Goal: Task Accomplishment & Management: Complete application form

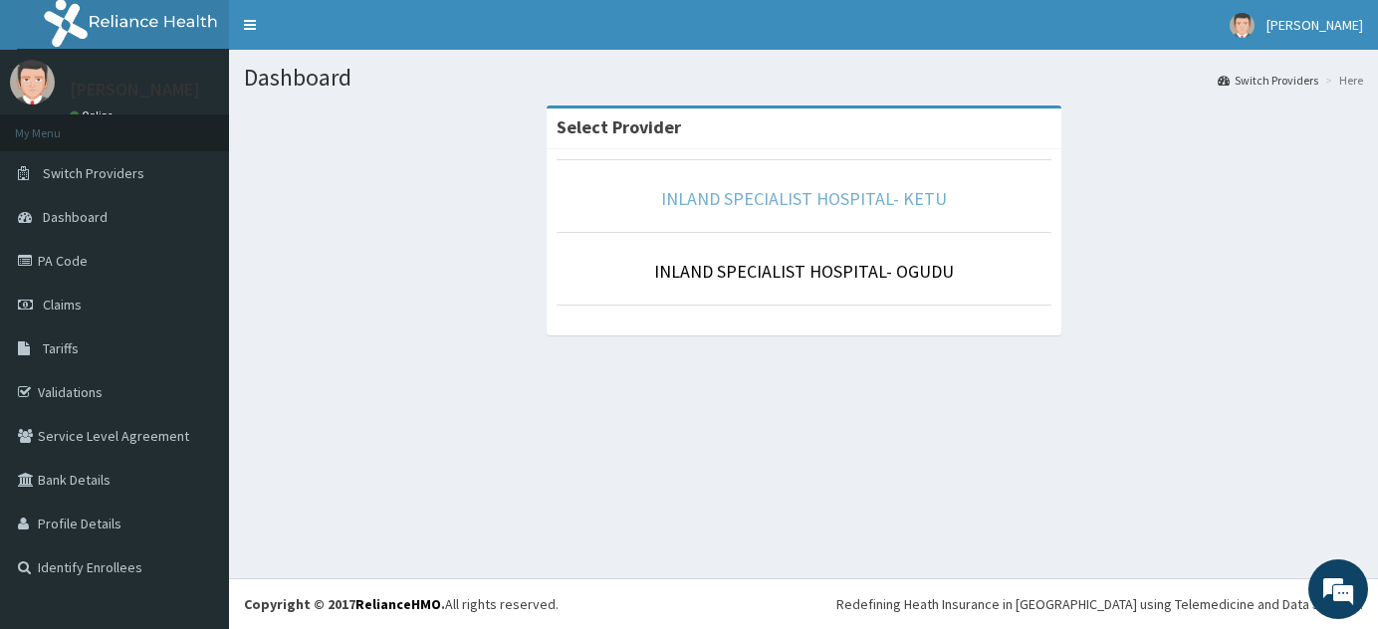
click at [683, 197] on link "INLAND SPECIALIST HOSPITAL- KETU" at bounding box center [804, 198] width 286 height 23
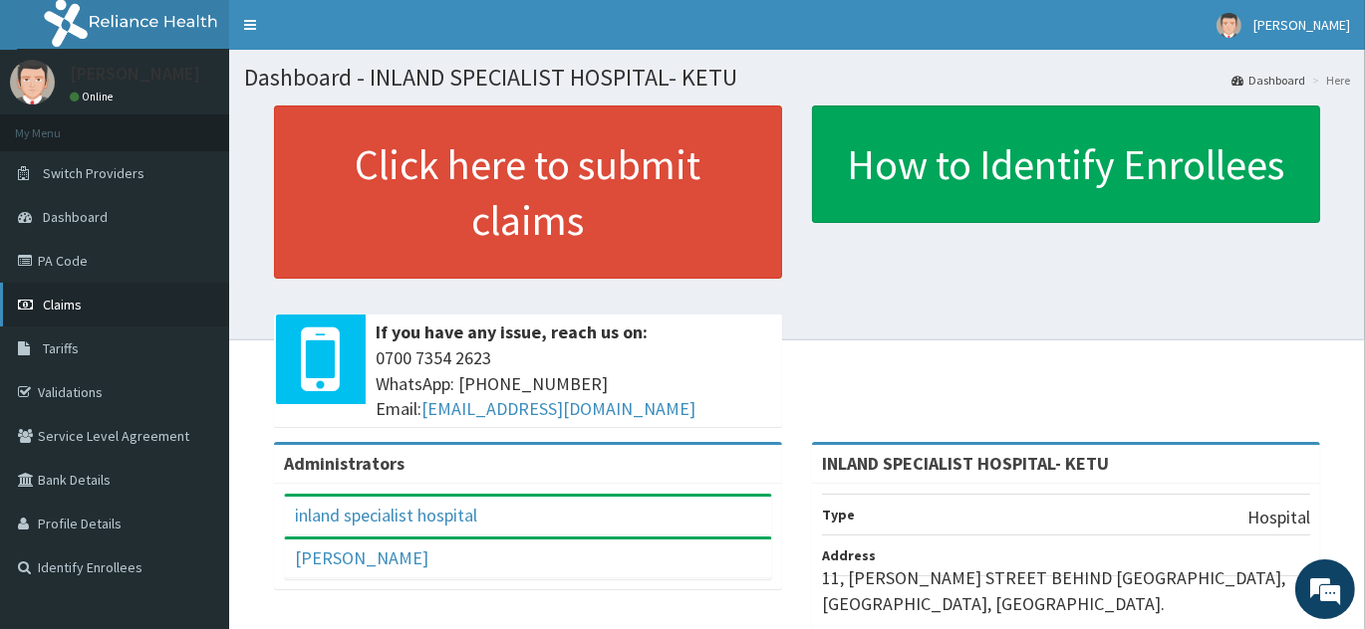
click at [107, 310] on link "Claims" at bounding box center [114, 305] width 229 height 44
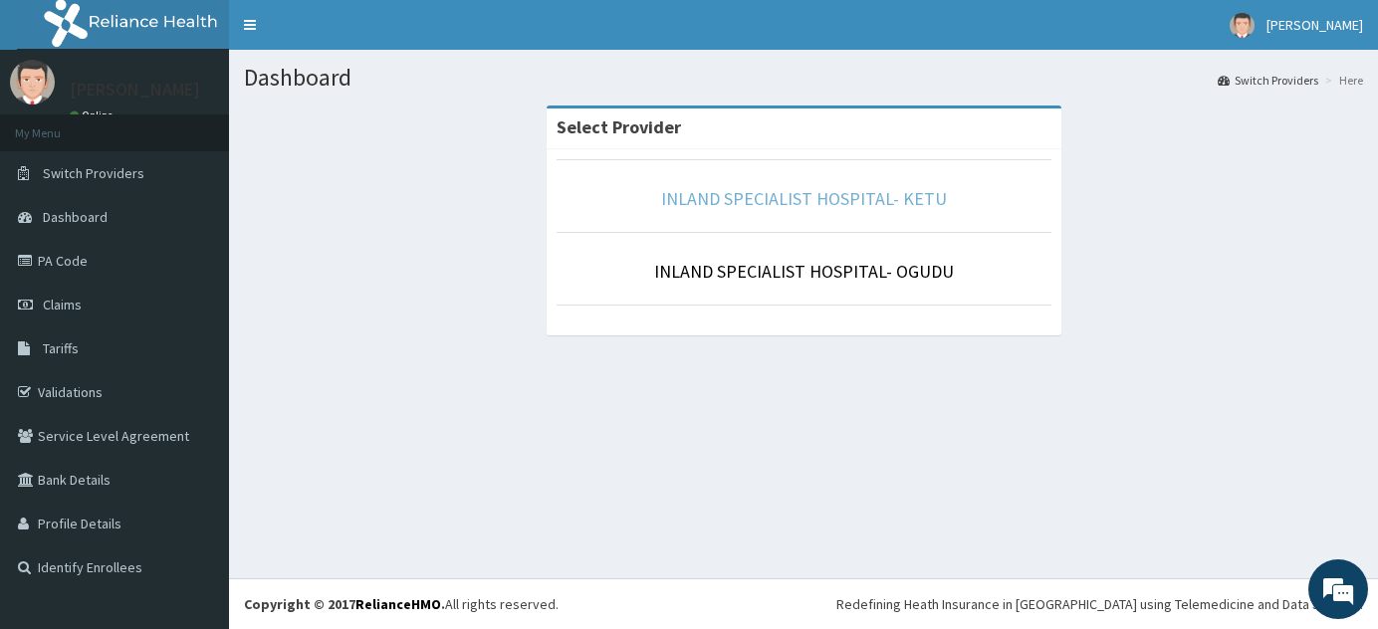
click at [842, 204] on link "INLAND SPECIALIST HOSPITAL- KETU" at bounding box center [804, 198] width 286 height 23
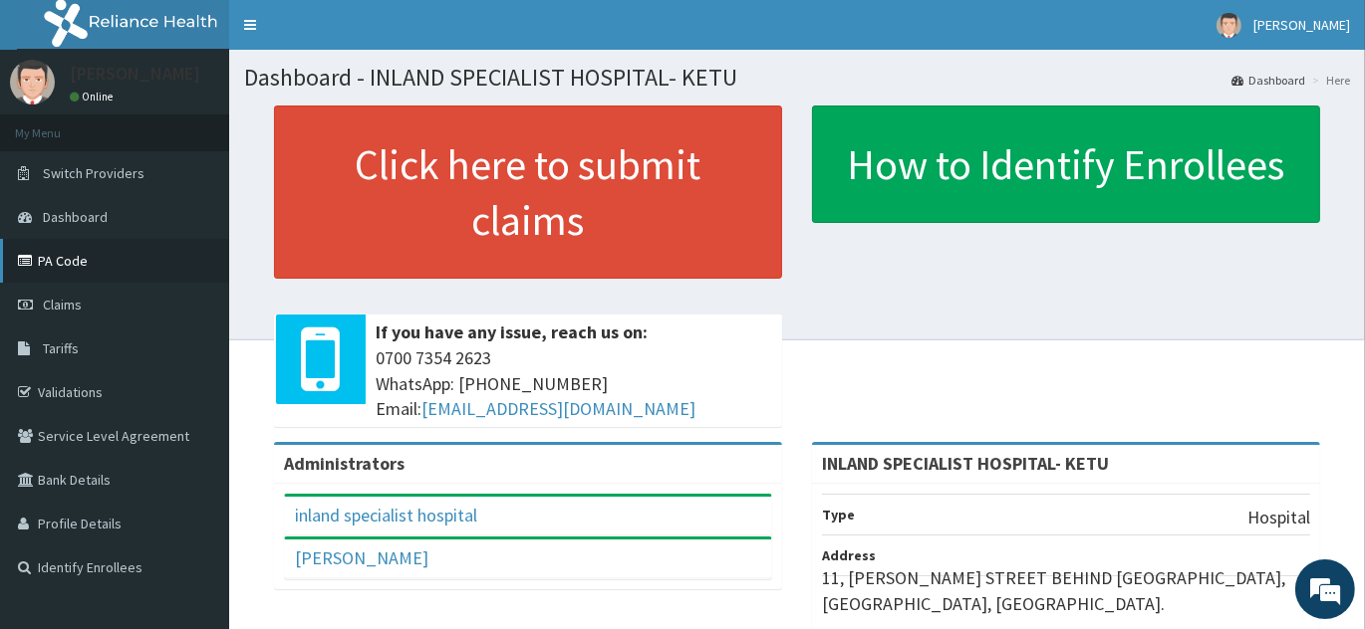
click at [75, 257] on link "PA Code" at bounding box center [114, 261] width 229 height 44
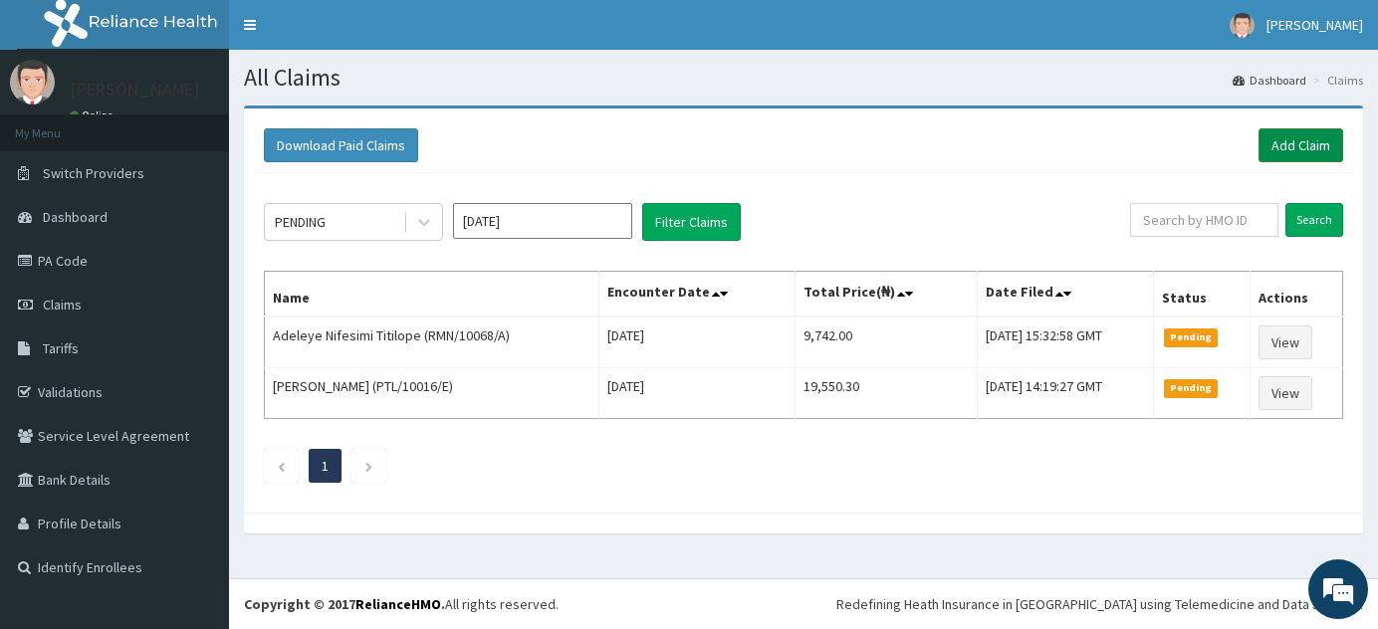
click at [1290, 134] on link "Add Claim" at bounding box center [1301, 145] width 85 height 34
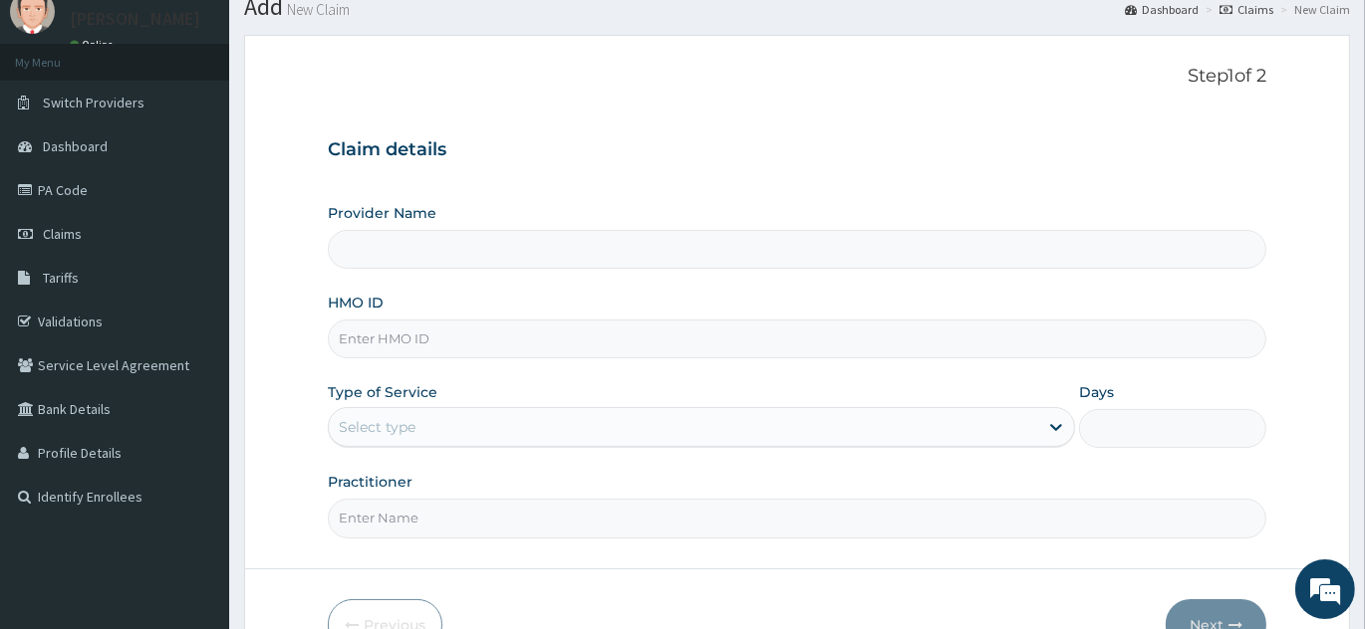
scroll to position [90, 0]
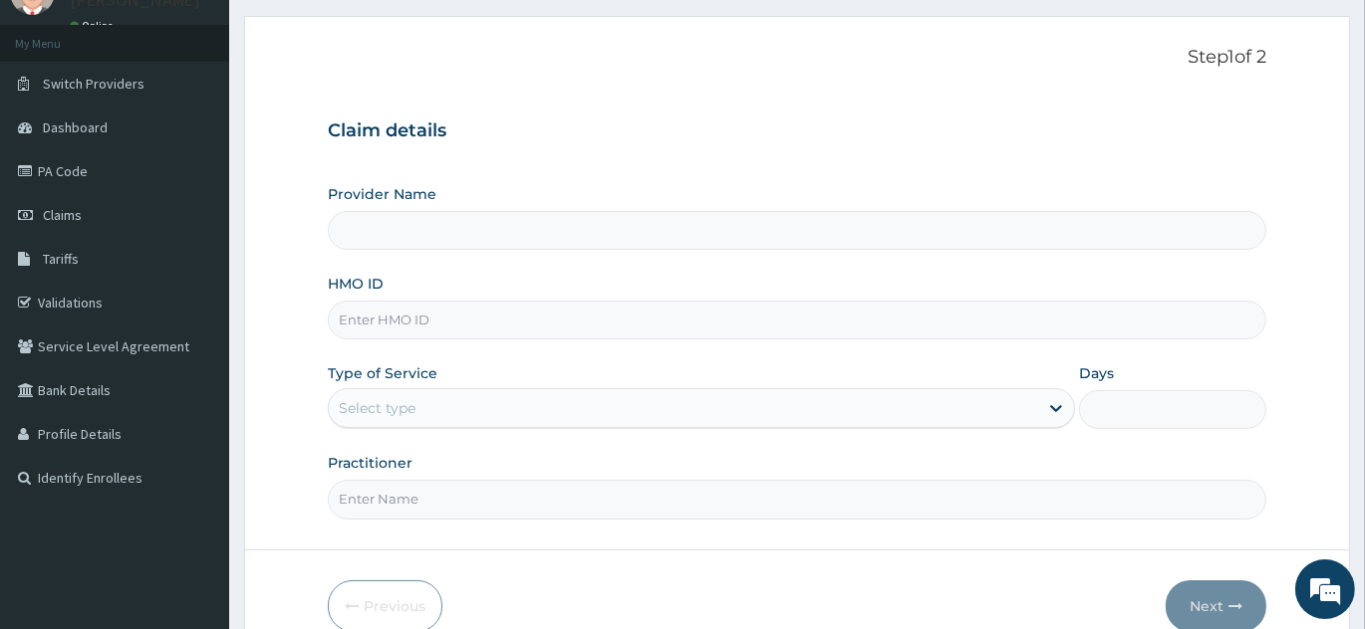
click at [587, 332] on input "HMO ID" at bounding box center [797, 320] width 938 height 39
type input "INLAND SPECIALIST HOSPITAL- KETU"
paste input "SNL/10413/A"
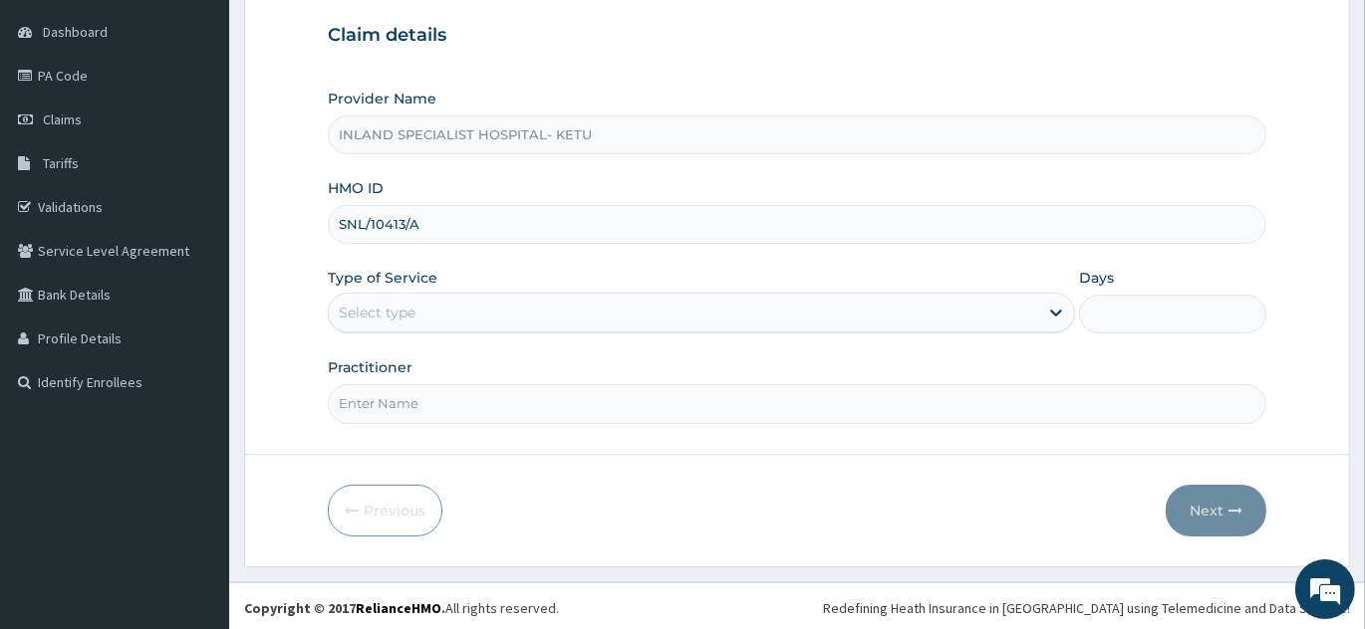
scroll to position [187, 0]
type input "SNL/10413/A"
click at [592, 305] on div "Select type" at bounding box center [683, 311] width 709 height 32
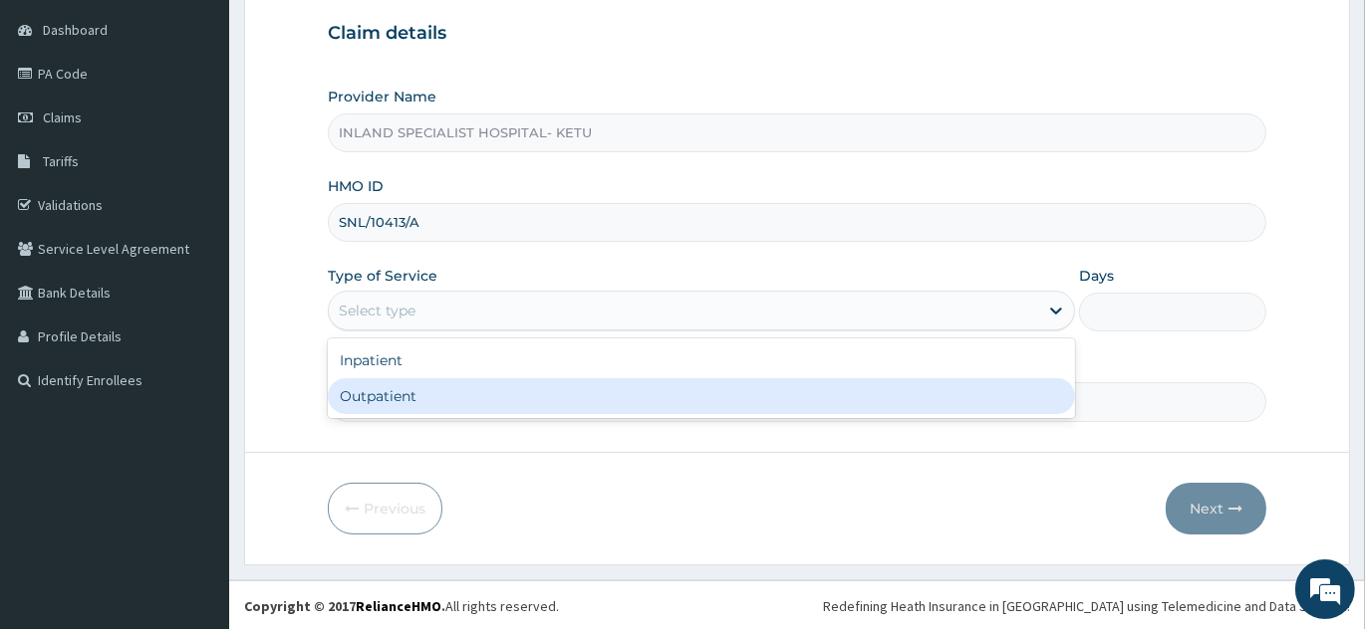
click at [551, 403] on div "Outpatient" at bounding box center [701, 396] width 747 height 36
type input "1"
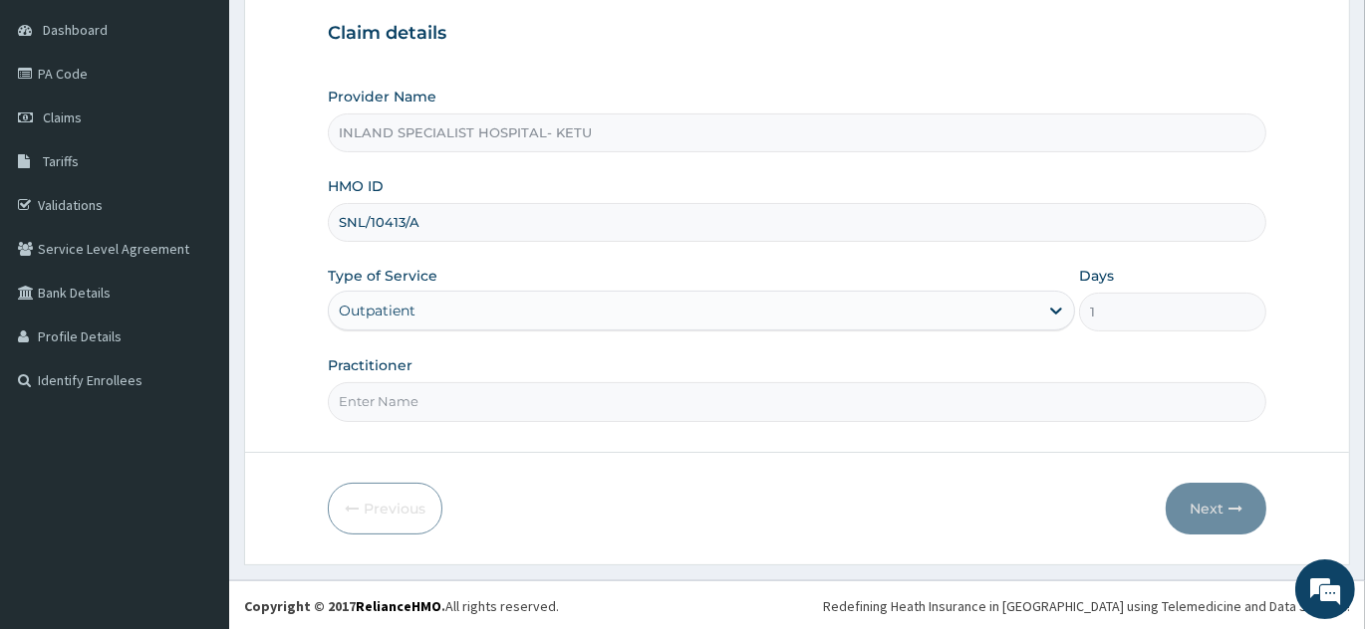
click at [528, 403] on input "Practitioner" at bounding box center [797, 401] width 938 height 39
type input "DR IFEANYI"
click at [1231, 506] on icon "button" at bounding box center [1235, 509] width 14 height 14
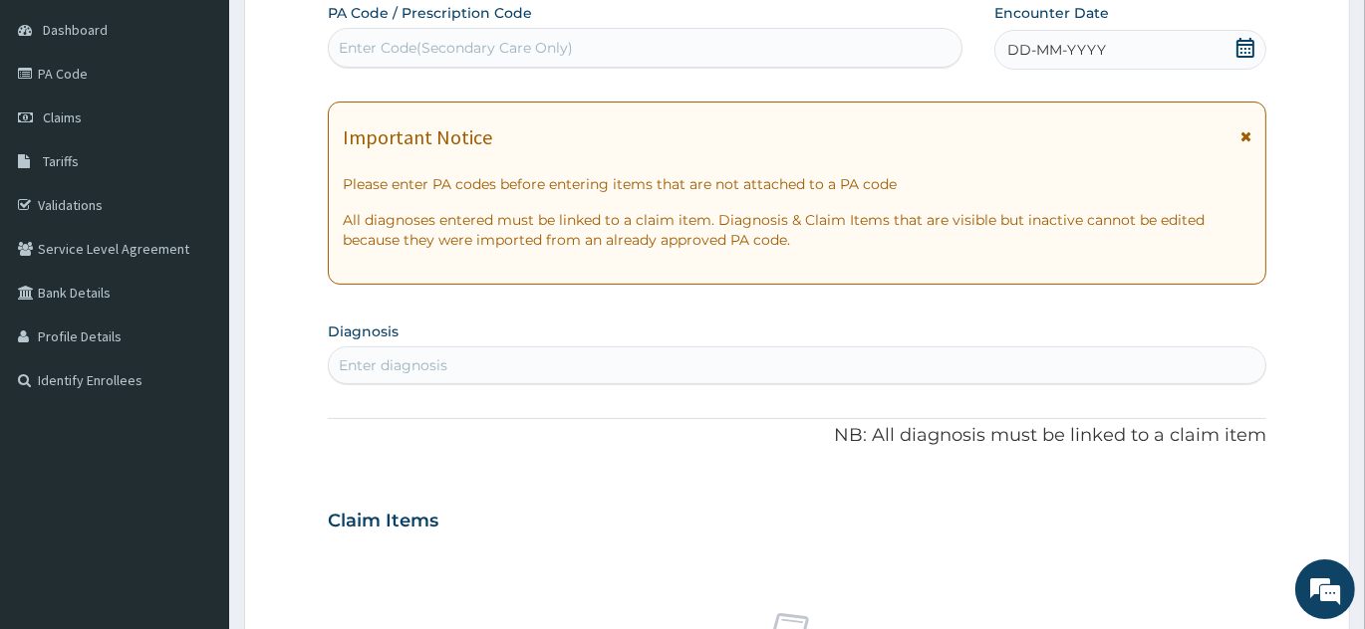
click at [1238, 39] on icon at bounding box center [1245, 48] width 18 height 20
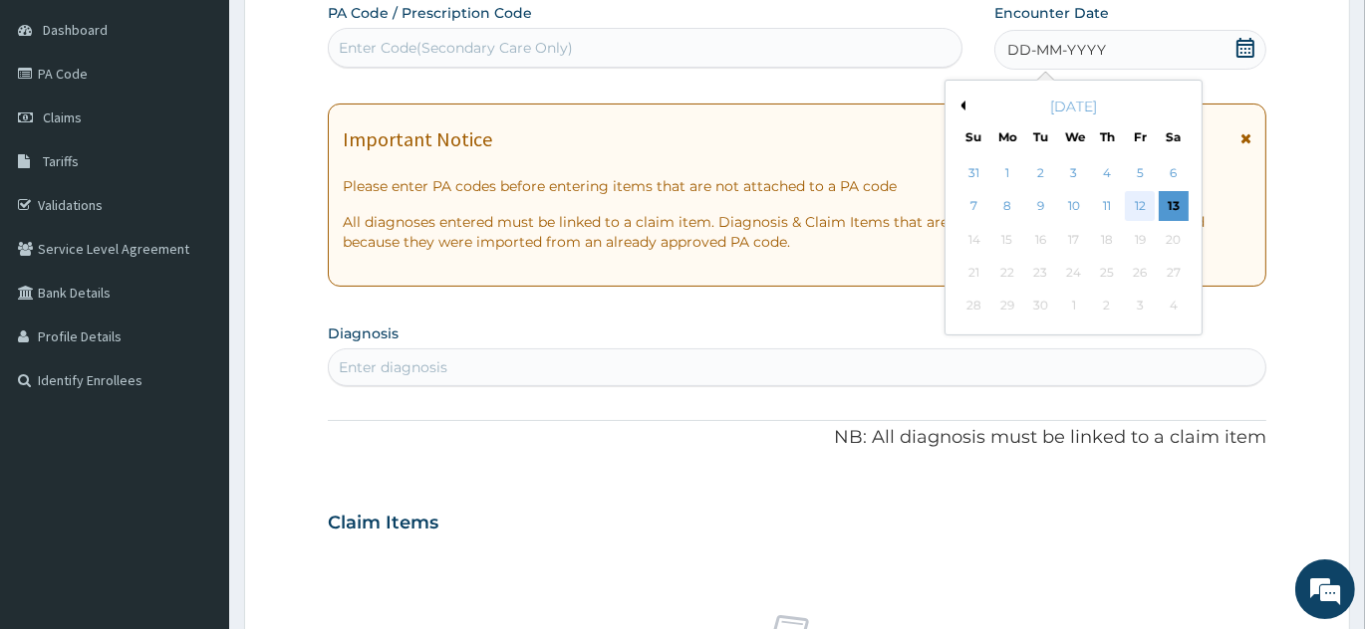
click at [1144, 203] on div "12" at bounding box center [1139, 207] width 30 height 30
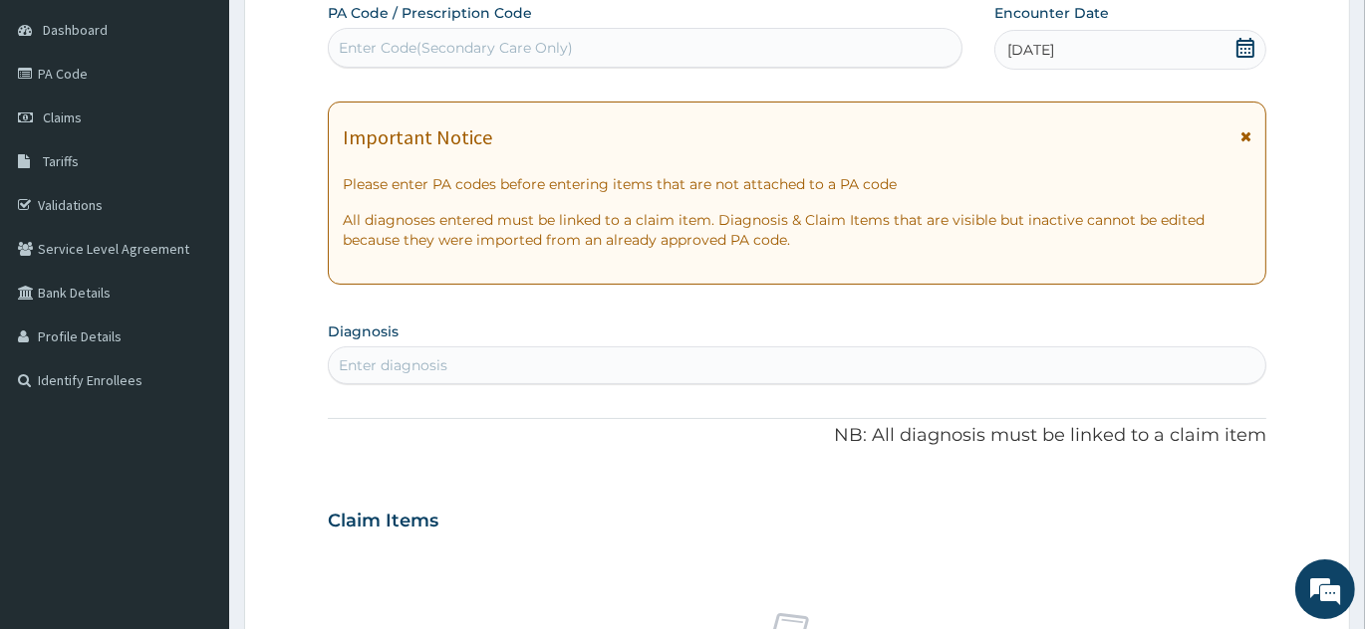
click at [645, 51] on div "Enter Code(Secondary Care Only)" at bounding box center [645, 48] width 632 height 32
paste input "SNL/10413/A"
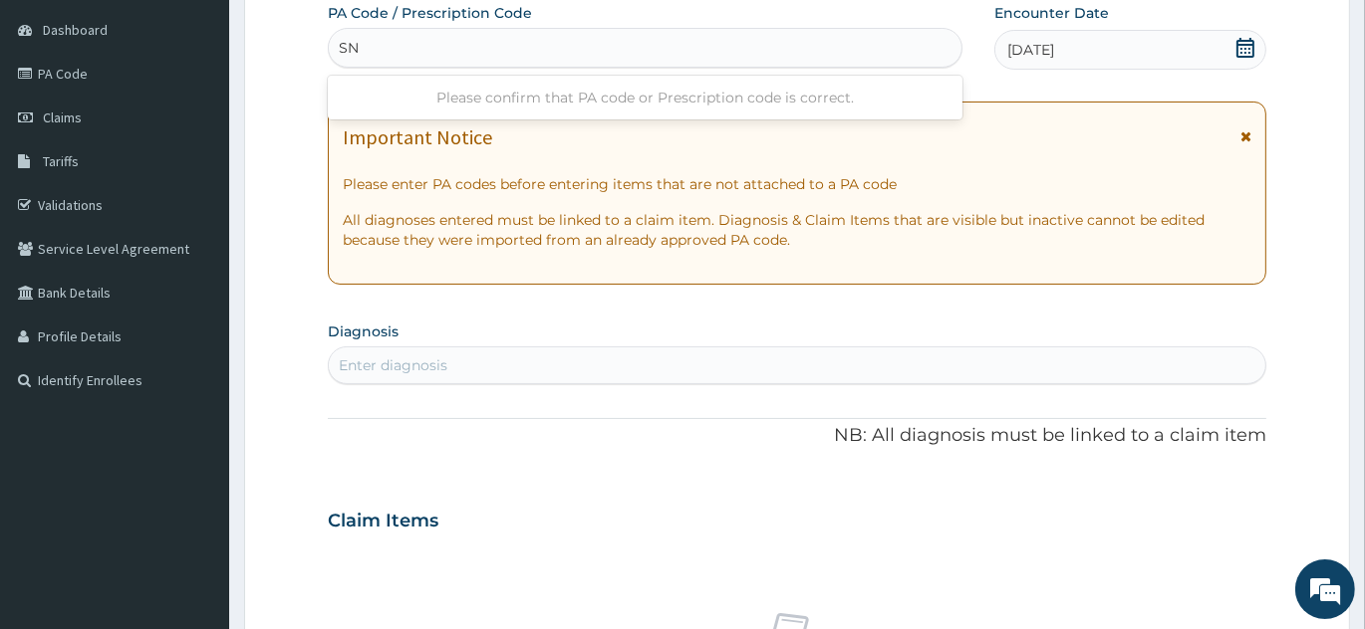
type input "S"
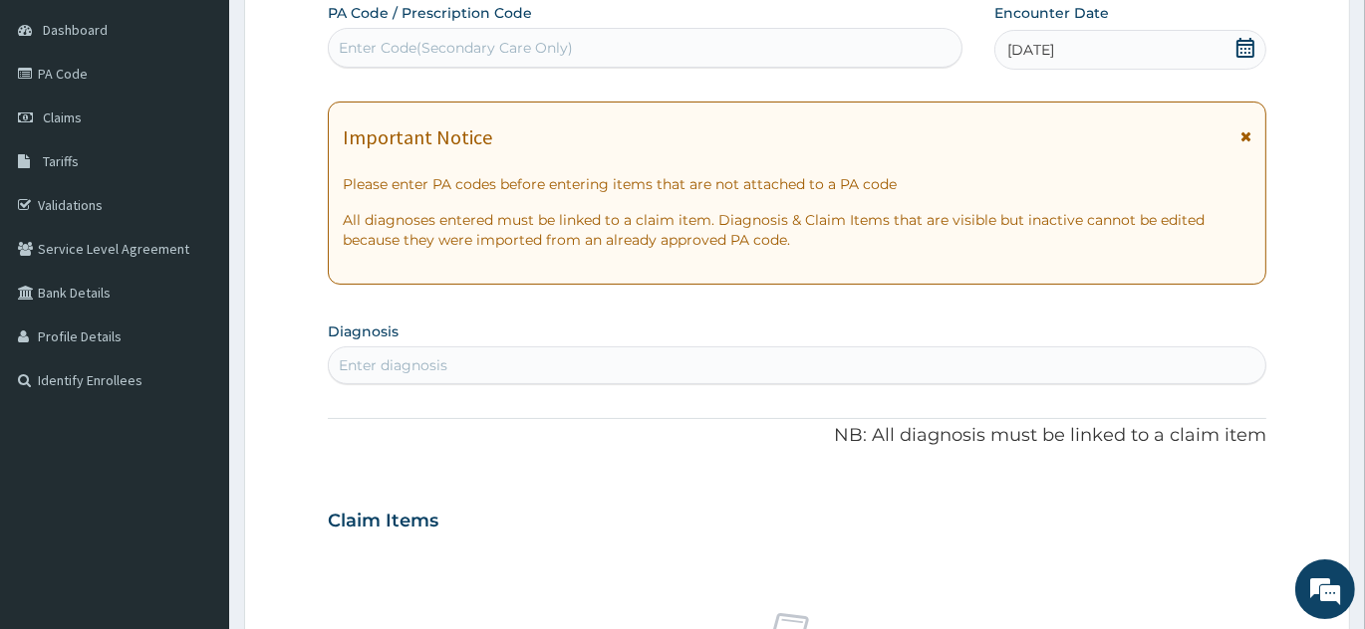
click at [544, 41] on div "Enter Code(Secondary Care Only)" at bounding box center [456, 48] width 234 height 20
paste input "PA/3D8195"
type input "PA/3D8195"
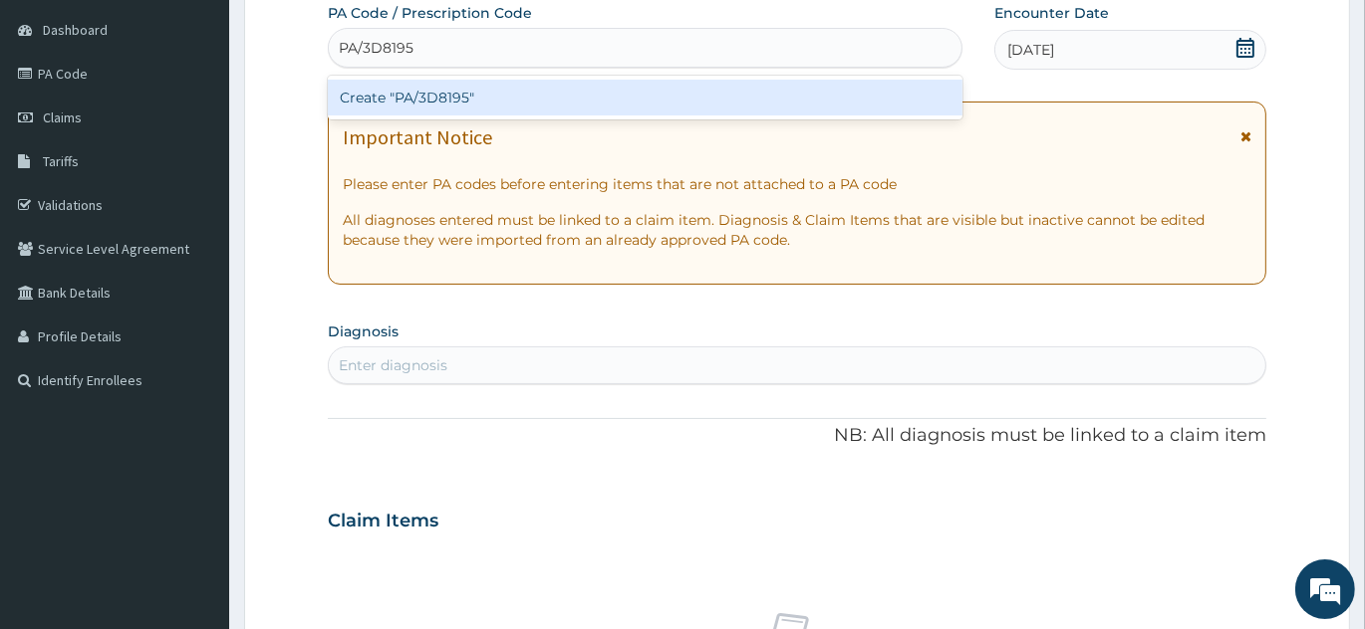
click at [505, 87] on div "Create "PA/3D8195"" at bounding box center [645, 98] width 634 height 36
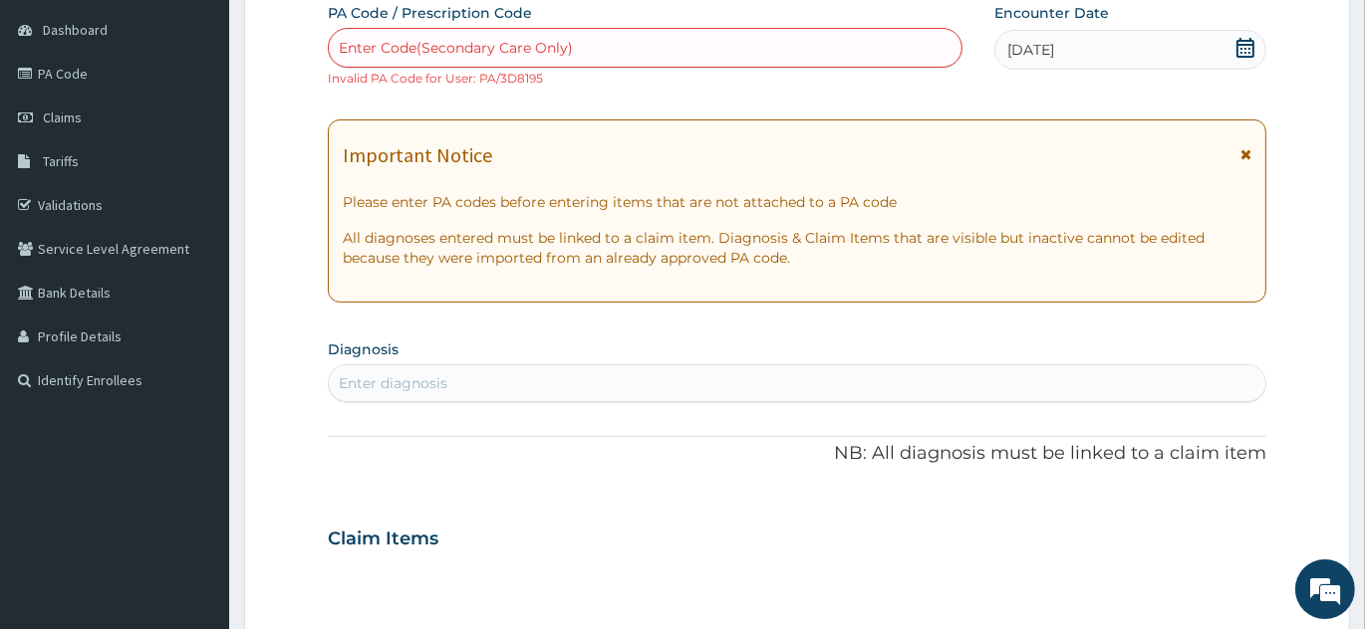
click at [432, 45] on div "Enter Code(Secondary Care Only)" at bounding box center [456, 48] width 234 height 20
click at [553, 33] on div "Enter Code(Secondary Care Only)" at bounding box center [645, 48] width 632 height 32
click at [735, 32] on div "Enter Code(Secondary Care Only)" at bounding box center [645, 48] width 632 height 32
click at [532, 44] on div "Enter Code(Secondary Care Only)" at bounding box center [456, 48] width 234 height 20
paste input "PA/56D6F6"
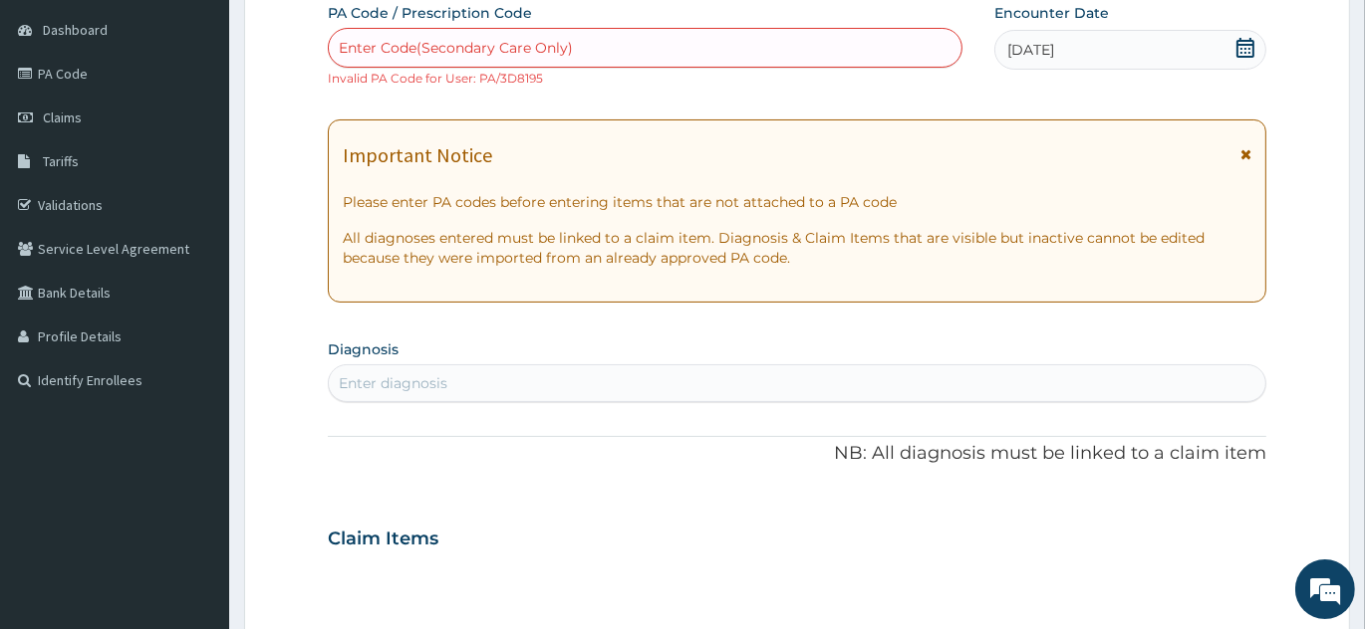
type input "PA/56D6F6"
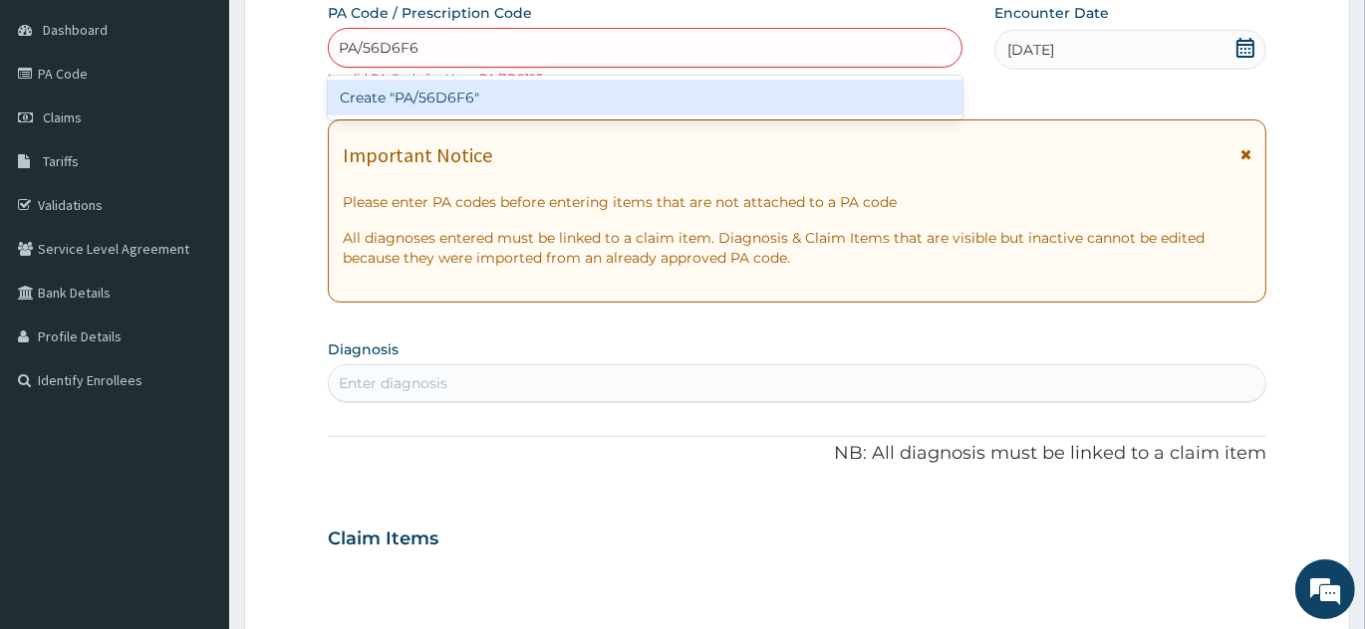
click at [531, 88] on div "Create "PA/56D6F6"" at bounding box center [645, 98] width 634 height 36
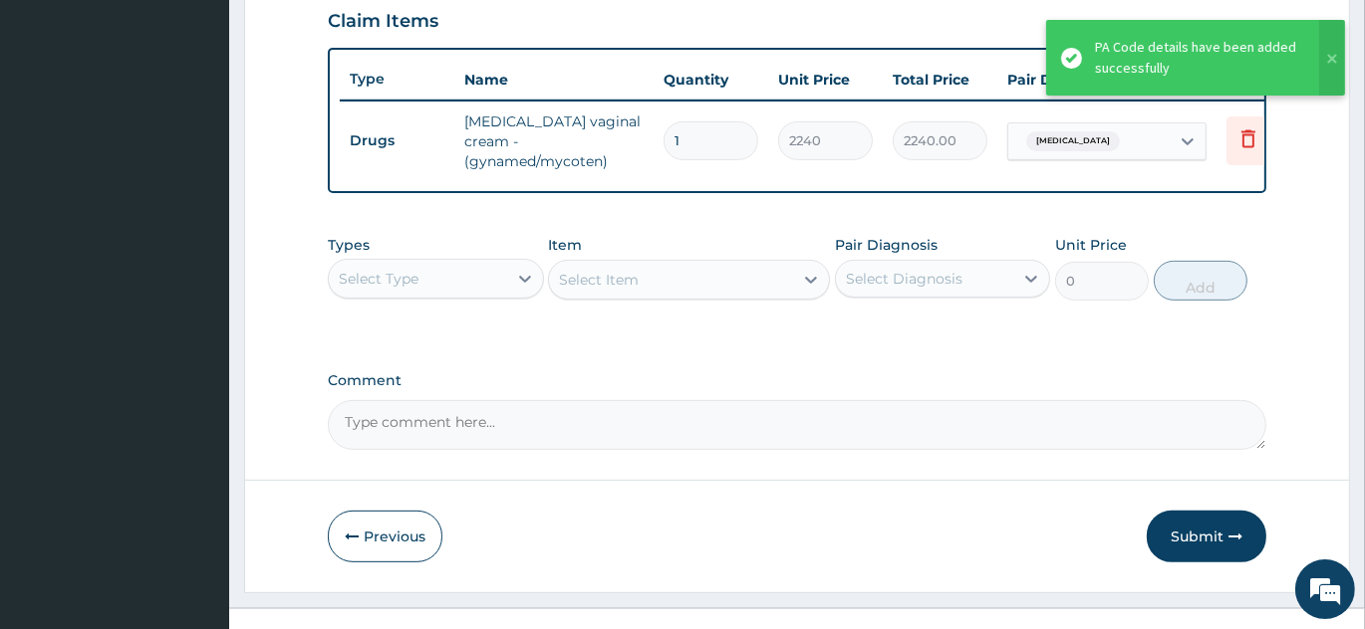
scroll to position [732, 0]
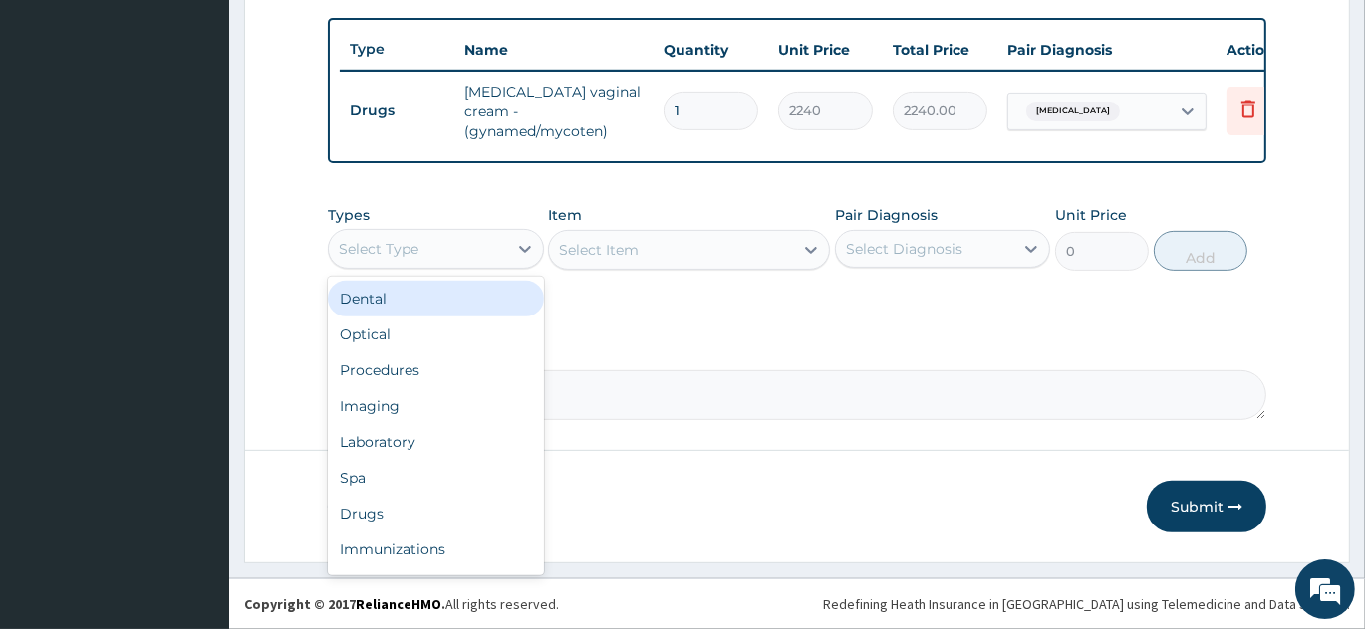
click at [456, 251] on div "Select Type" at bounding box center [418, 249] width 178 height 32
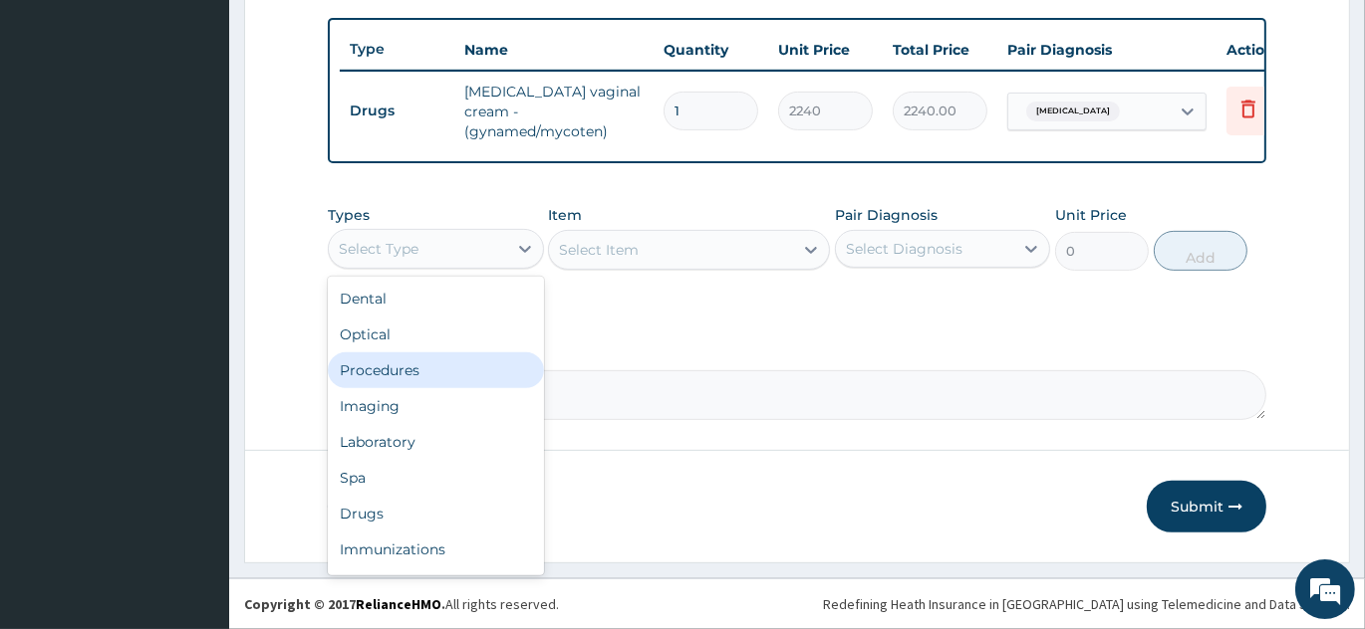
click at [419, 372] on div "Procedures" at bounding box center [436, 371] width 216 height 36
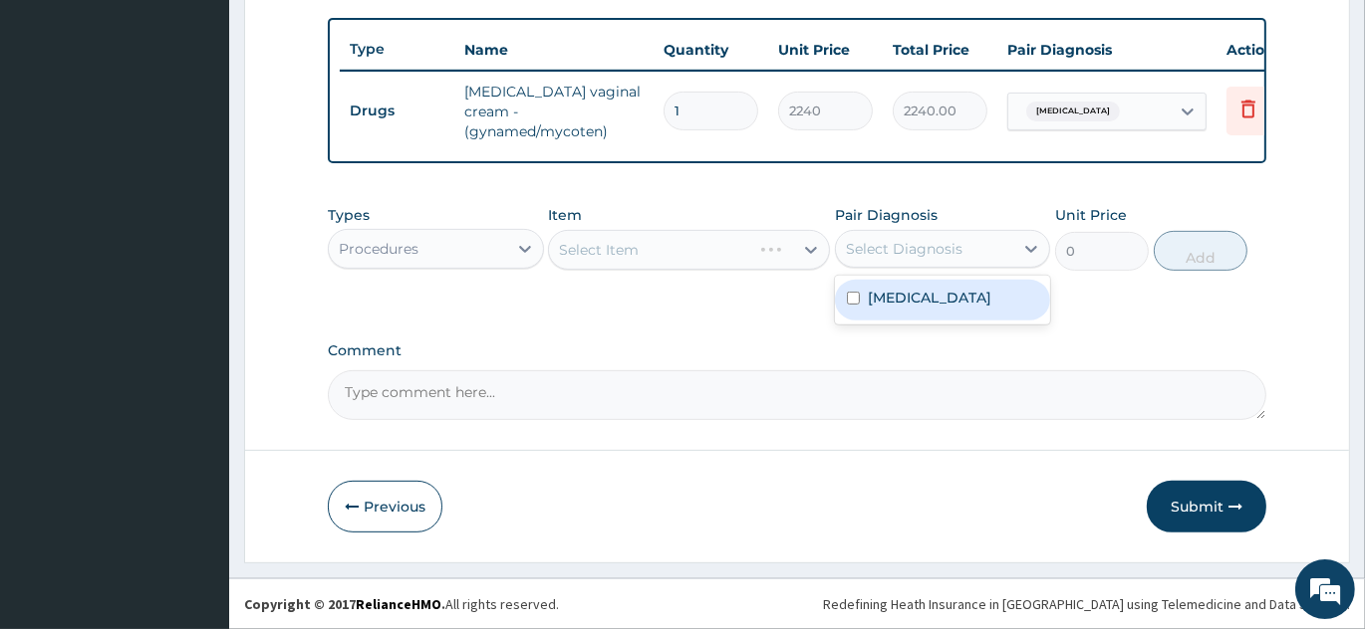
click at [910, 257] on div "Select Diagnosis" at bounding box center [904, 249] width 117 height 20
click at [920, 298] on label "Tinea pedis" at bounding box center [930, 298] width 124 height 20
checkbox input "true"
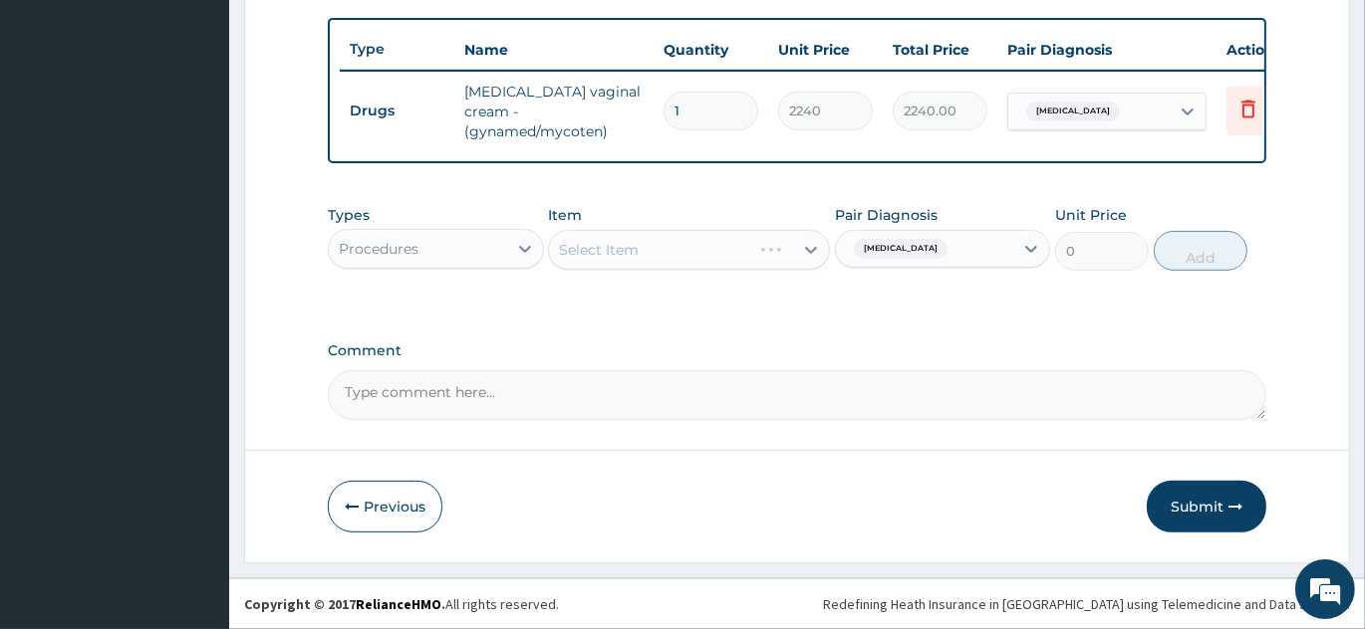
click at [693, 241] on div "Select Item" at bounding box center [689, 250] width 282 height 40
click at [686, 260] on div "Select Item" at bounding box center [689, 250] width 282 height 40
click at [690, 259] on div "Select Item" at bounding box center [689, 250] width 282 height 40
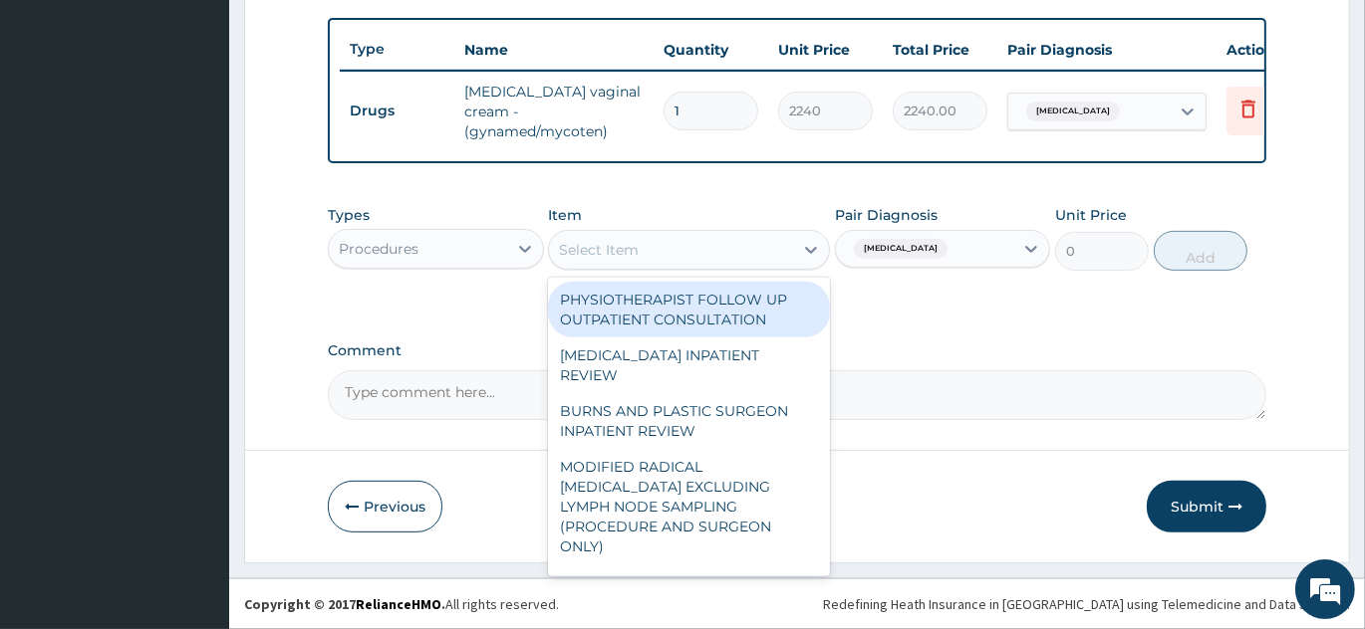
click at [690, 259] on div "Select Item" at bounding box center [671, 250] width 244 height 32
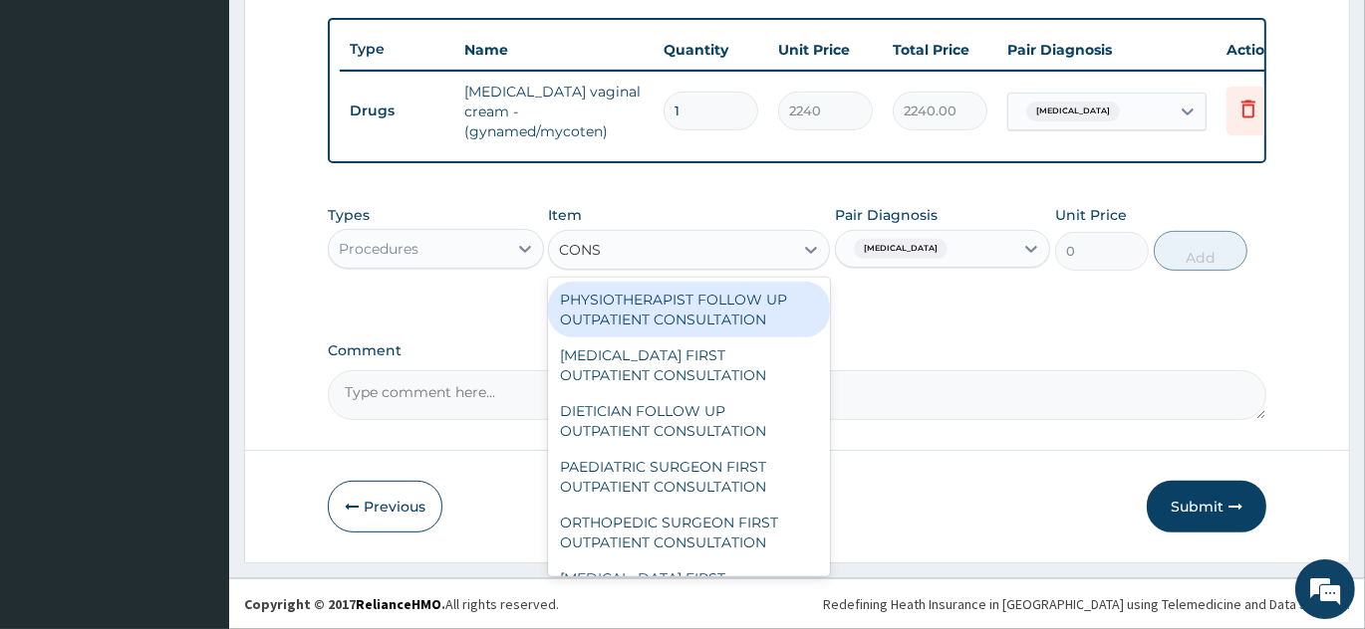
type input "CONSU"
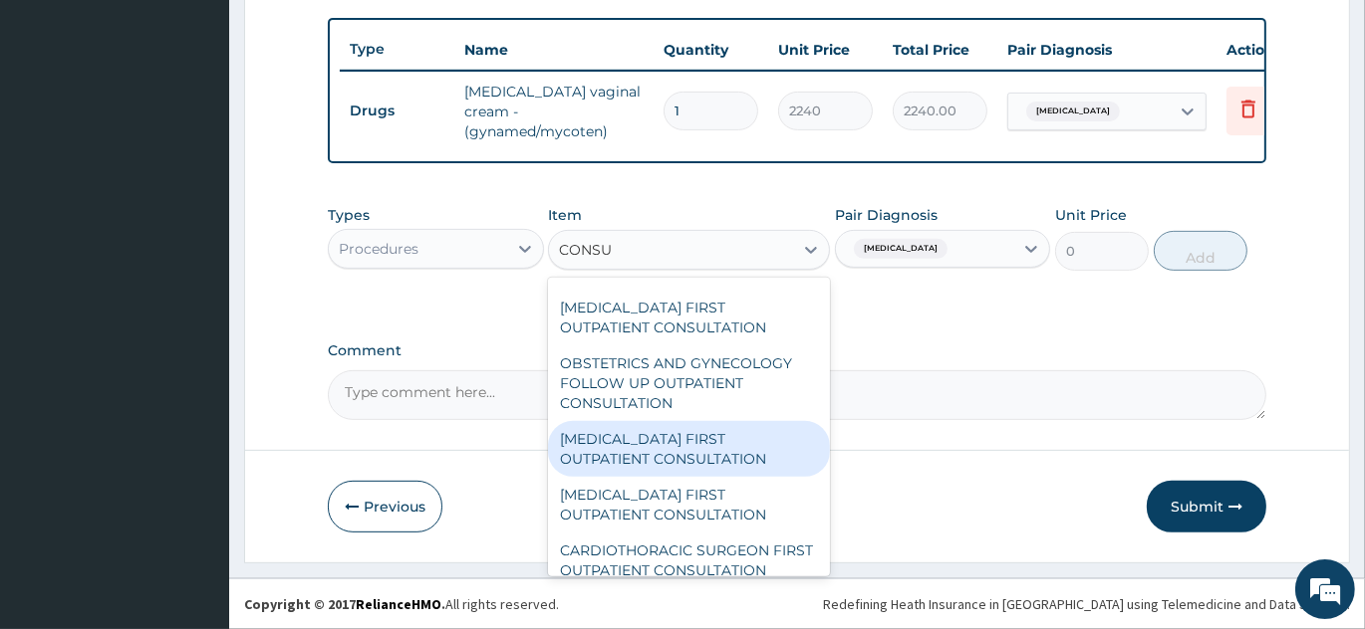
scroll to position [362, 0]
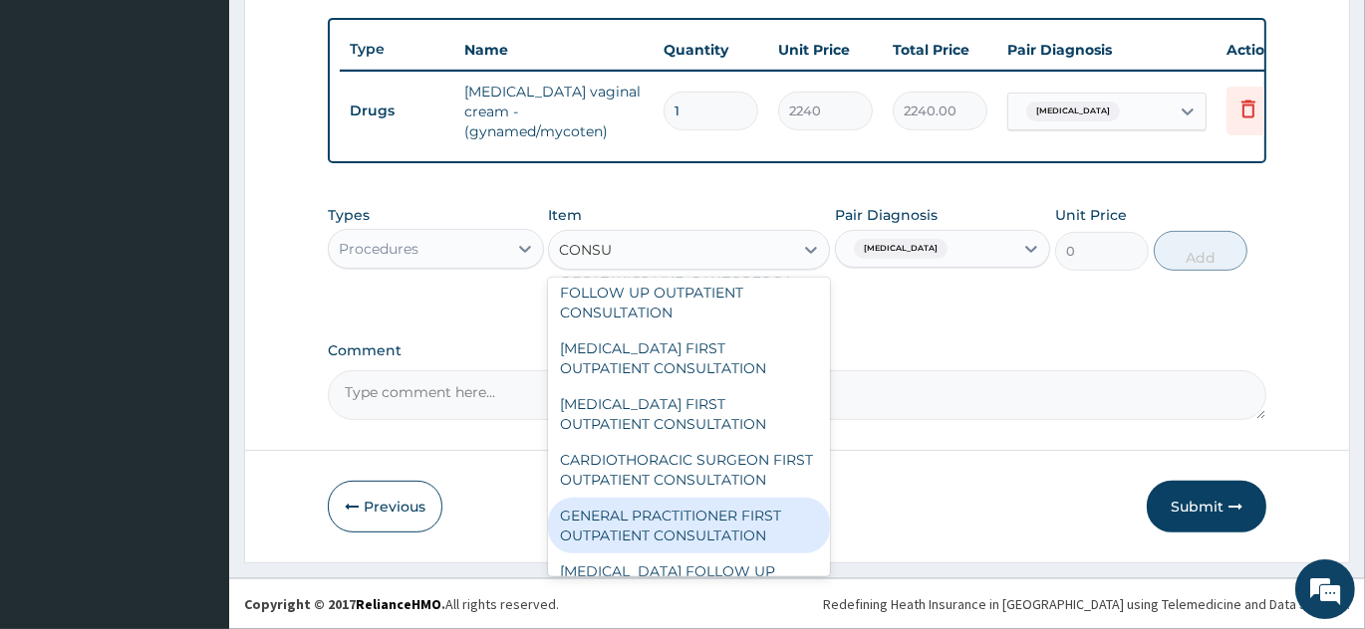
click at [686, 547] on div "GENERAL PRACTITIONER FIRST OUTPATIENT CONSULTATION" at bounding box center [689, 526] width 282 height 56
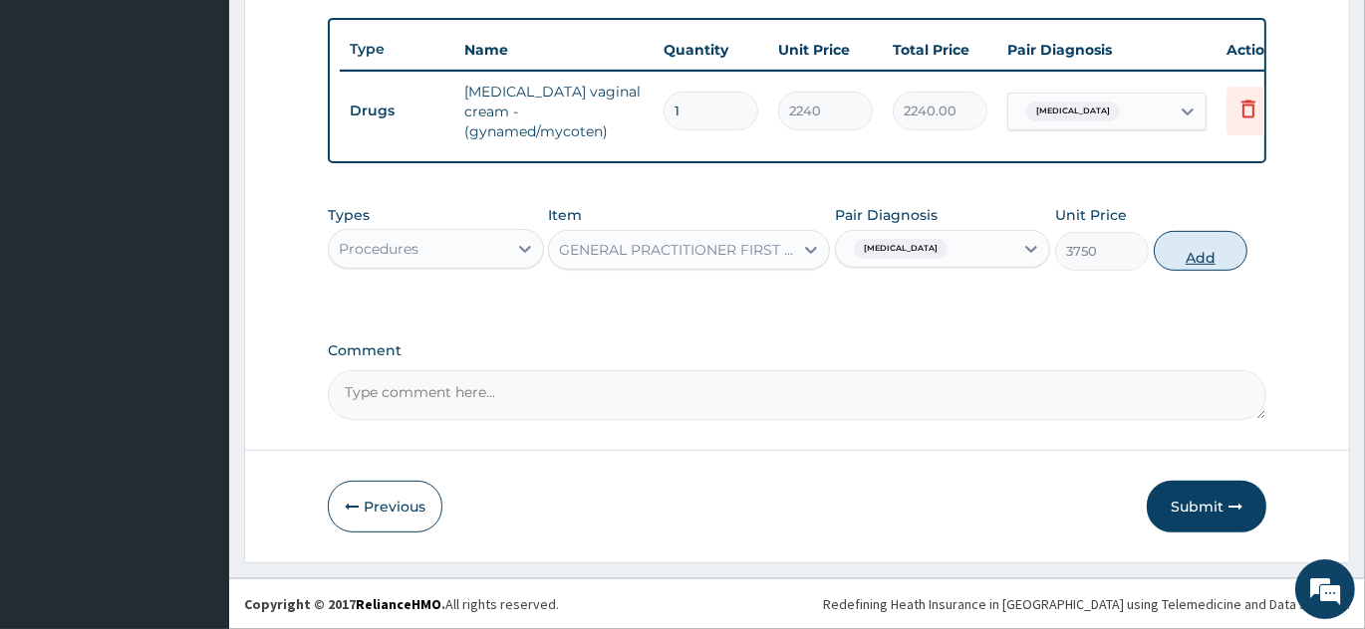
click at [1187, 257] on button "Add" at bounding box center [1200, 251] width 94 height 40
type input "0"
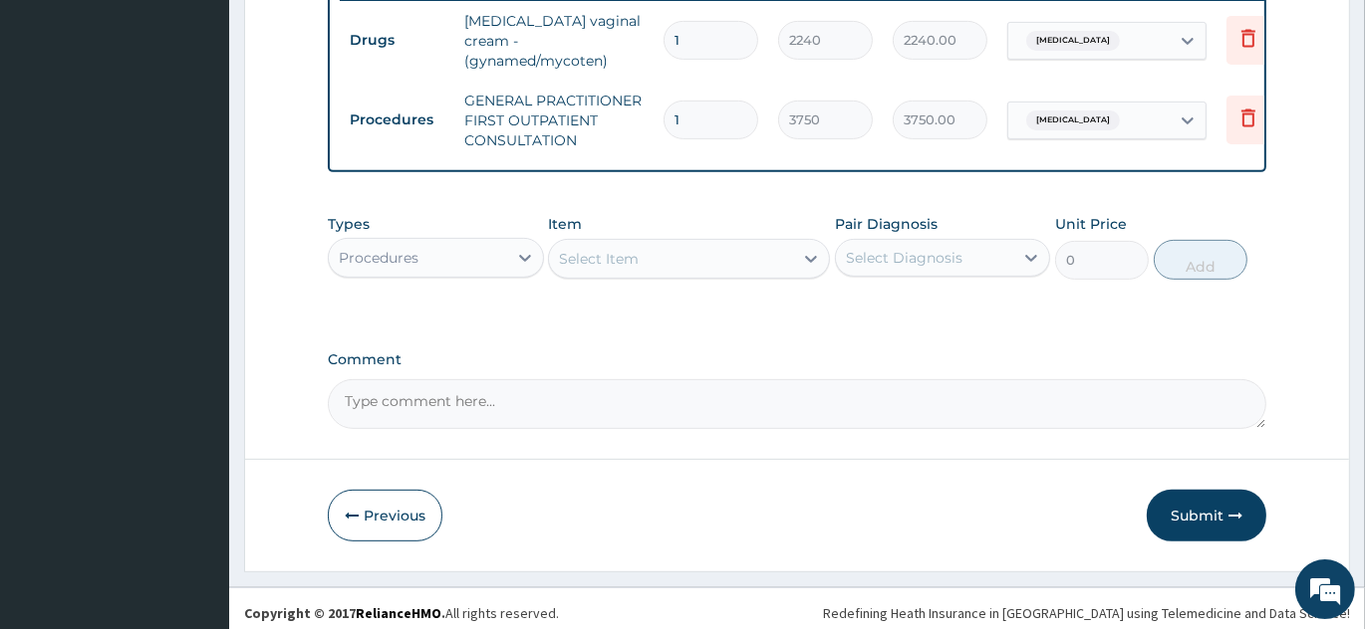
scroll to position [812, 0]
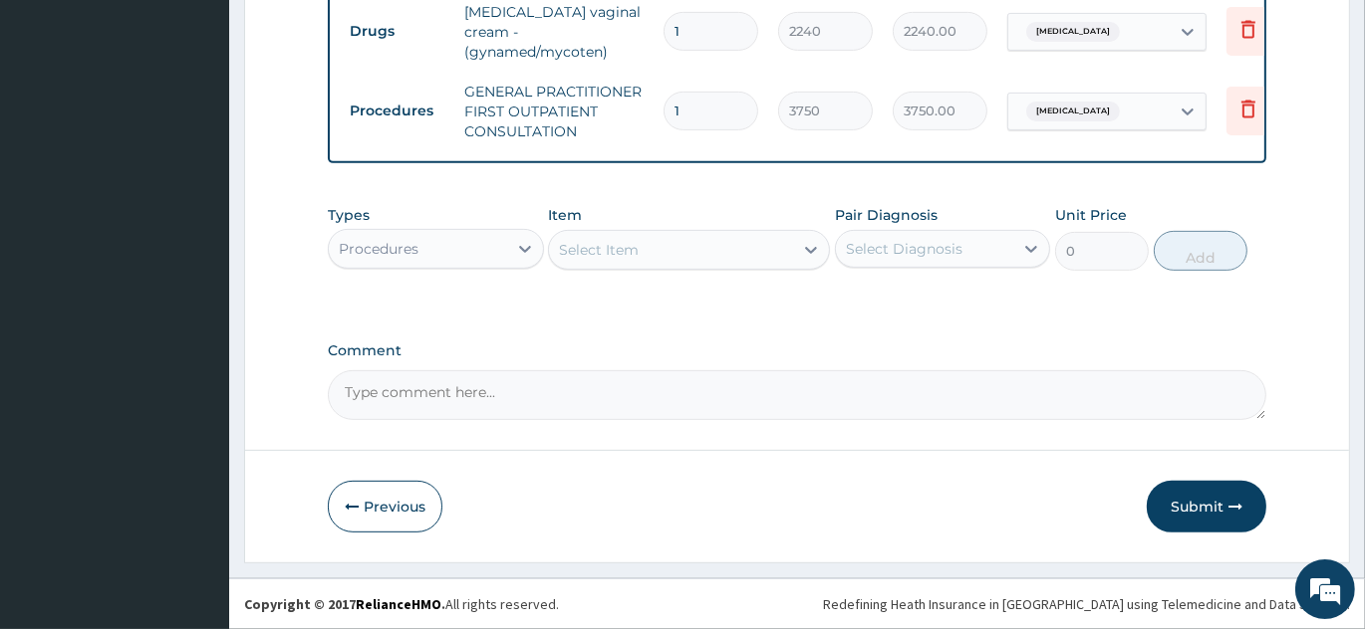
click at [449, 259] on div "Procedures" at bounding box center [418, 249] width 178 height 32
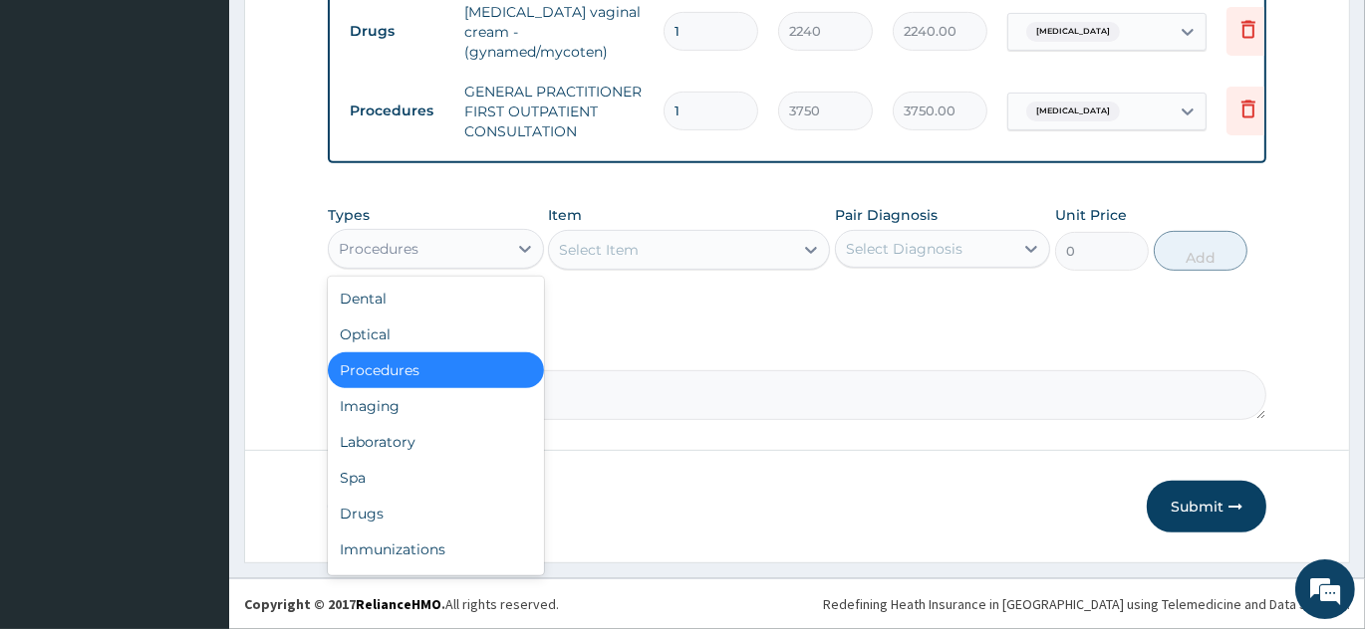
click at [430, 257] on div "Procedures" at bounding box center [418, 249] width 178 height 32
click at [390, 501] on div "Drugs" at bounding box center [436, 514] width 216 height 36
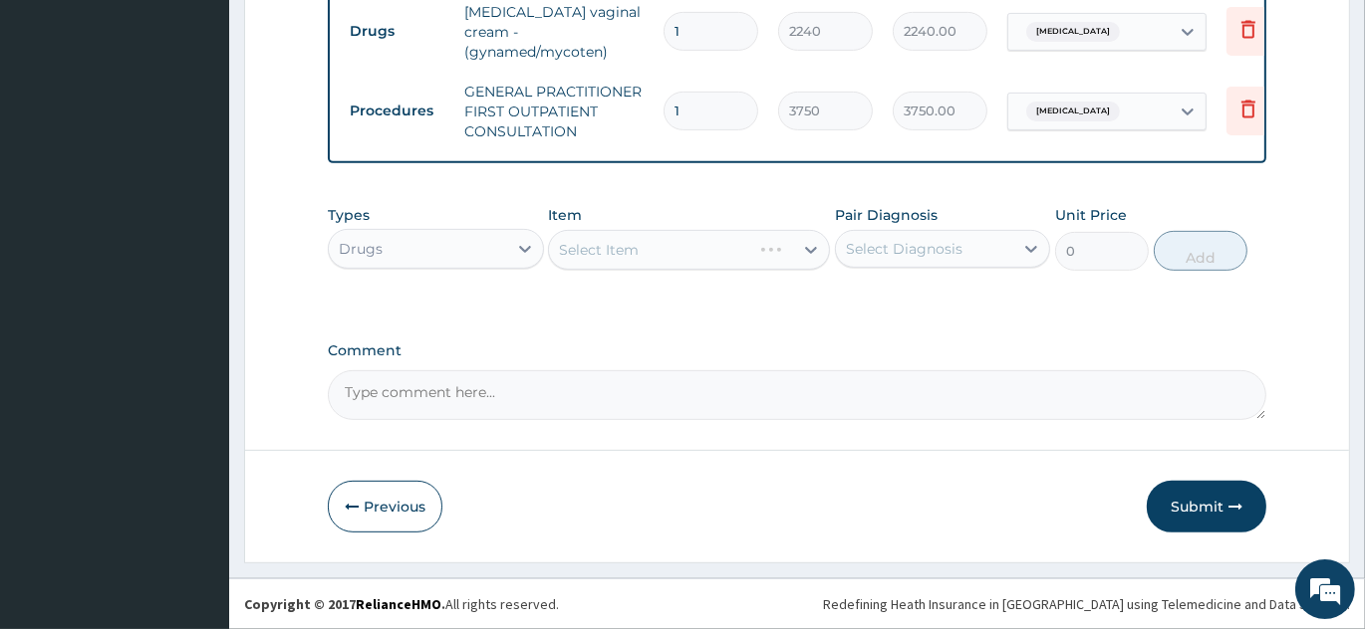
click at [688, 246] on div "Select Item" at bounding box center [689, 250] width 282 height 40
click at [714, 262] on div "Select Item" at bounding box center [689, 250] width 282 height 40
click at [723, 247] on div "Select Item" at bounding box center [689, 250] width 282 height 40
click at [704, 245] on div "Select Item" at bounding box center [689, 250] width 282 height 40
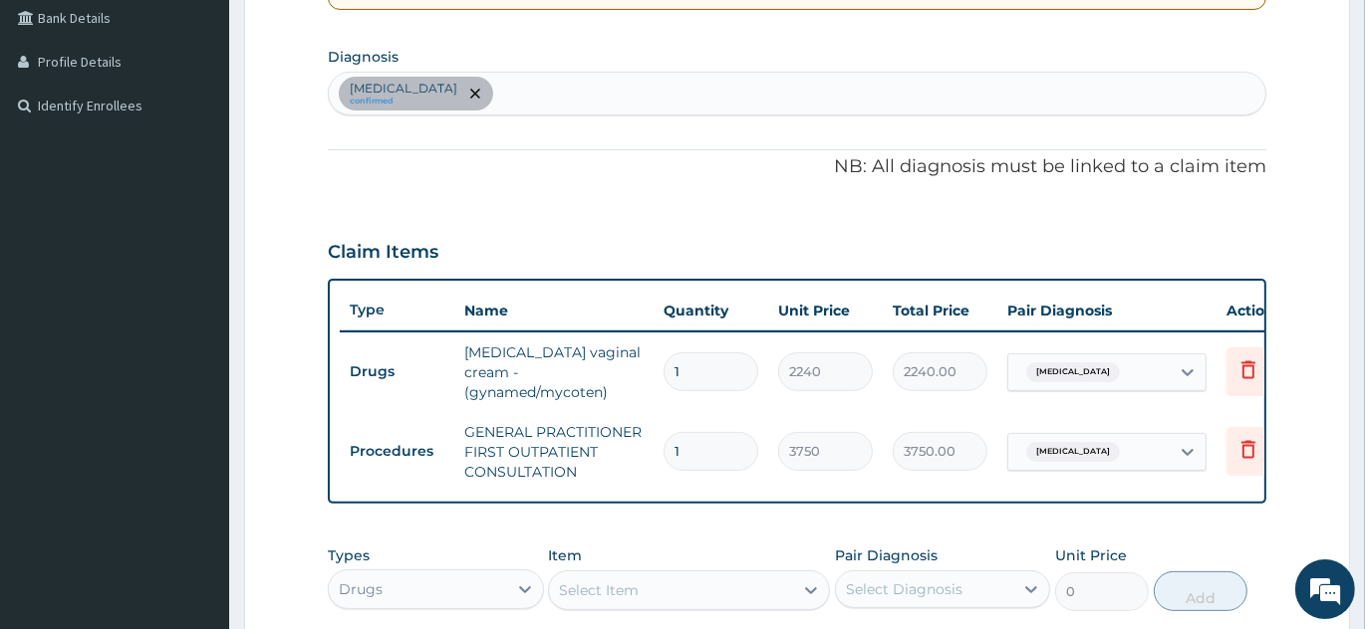
scroll to position [449, 0]
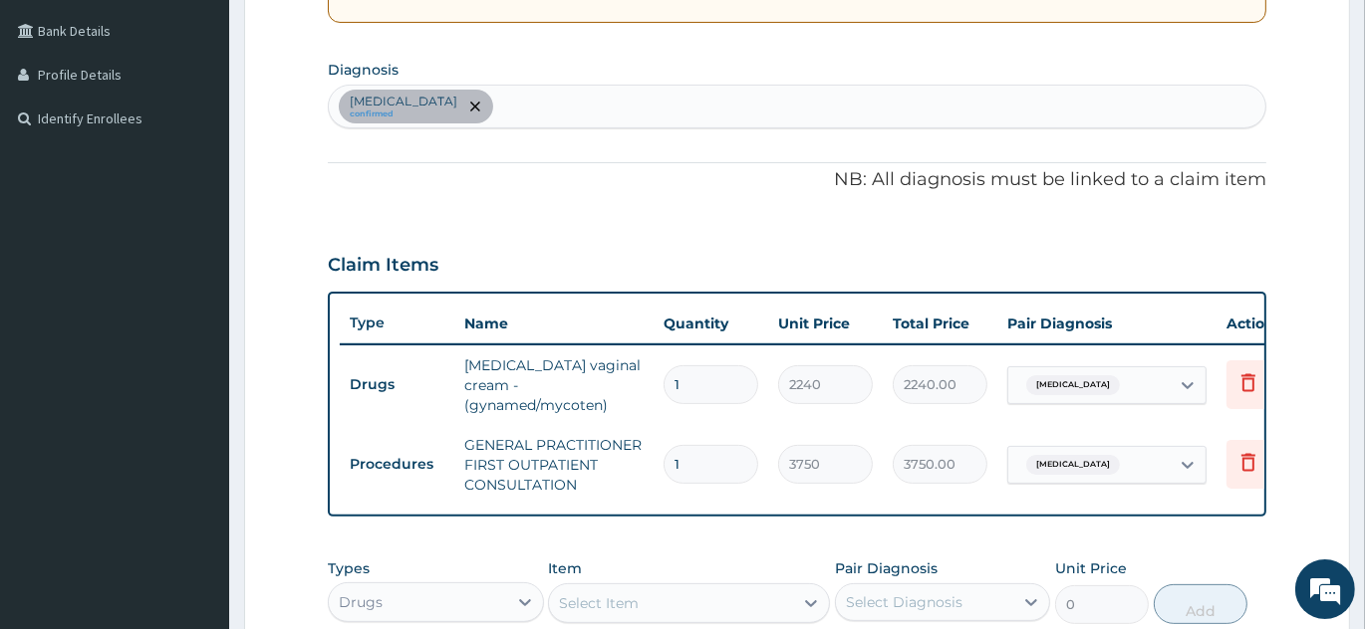
click at [567, 90] on div "Tinea pedis confirmed" at bounding box center [797, 107] width 936 height 42
type input "MALA"
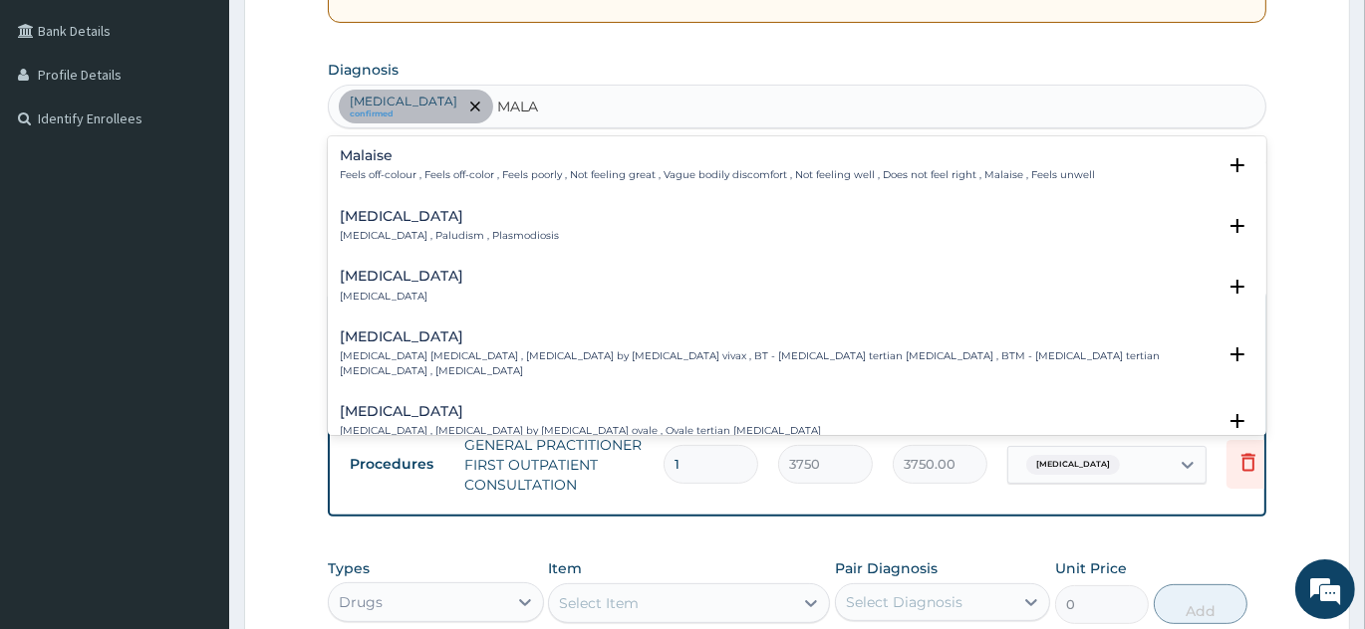
click at [372, 235] on p "Malaria , Paludism , Plasmodiosis" at bounding box center [449, 236] width 219 height 14
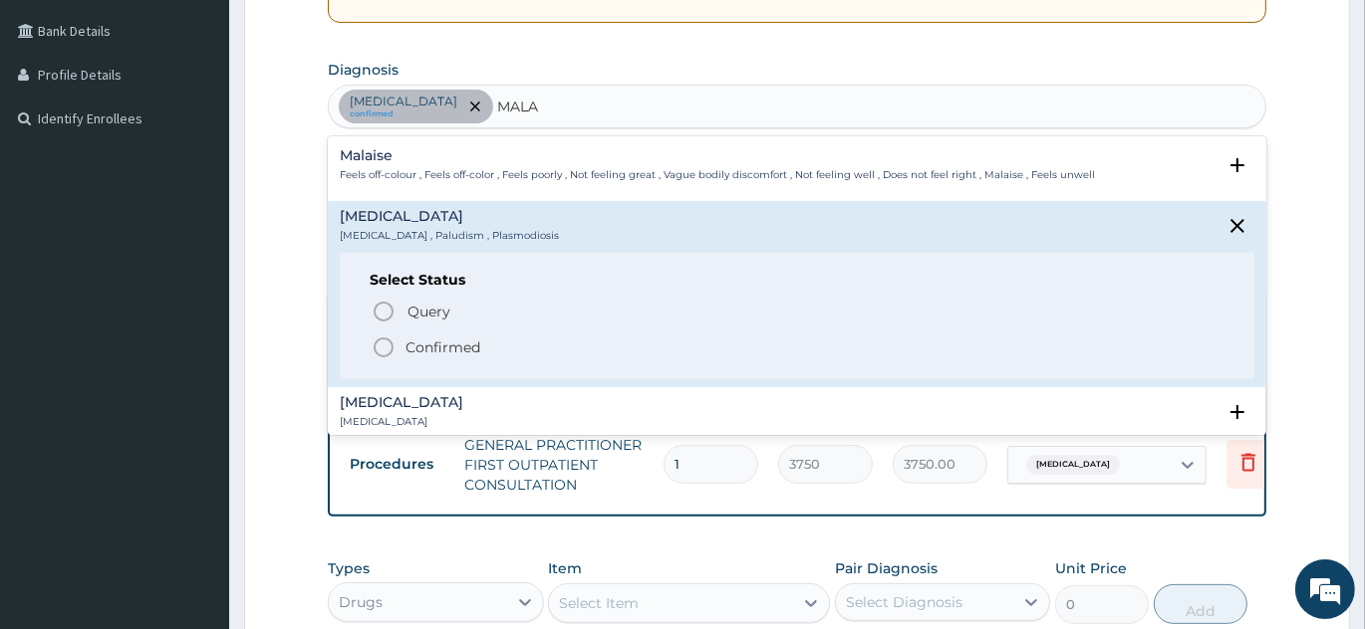
drag, startPoint x: 383, startPoint y: 346, endPoint x: 458, endPoint y: 192, distance: 170.6
click at [383, 345] on icon "status option filled" at bounding box center [384, 348] width 24 height 24
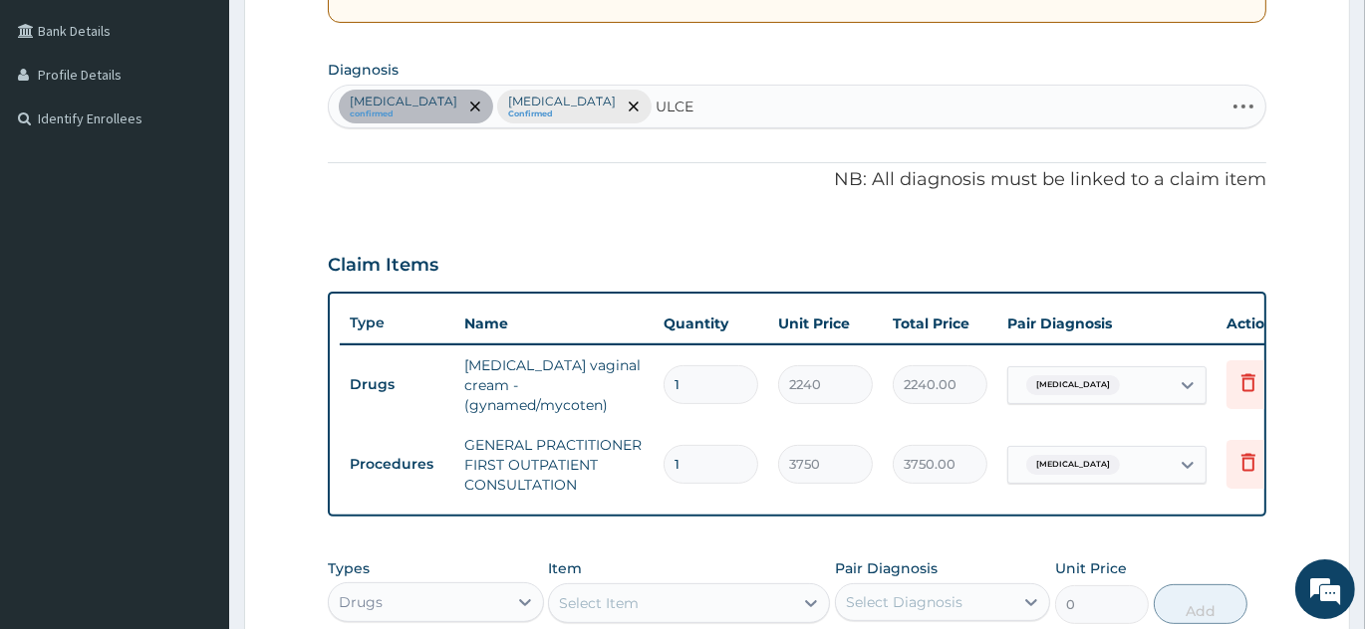
type input "ULCER"
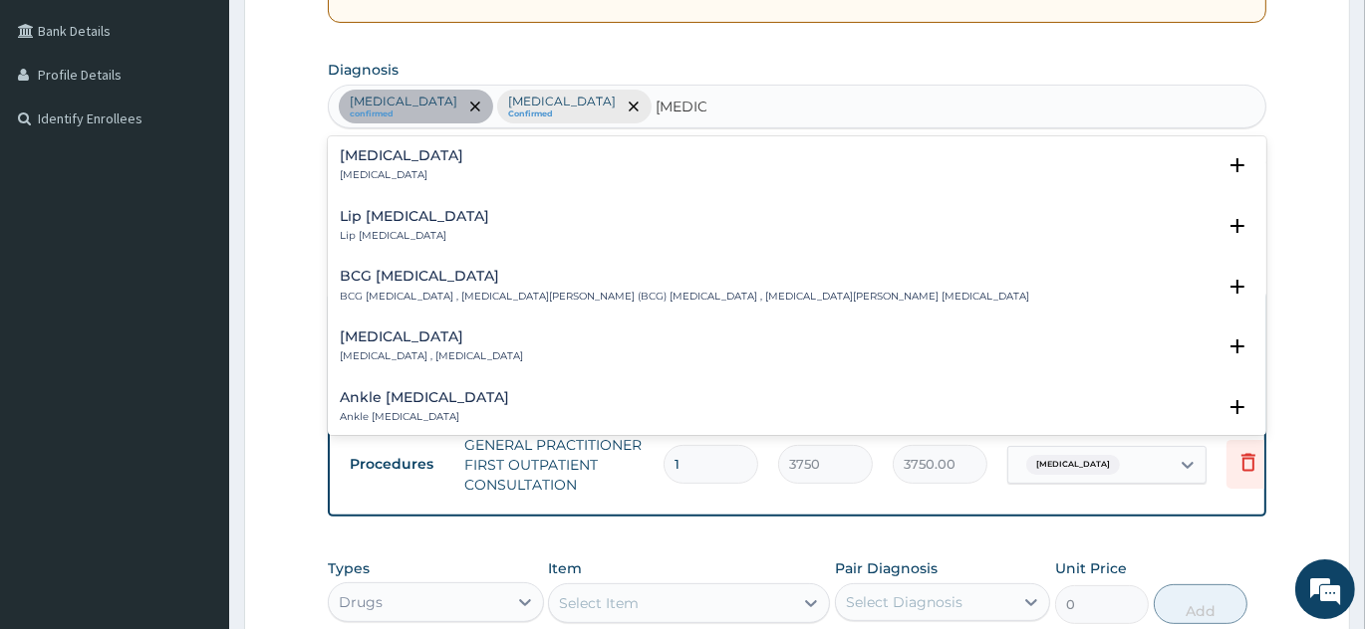
click at [436, 161] on div "Ulcer Ulcer" at bounding box center [797, 165] width 914 height 35
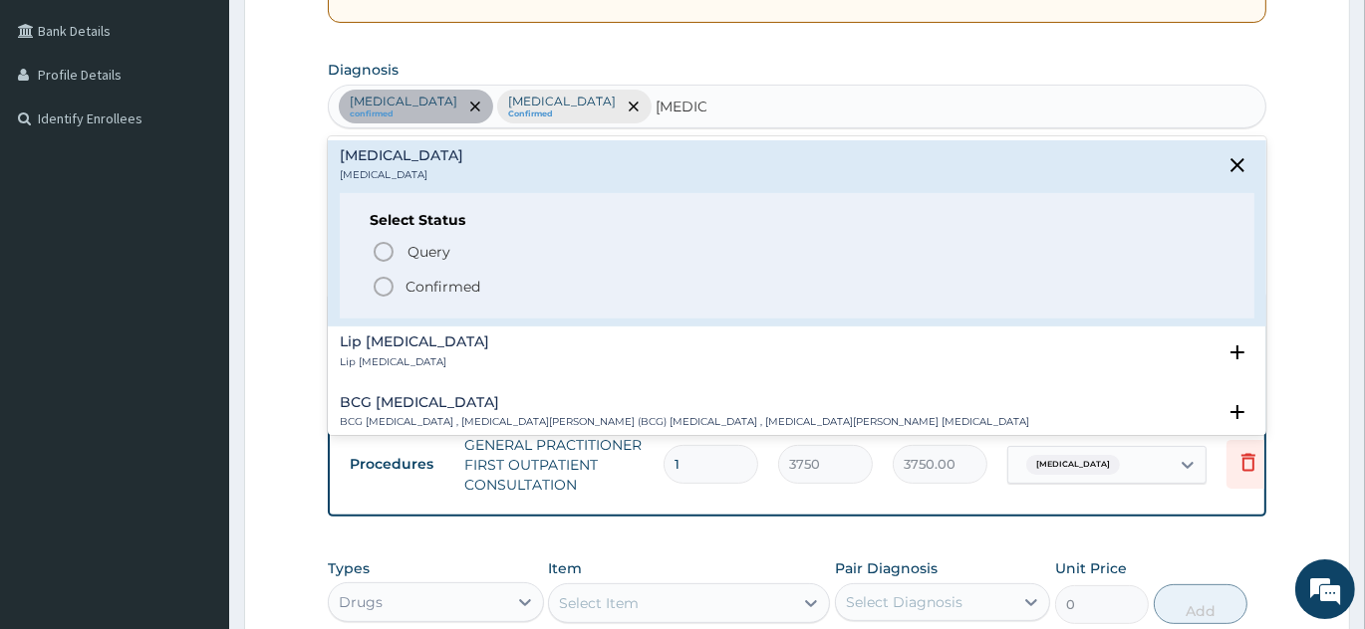
click at [382, 283] on icon "status option filled" at bounding box center [384, 287] width 24 height 24
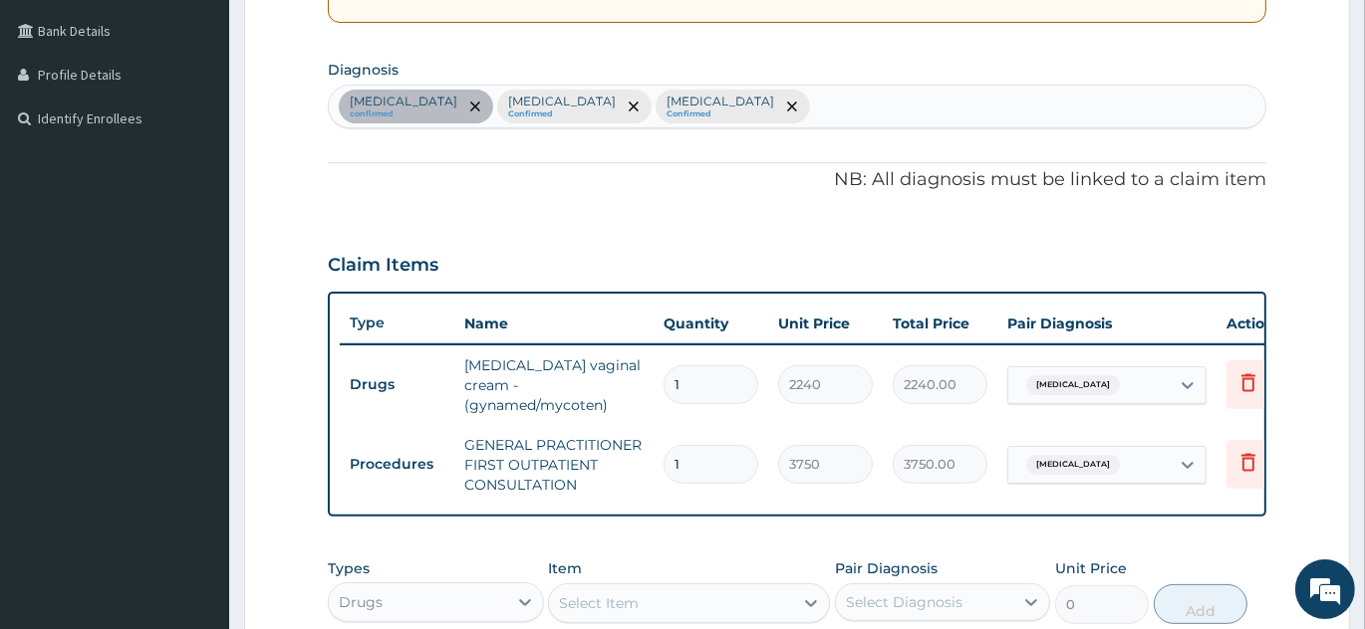
click at [676, 102] on div "Tinea pedis confirmed Malaria Confirmed Ulcer Confirmed" at bounding box center [797, 107] width 936 height 42
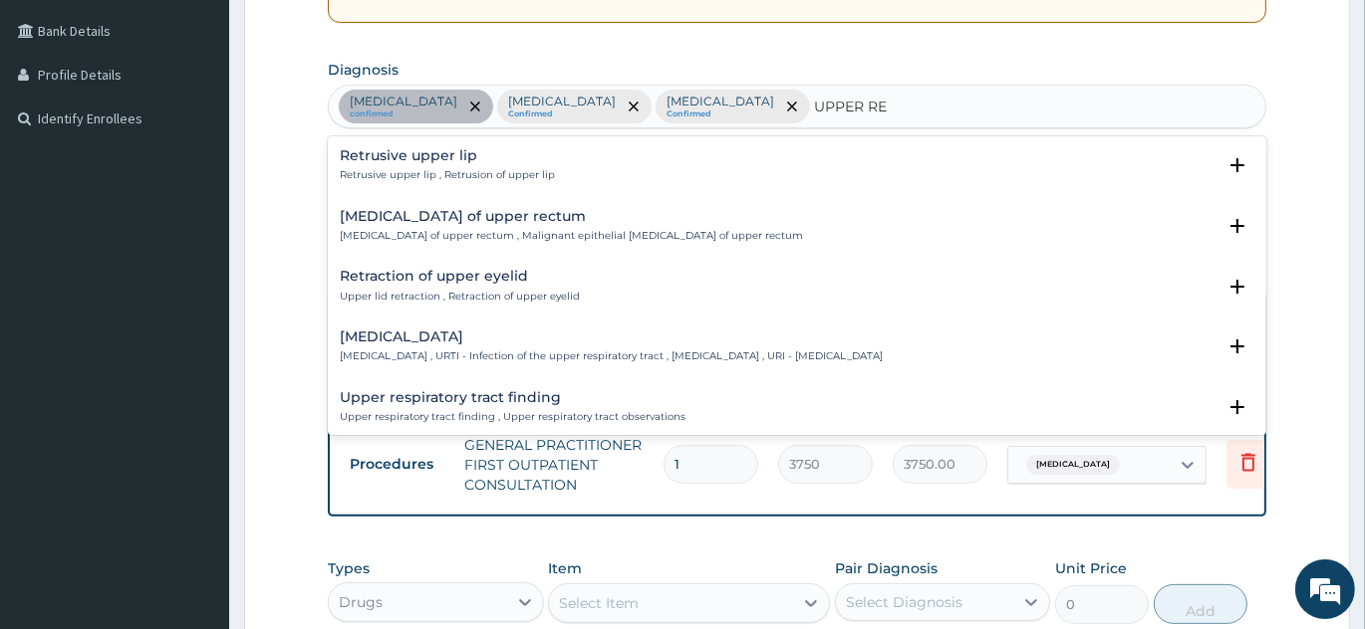
type input "UPPER RES"
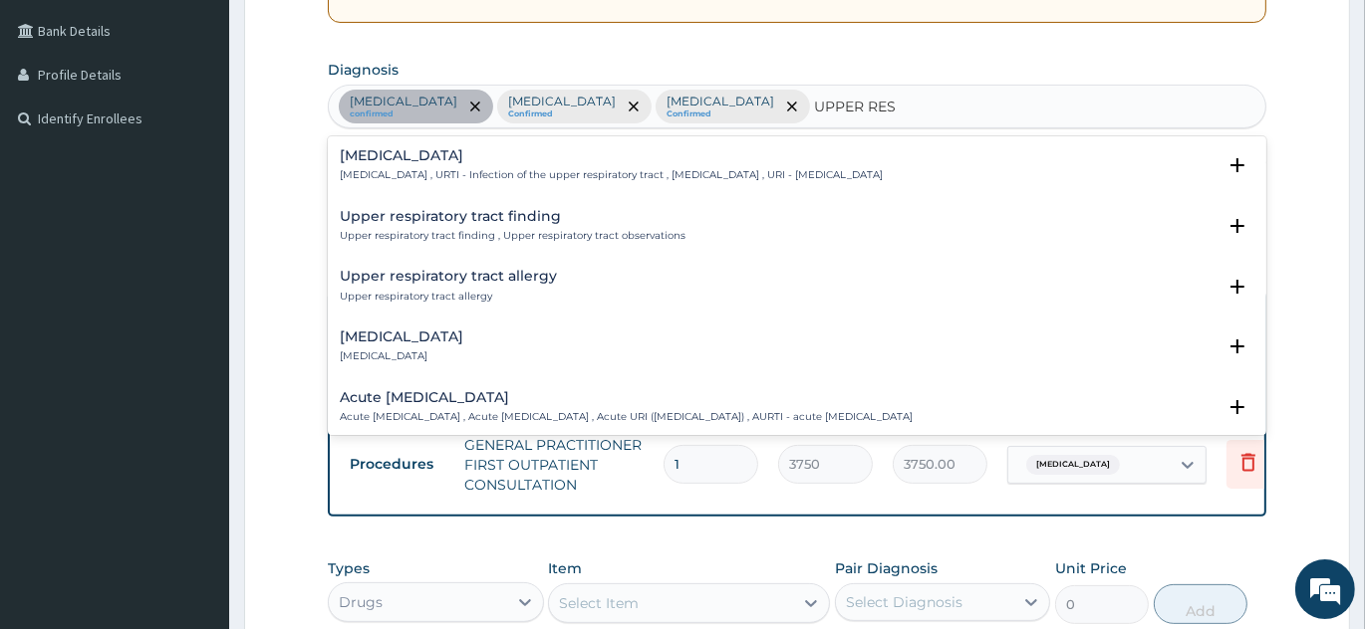
click at [437, 158] on h4 "Upper respiratory infection" at bounding box center [611, 155] width 543 height 15
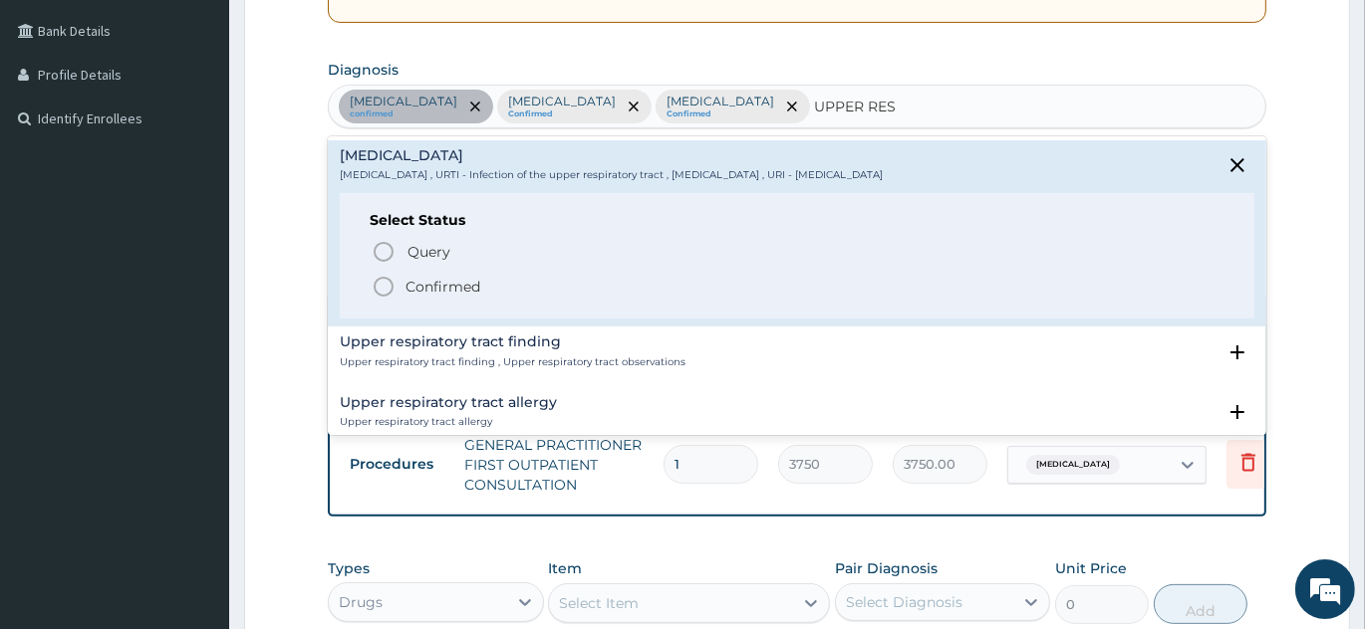
click at [390, 287] on icon "status option filled" at bounding box center [384, 287] width 24 height 24
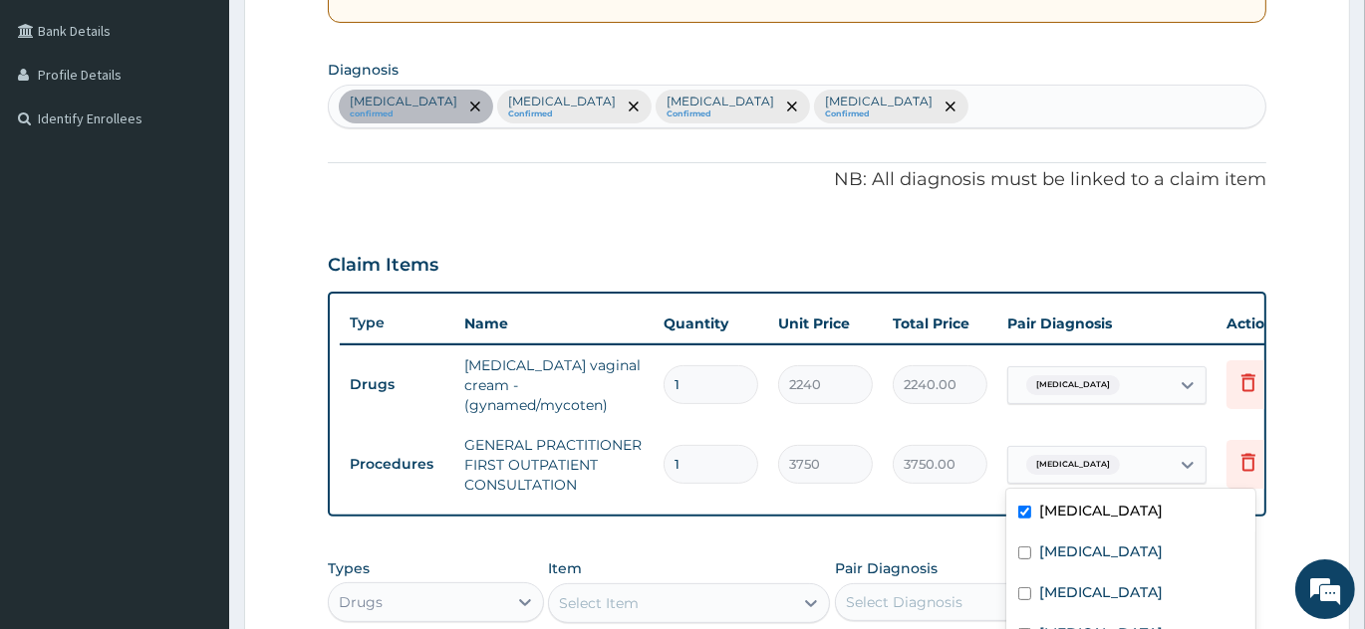
click at [1088, 466] on span "Tinea pedis" at bounding box center [1073, 465] width 94 height 20
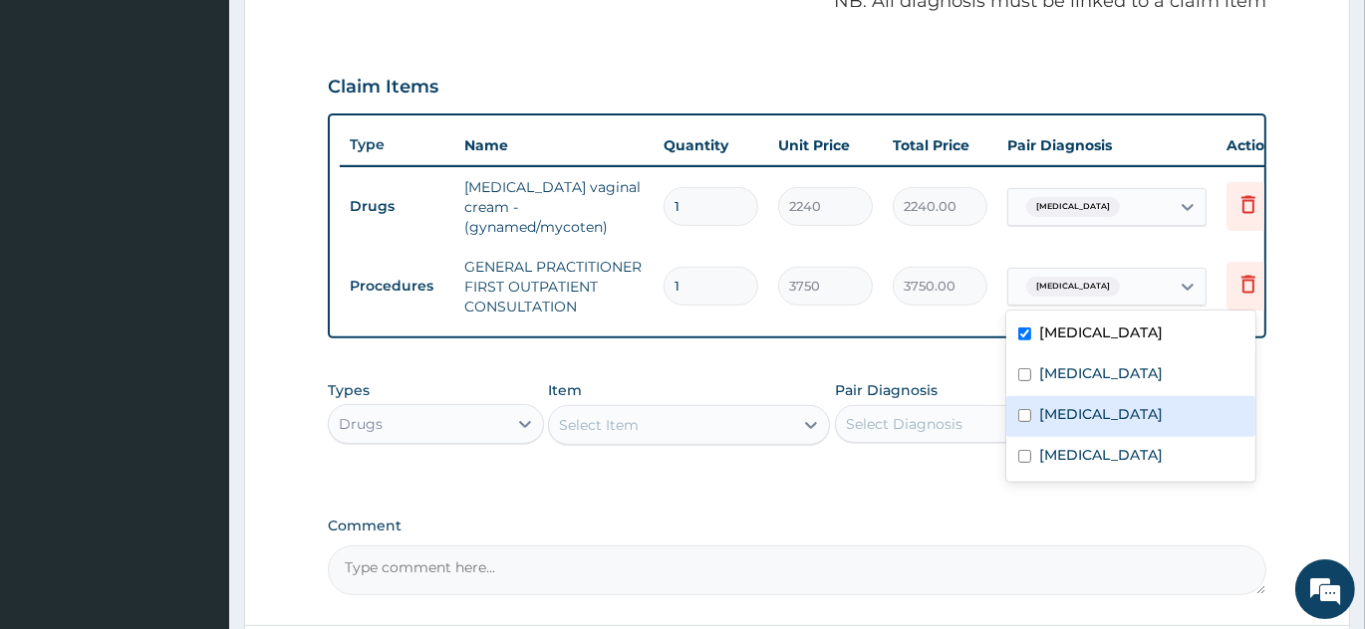
scroll to position [630, 0]
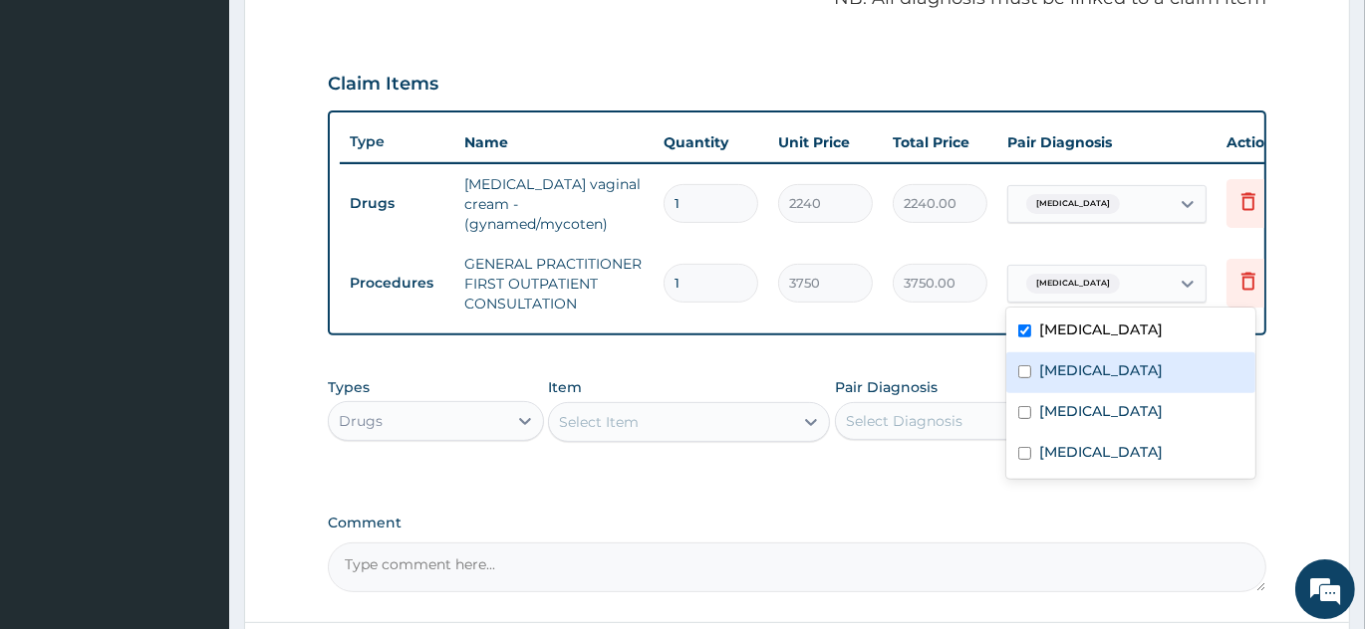
click at [1024, 372] on input "checkbox" at bounding box center [1024, 372] width 13 height 13
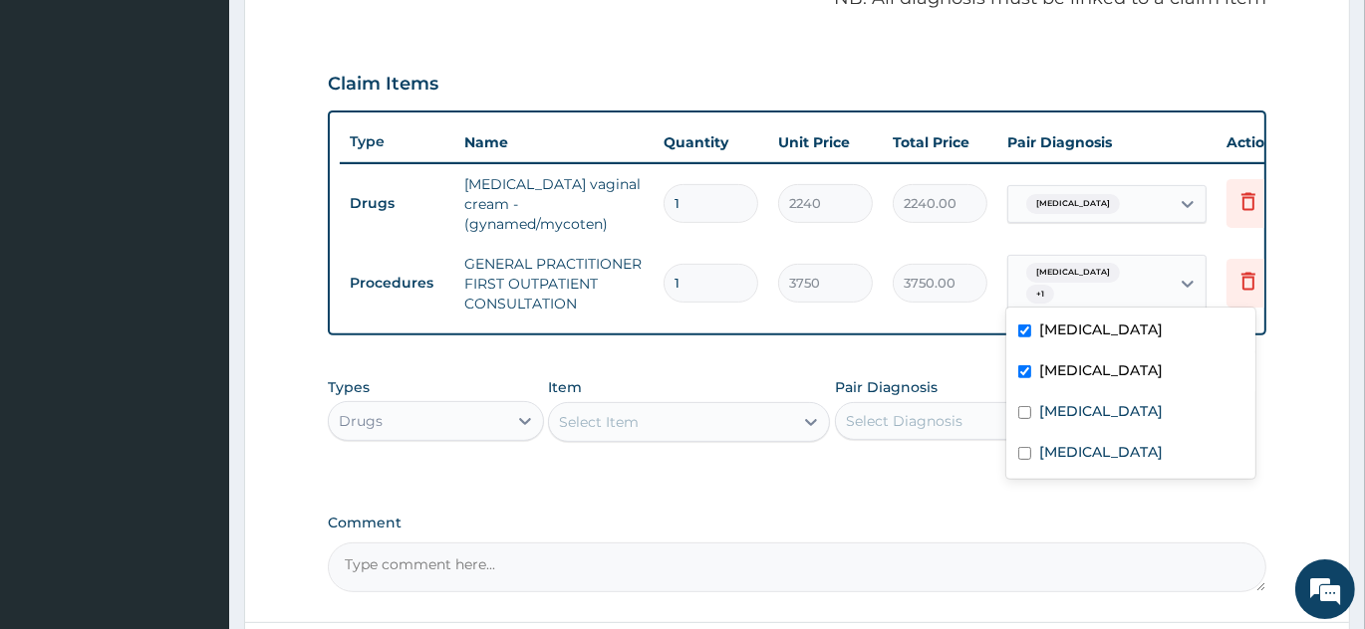
click at [1024, 372] on input "checkbox" at bounding box center [1024, 372] width 13 height 13
checkbox input "false"
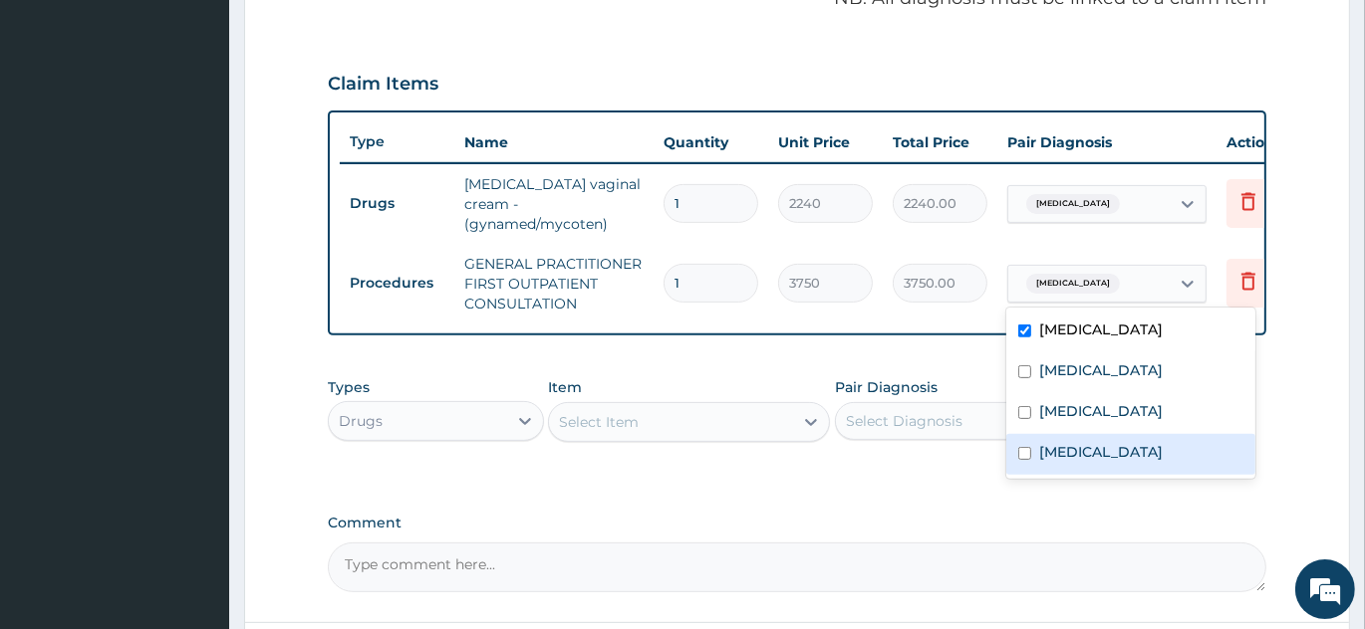
click at [1013, 451] on div "Upper respiratory infection" at bounding box center [1130, 454] width 249 height 41
checkbox input "true"
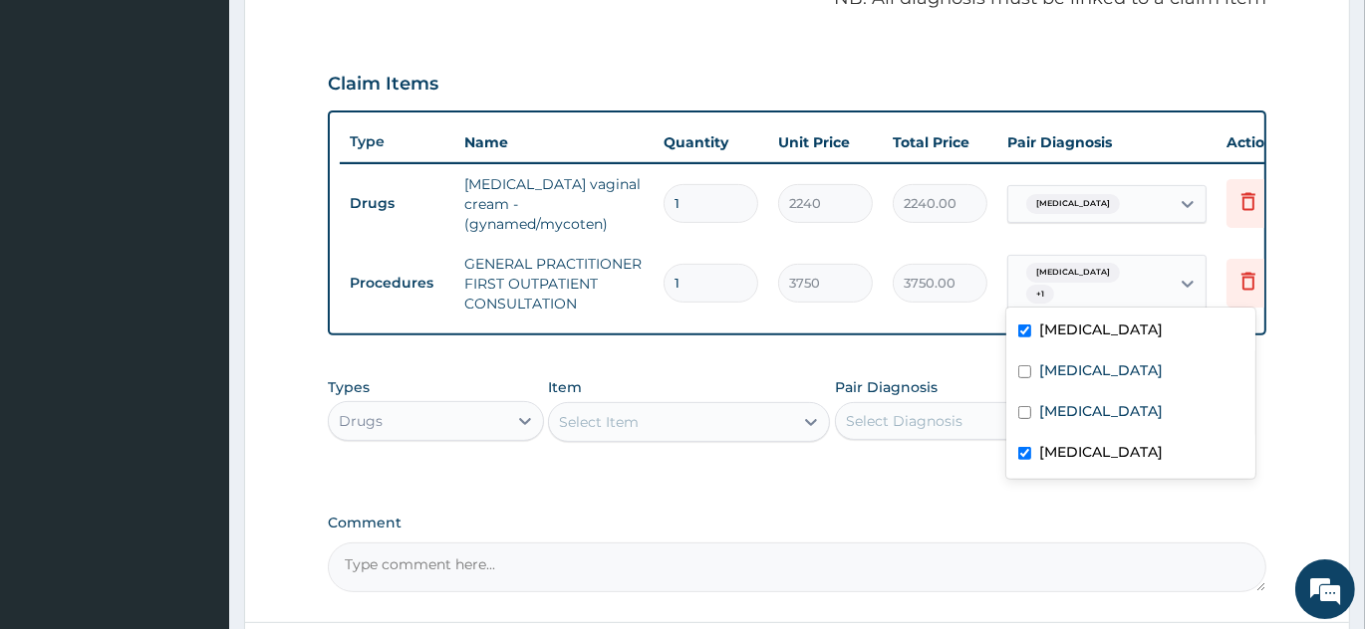
click at [1019, 336] on input "checkbox" at bounding box center [1024, 331] width 13 height 13
checkbox input "false"
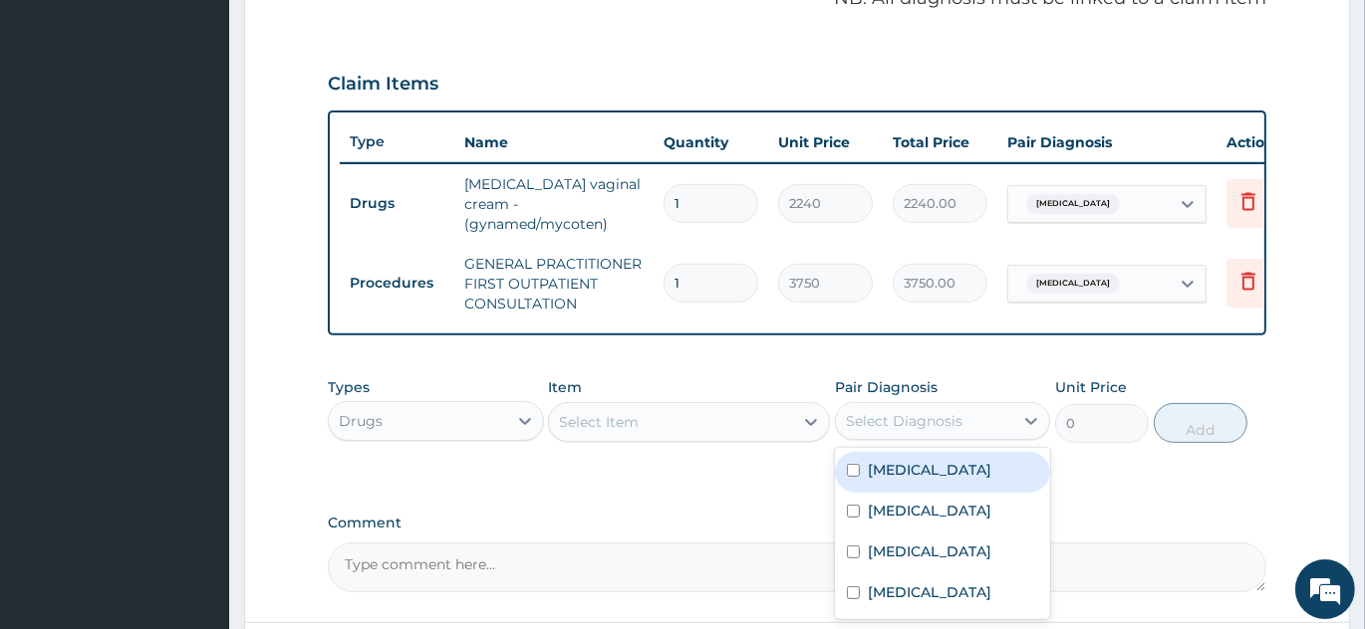
click at [939, 413] on div "Select Diagnosis" at bounding box center [943, 421] width 216 height 38
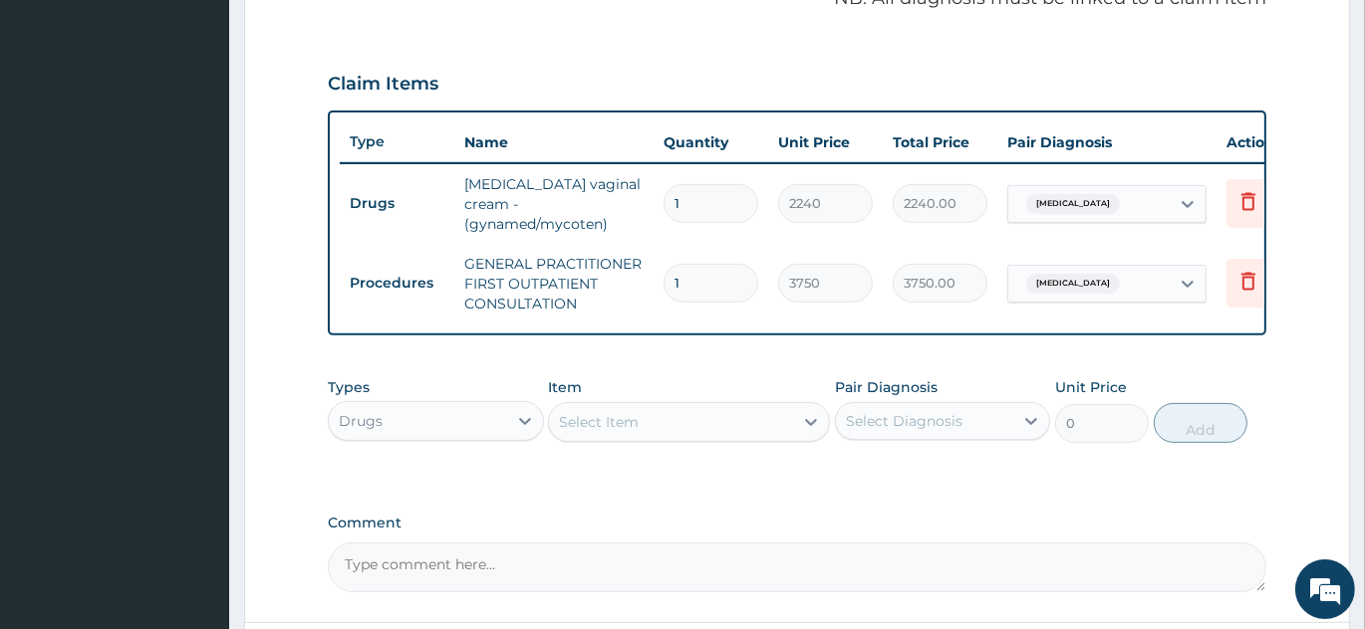
click at [746, 388] on div "Item Select Item" at bounding box center [689, 410] width 282 height 66
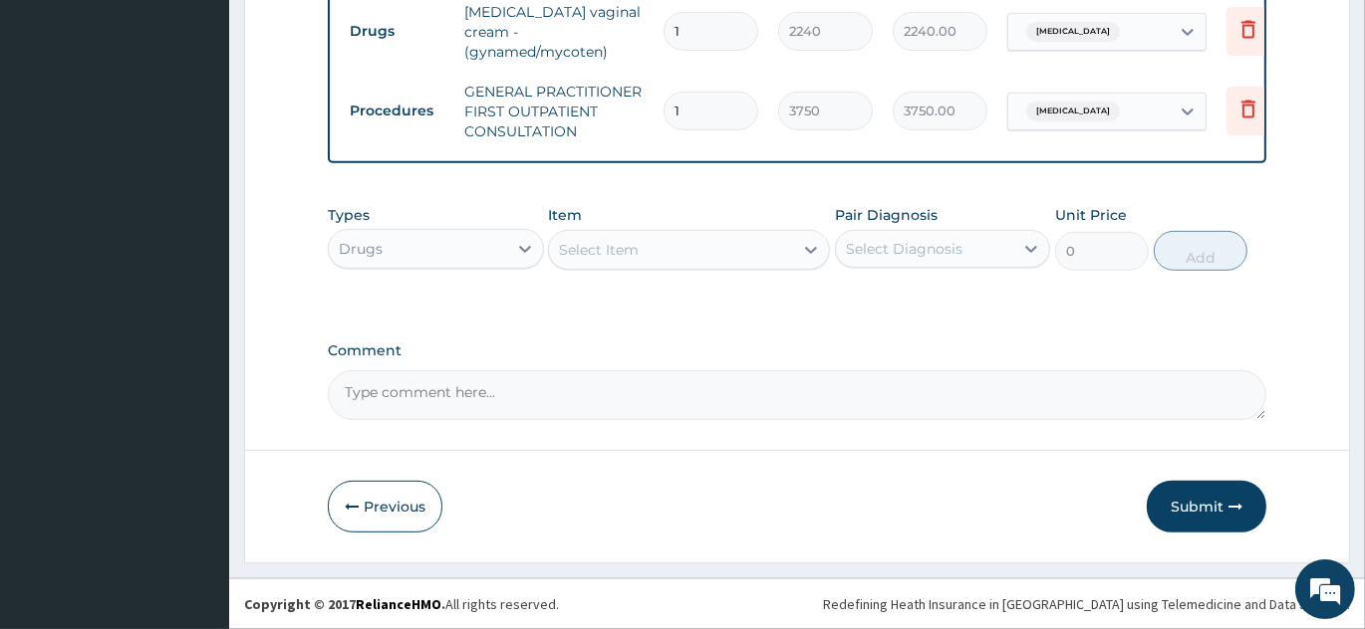
scroll to position [812, 0]
click at [636, 244] on div "Select Item" at bounding box center [599, 250] width 80 height 20
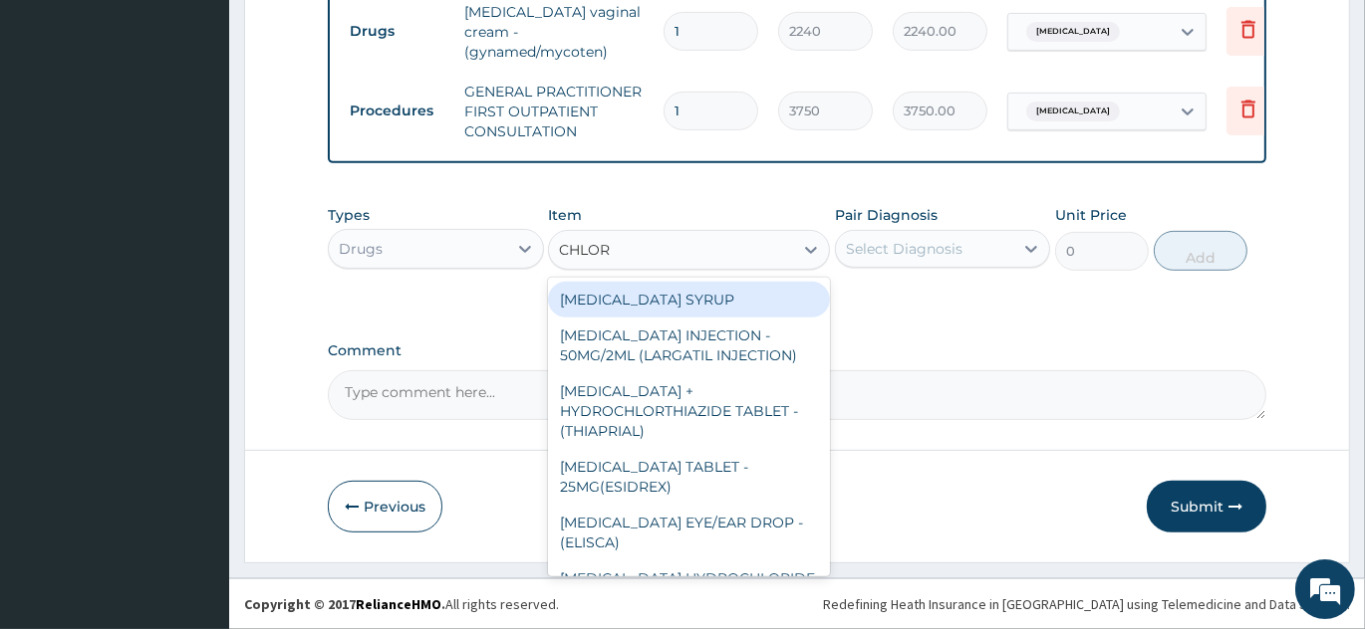
type input "CHLORO"
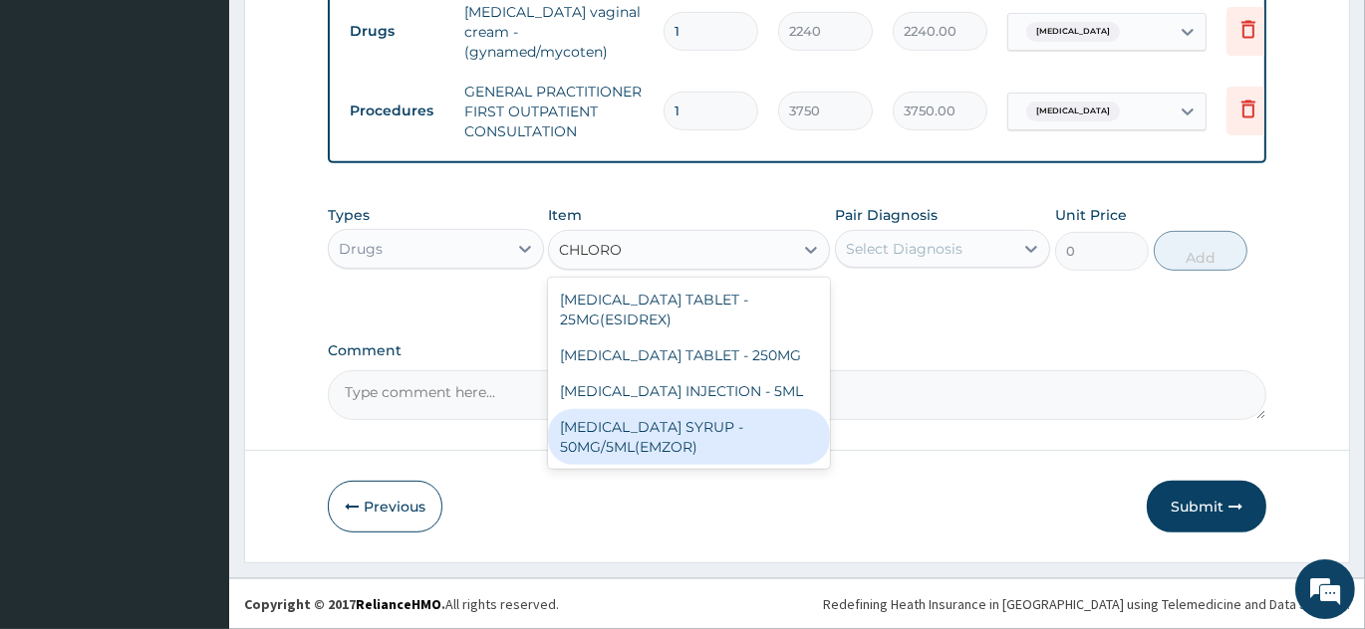
click at [786, 465] on div "CHLOROQUINE PHOSPHATE SYRUP - 50MG/5ML(EMZOR)" at bounding box center [689, 437] width 282 height 56
type input "364"
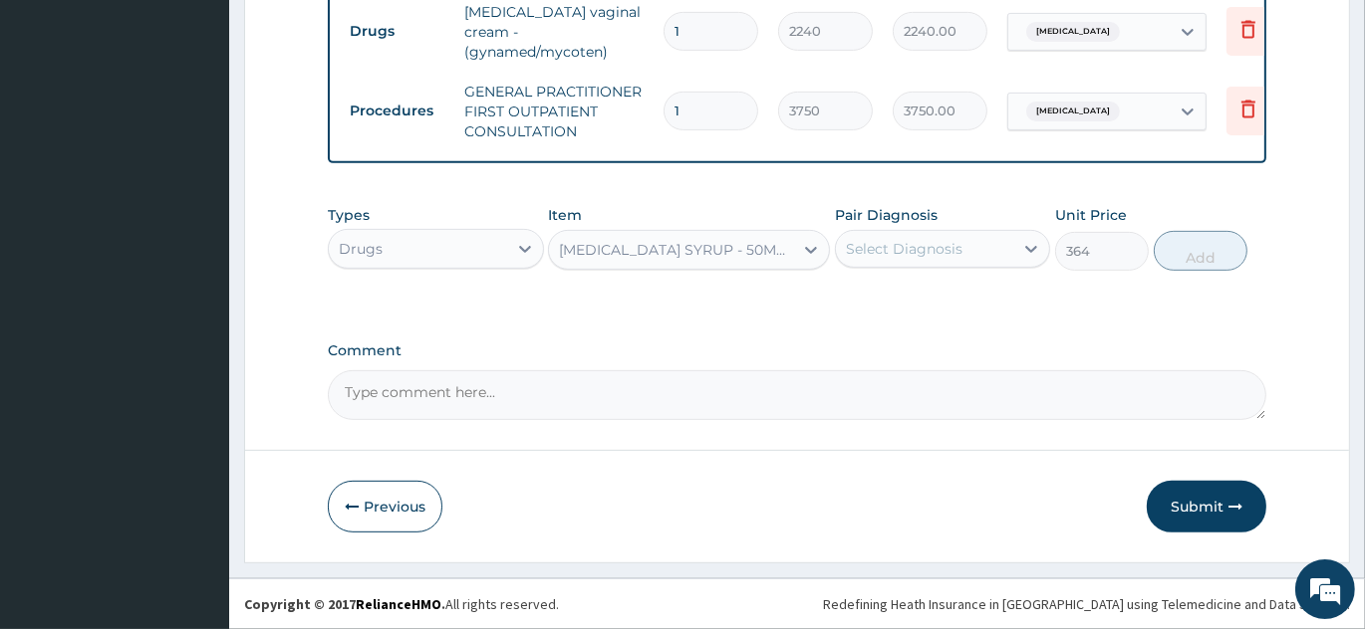
click at [924, 233] on div "Select Diagnosis" at bounding box center [943, 249] width 216 height 38
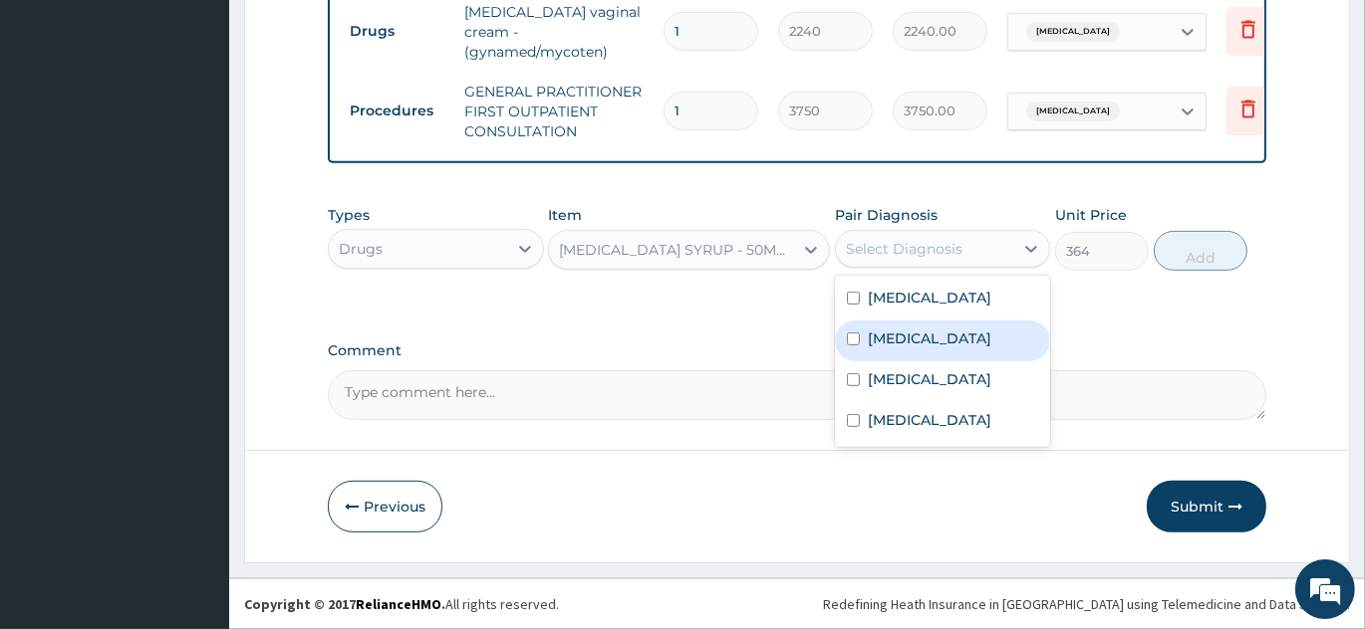
click at [855, 337] on input "checkbox" at bounding box center [853, 339] width 13 height 13
click at [845, 339] on div "Malaria" at bounding box center [943, 341] width 216 height 41
checkbox input "true"
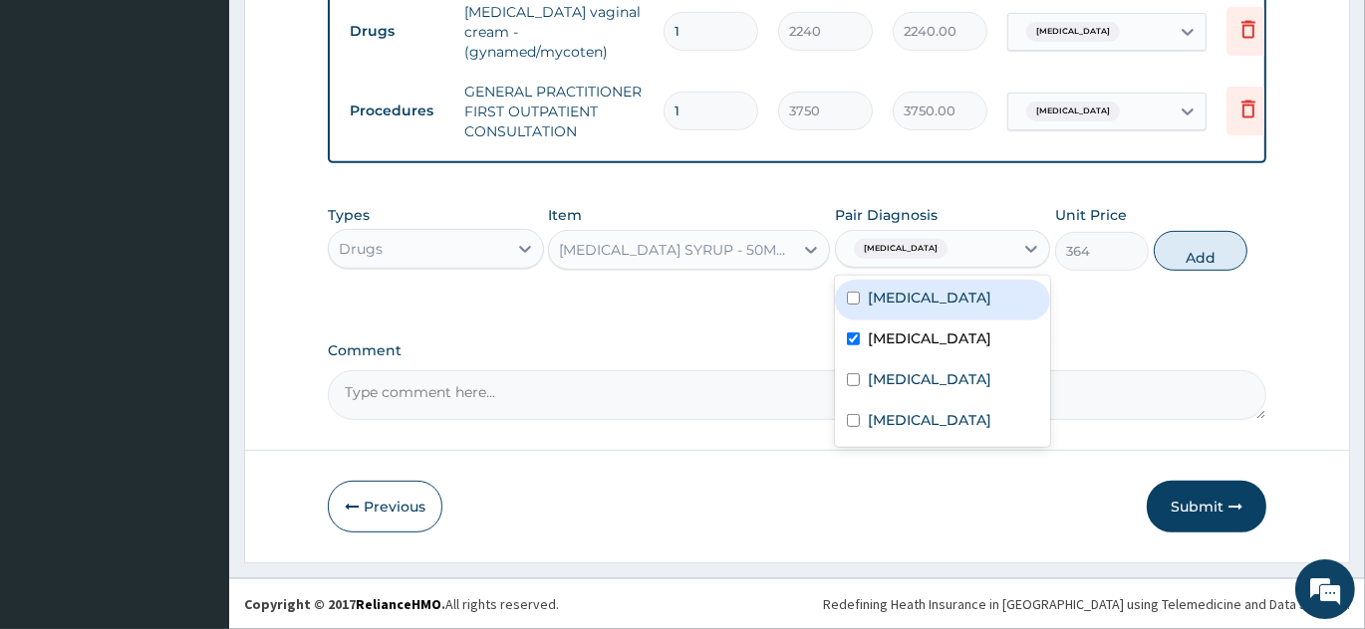
click at [1208, 255] on button "Add" at bounding box center [1200, 251] width 94 height 40
type input "0"
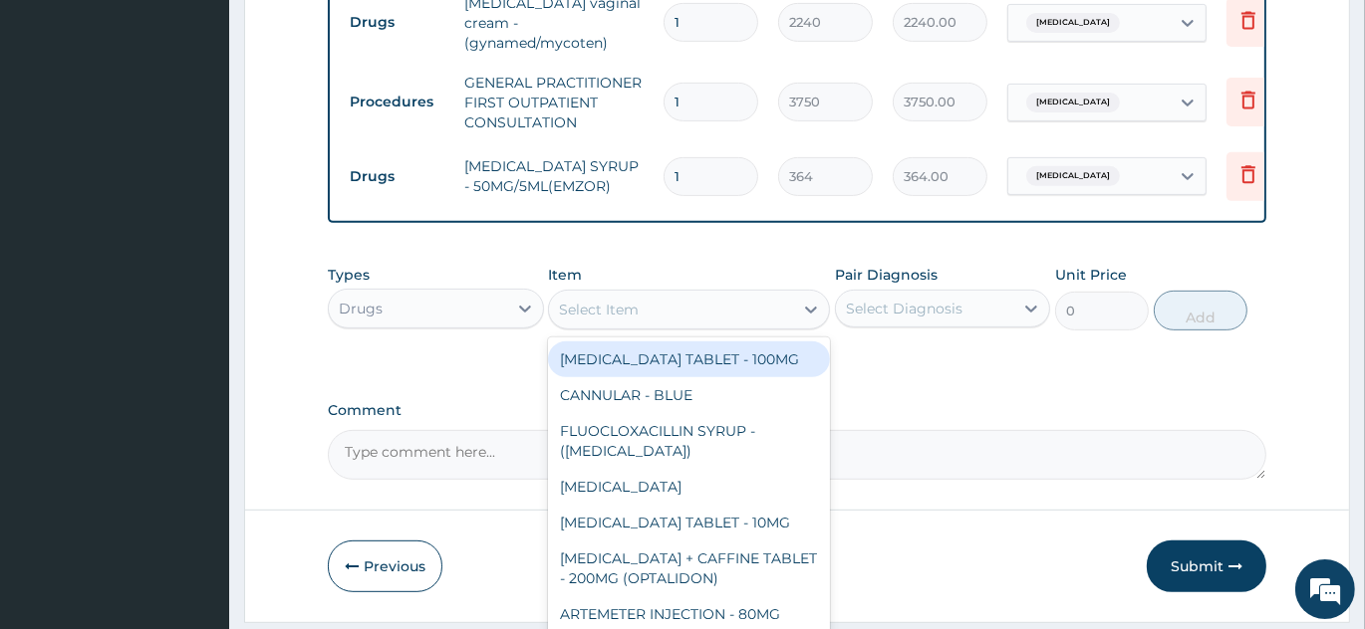
click at [637, 320] on div "Select Item" at bounding box center [599, 310] width 80 height 20
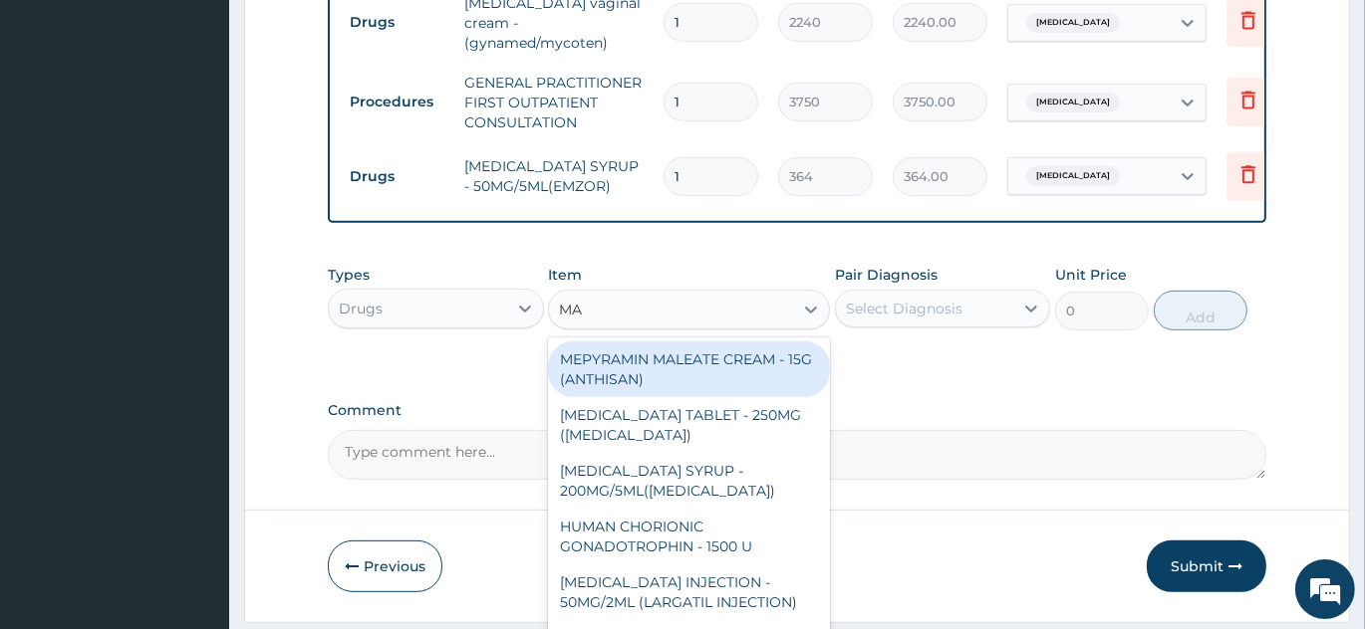
type input "MAG"
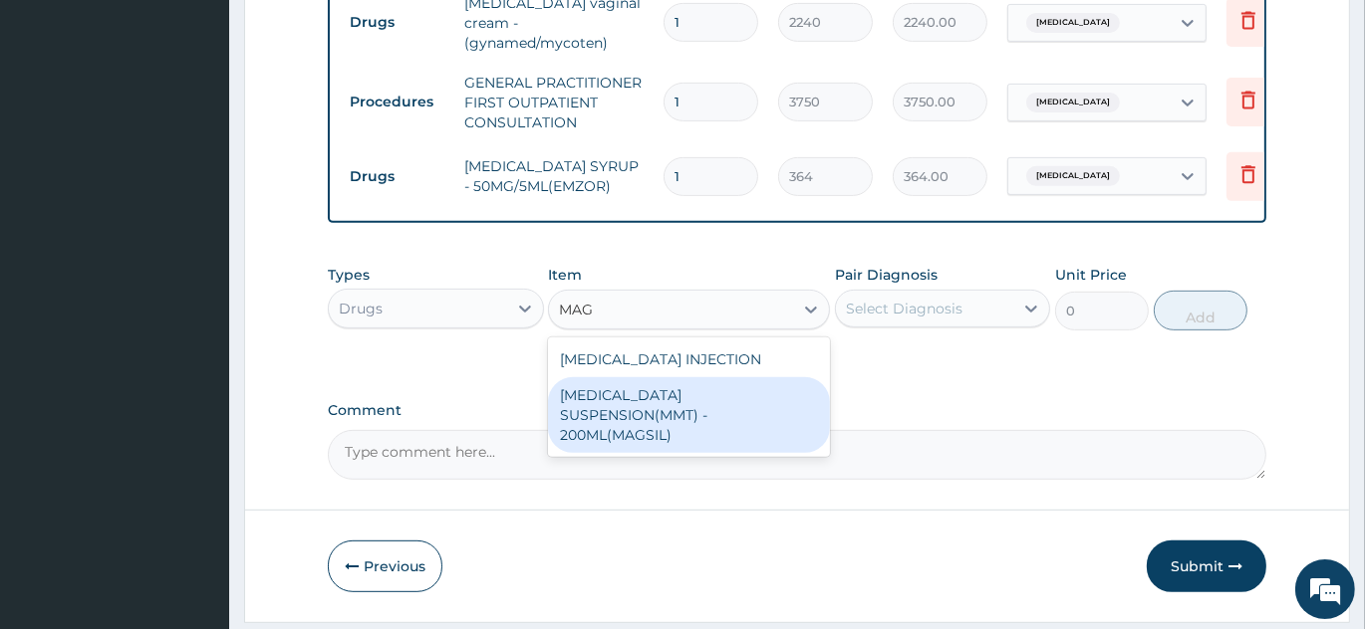
click at [630, 413] on div "ANTACID SUSPENSION(MMT) - 200ML(MAGSIL)" at bounding box center [689, 415] width 282 height 76
type input "1120"
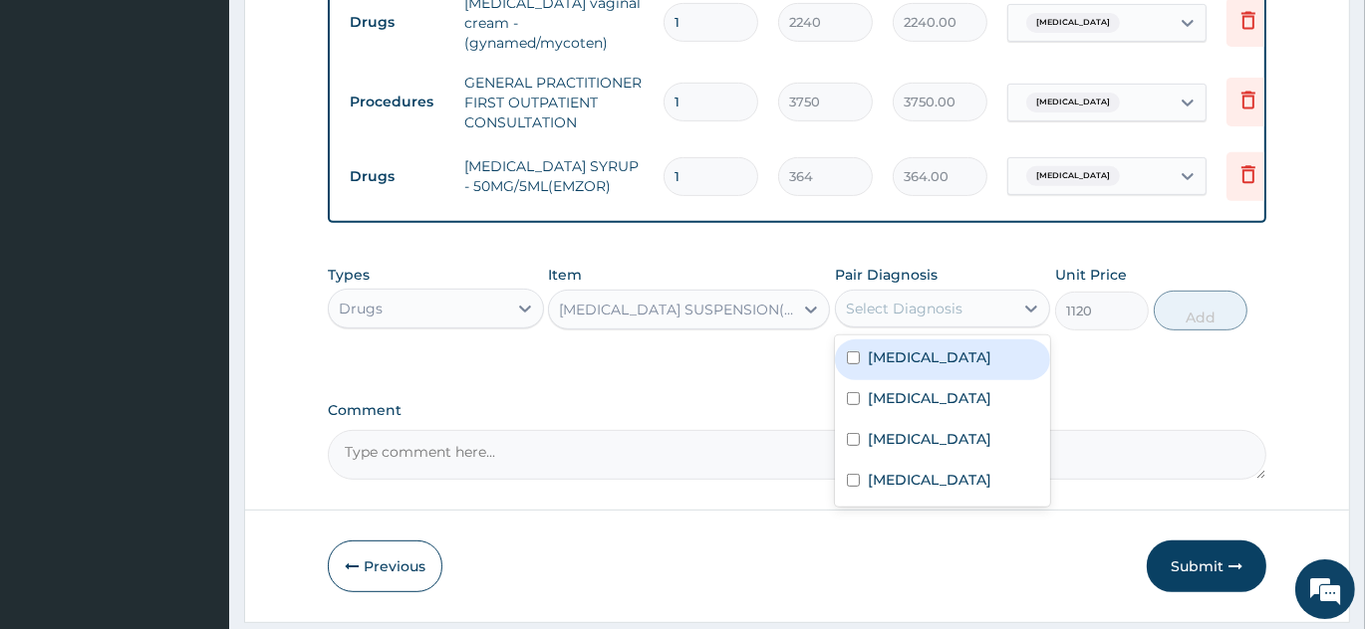
click at [879, 319] on div "Select Diagnosis" at bounding box center [904, 309] width 117 height 20
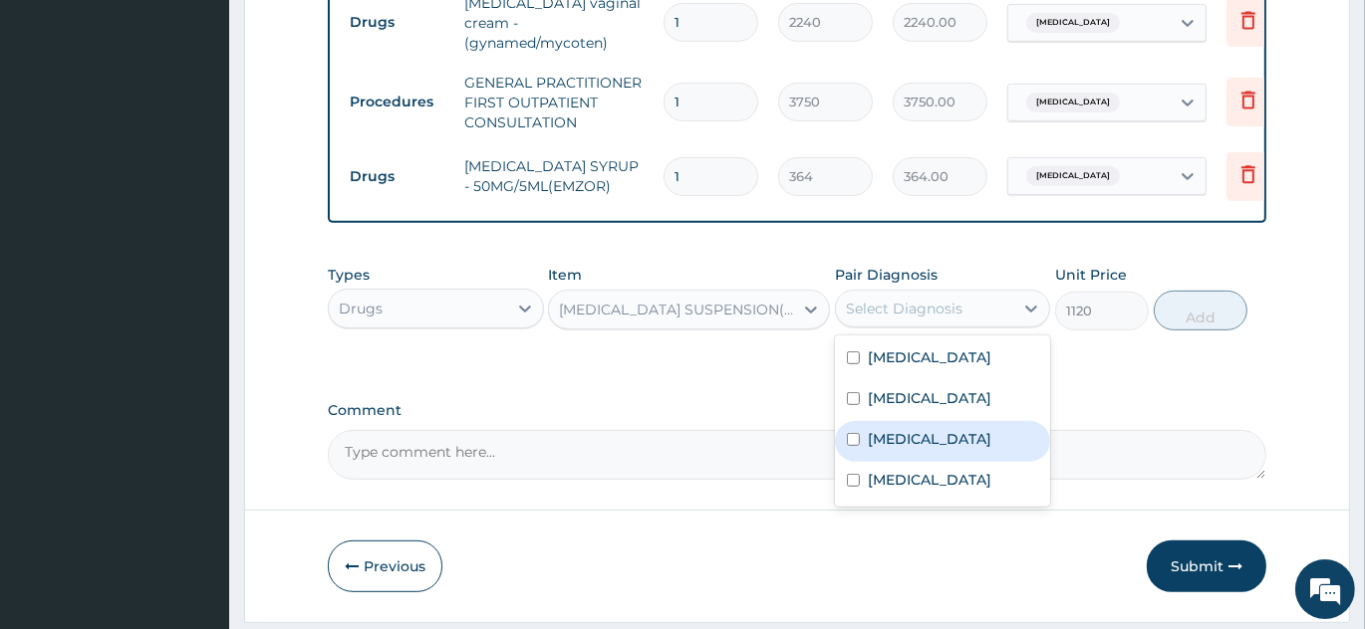
click at [853, 446] on input "checkbox" at bounding box center [853, 439] width 13 height 13
checkbox input "true"
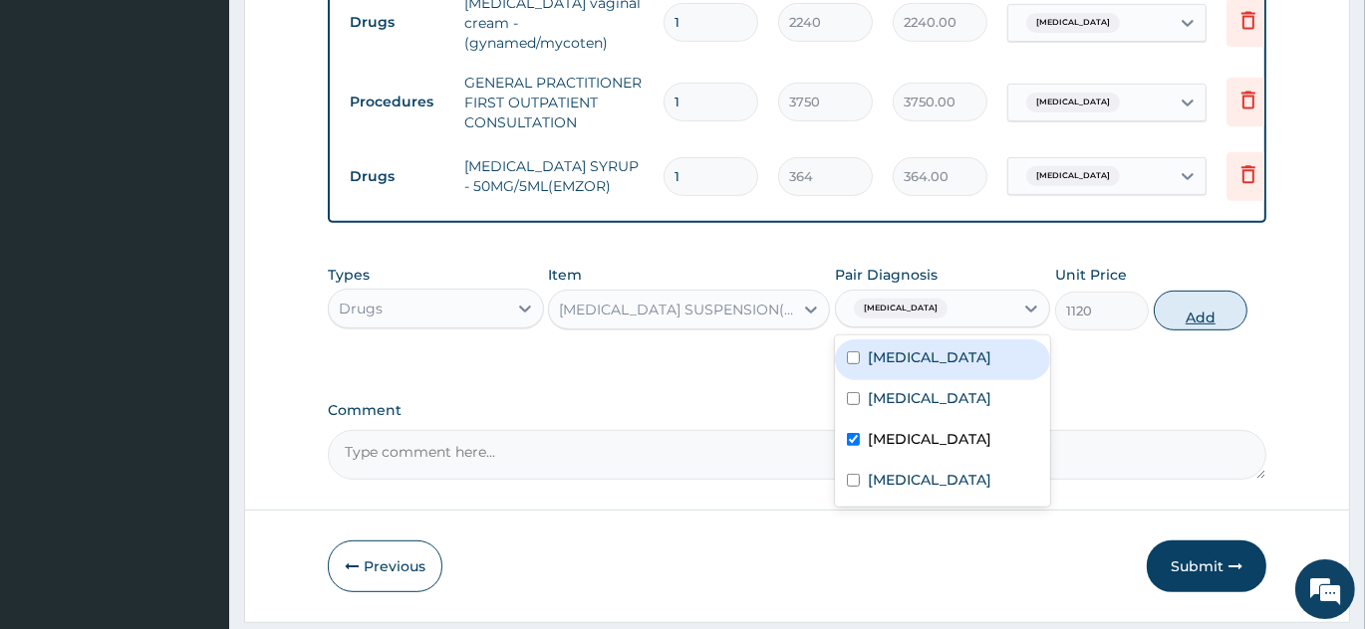
click at [1195, 331] on button "Add" at bounding box center [1200, 311] width 94 height 40
type input "0"
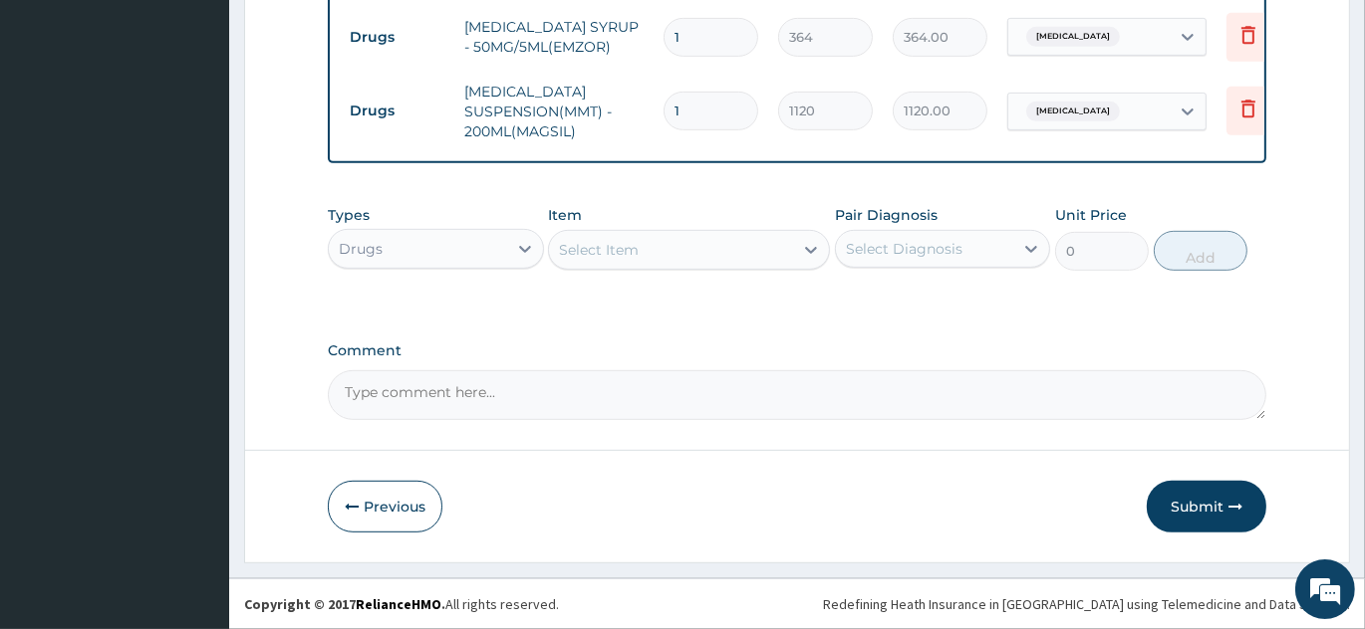
scroll to position [971, 0]
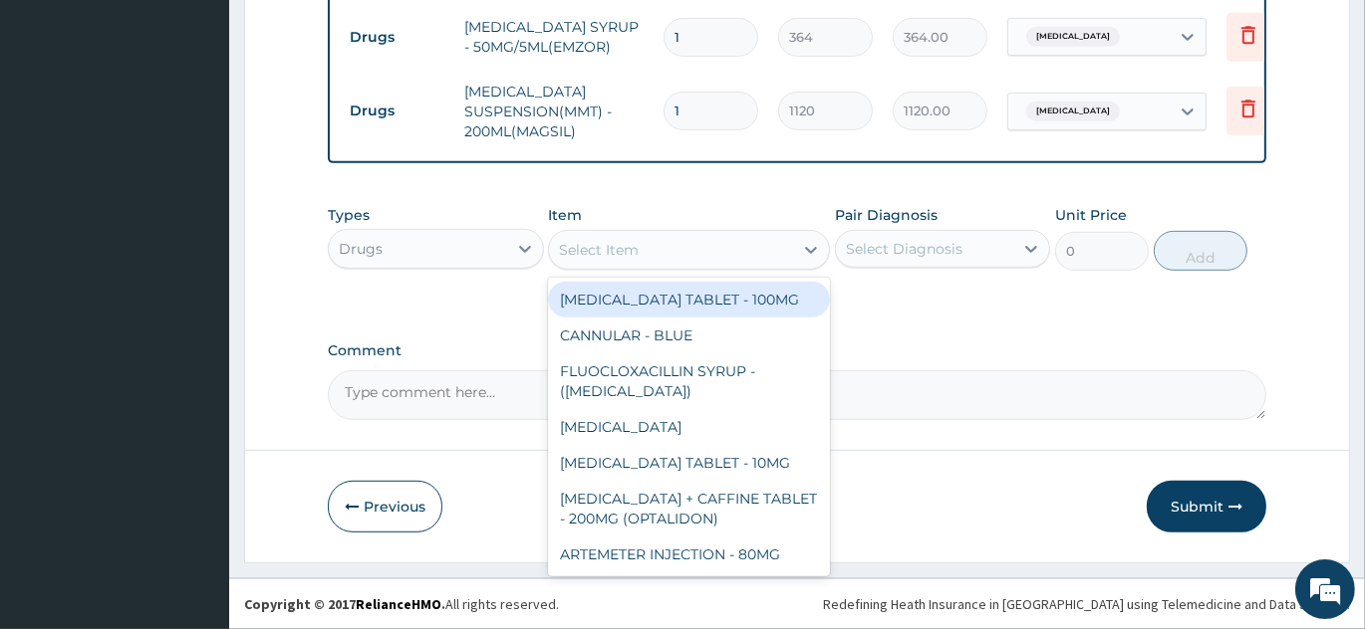
click at [690, 256] on div "Select Item" at bounding box center [671, 250] width 244 height 32
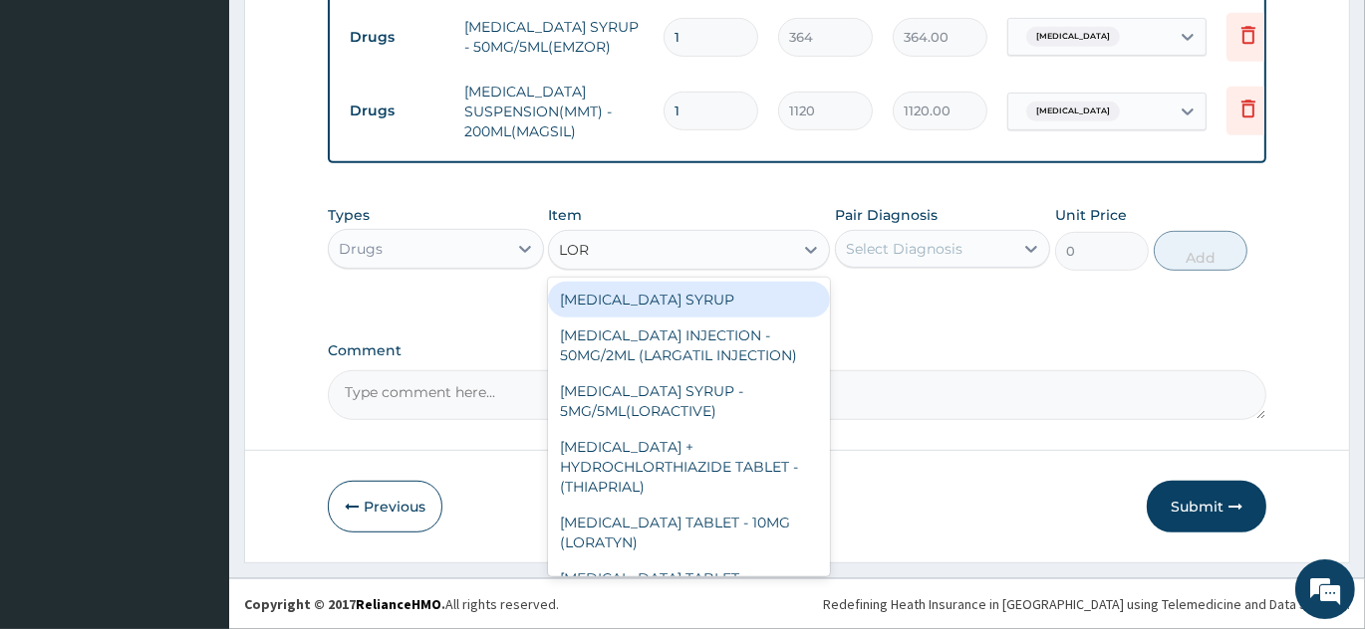
type input "LORA"
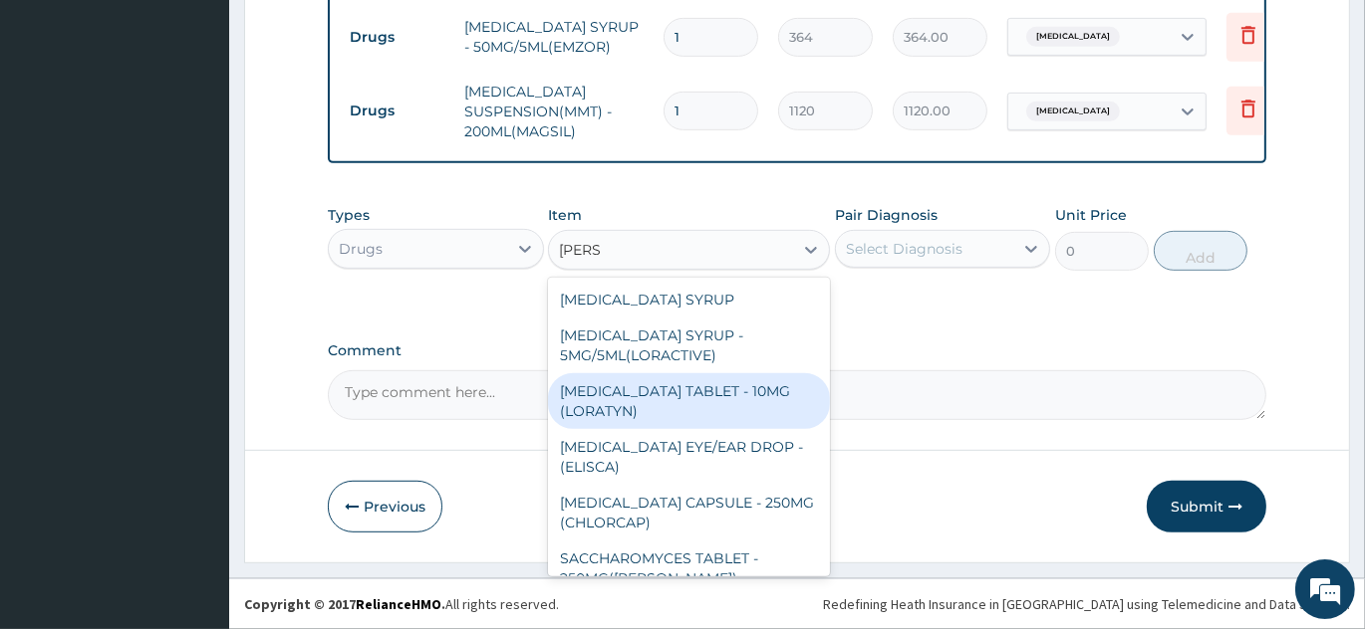
click at [703, 409] on div "LORATADINE TABLET - 10MG (LORATYN)" at bounding box center [689, 401] width 282 height 56
type input "98"
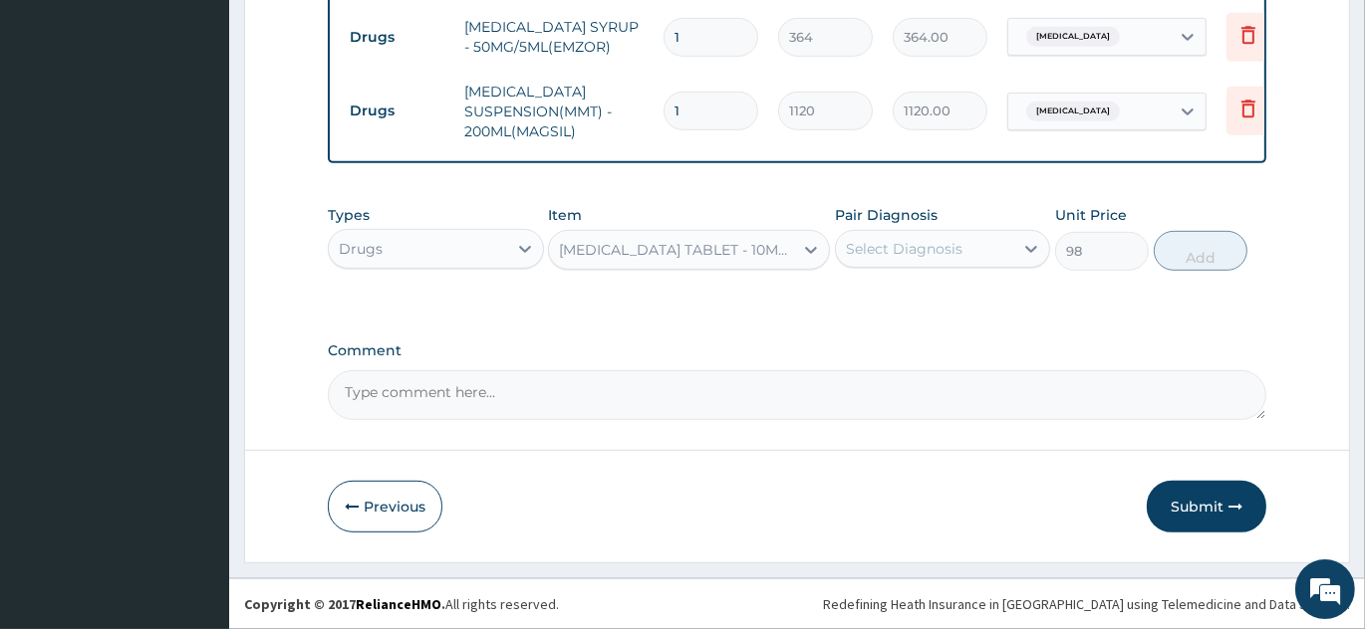
click at [886, 219] on label "Pair Diagnosis" at bounding box center [886, 215] width 103 height 20
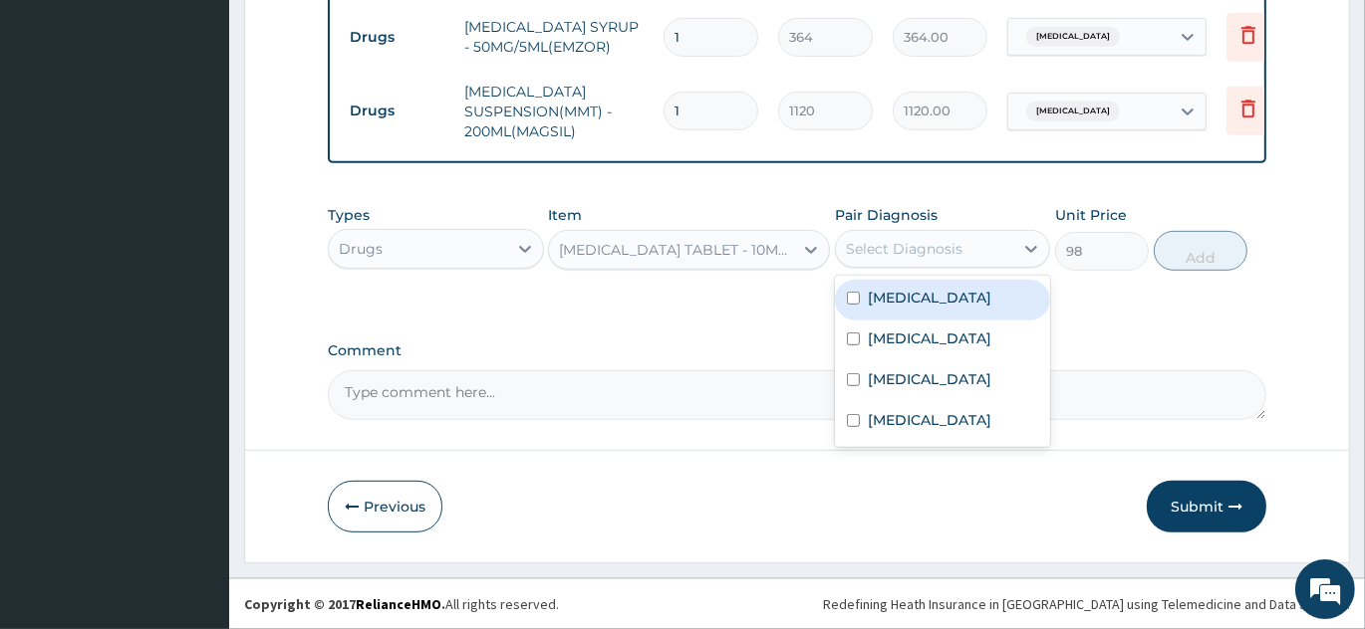
click at [889, 244] on div "Select Diagnosis" at bounding box center [904, 249] width 117 height 20
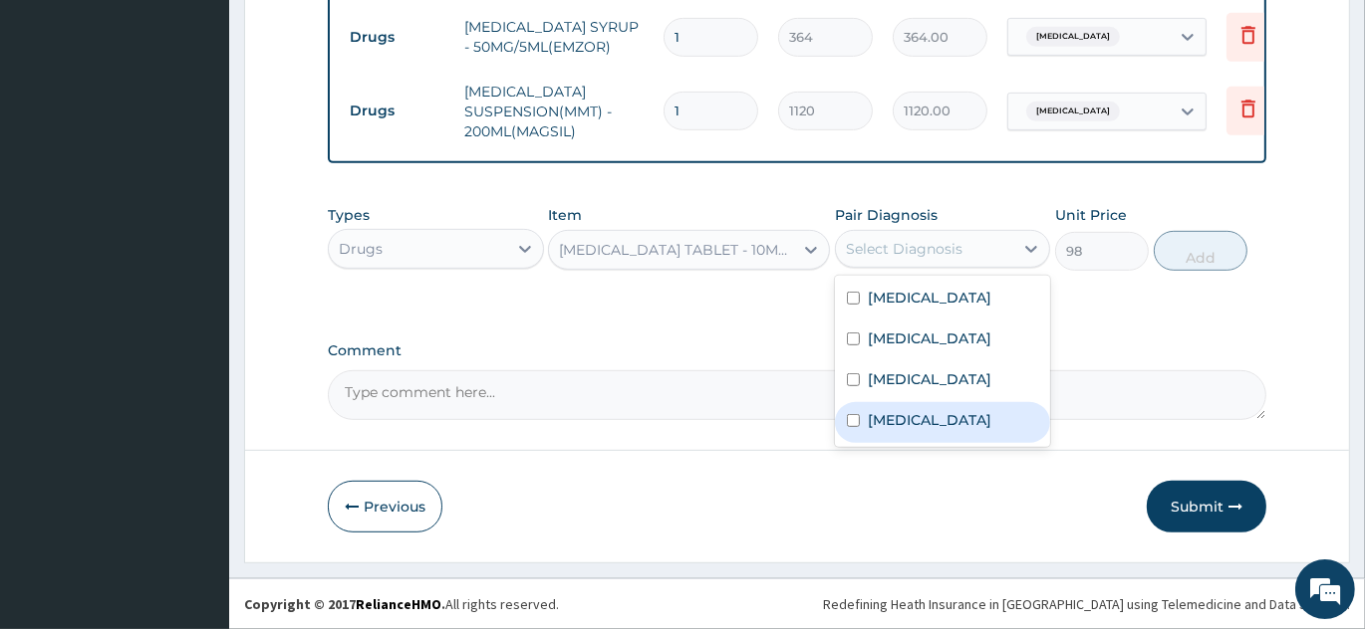
click at [858, 427] on input "checkbox" at bounding box center [853, 420] width 13 height 13
click at [850, 418] on div "Upper respiratory infection" at bounding box center [943, 422] width 216 height 41
checkbox input "true"
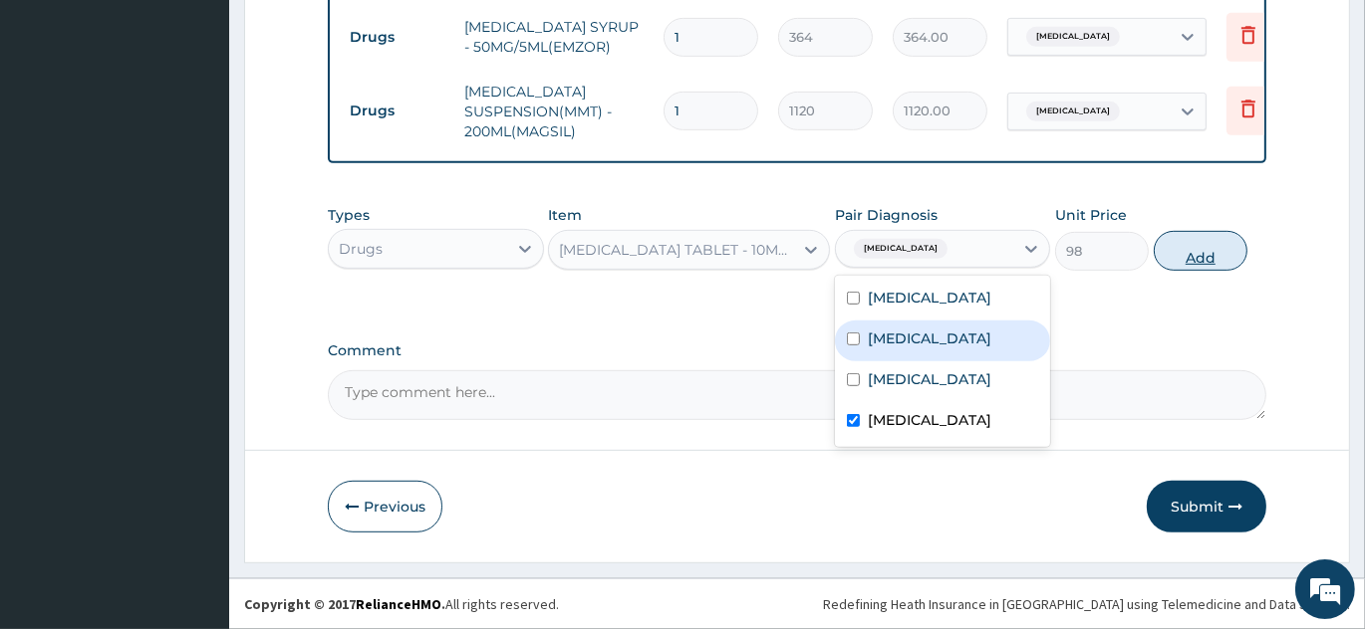
click at [1183, 258] on button "Add" at bounding box center [1200, 251] width 94 height 40
type input "0"
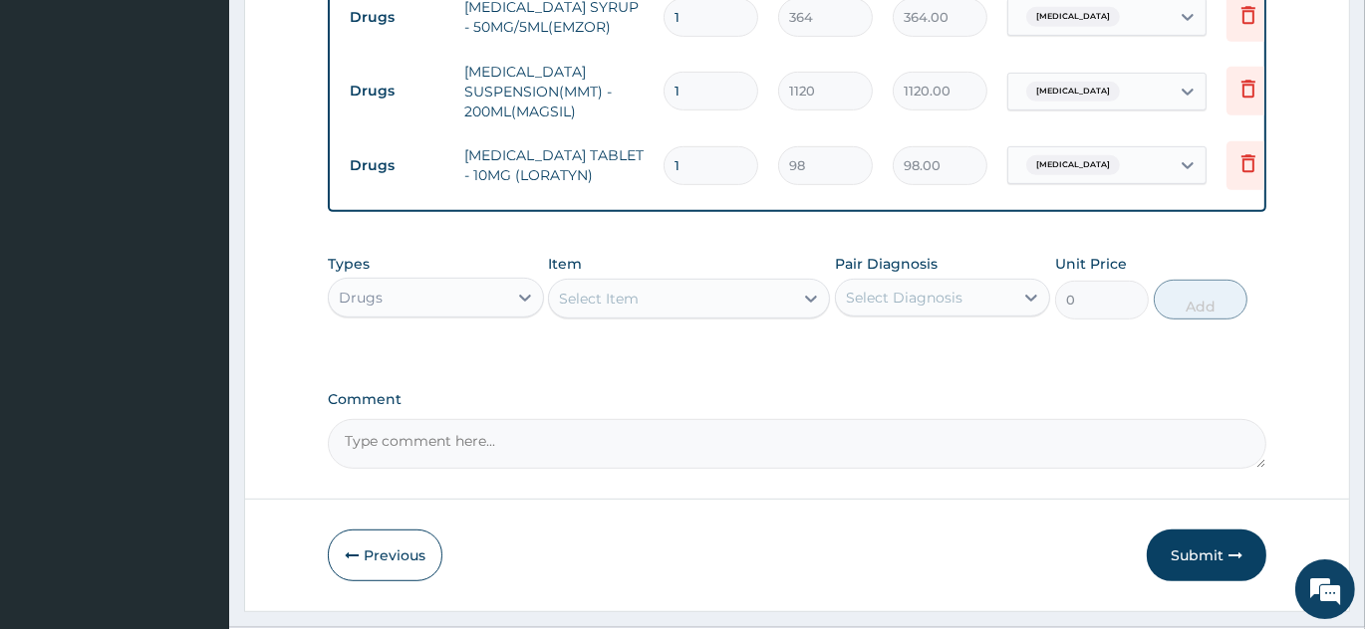
click at [706, 315] on div "Select Item" at bounding box center [671, 299] width 244 height 32
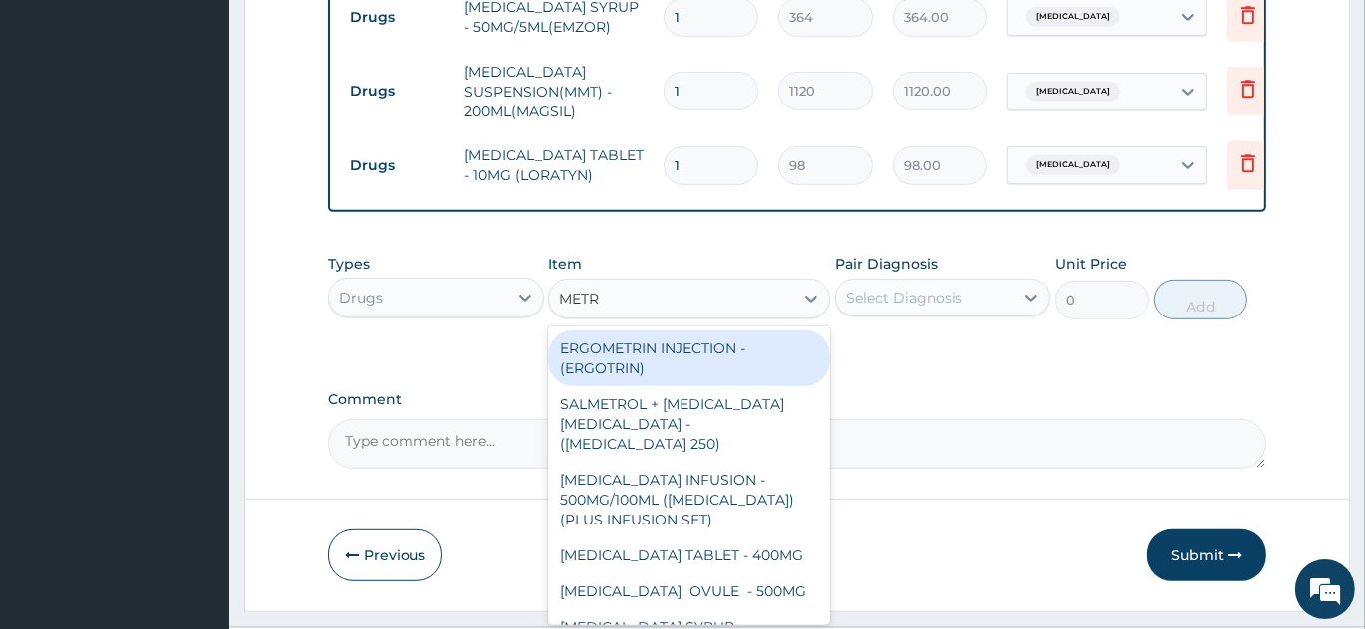
type input "METRO"
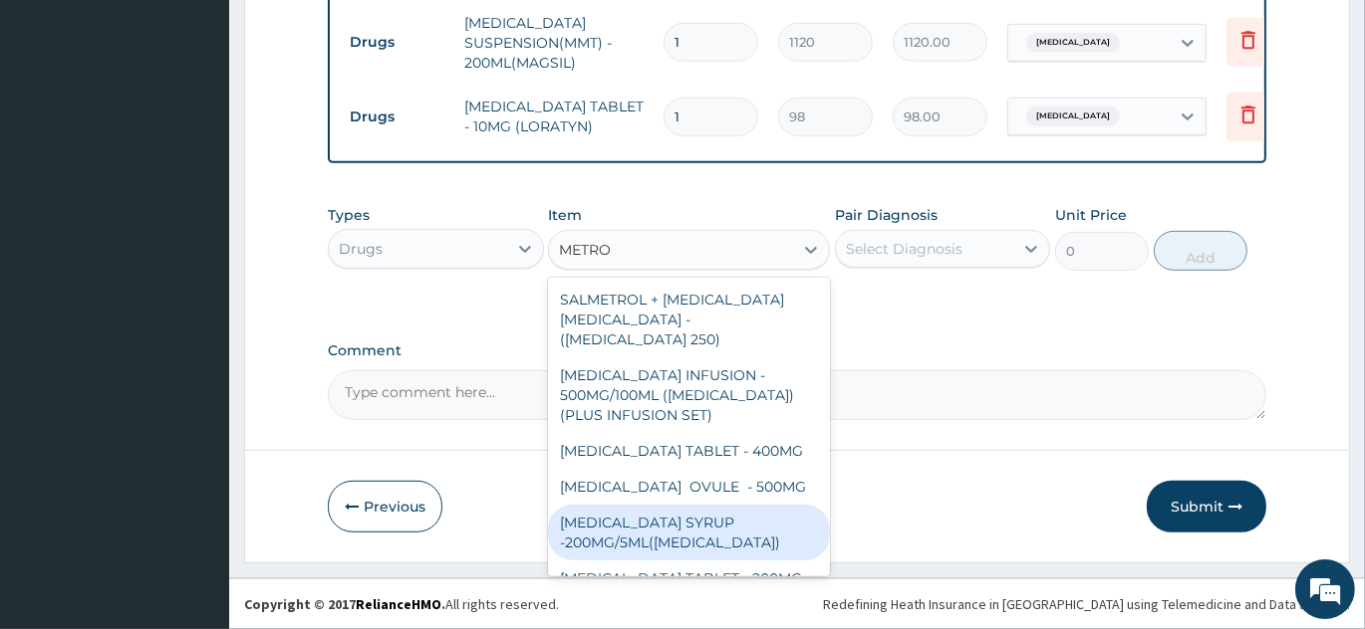
scroll to position [64, 0]
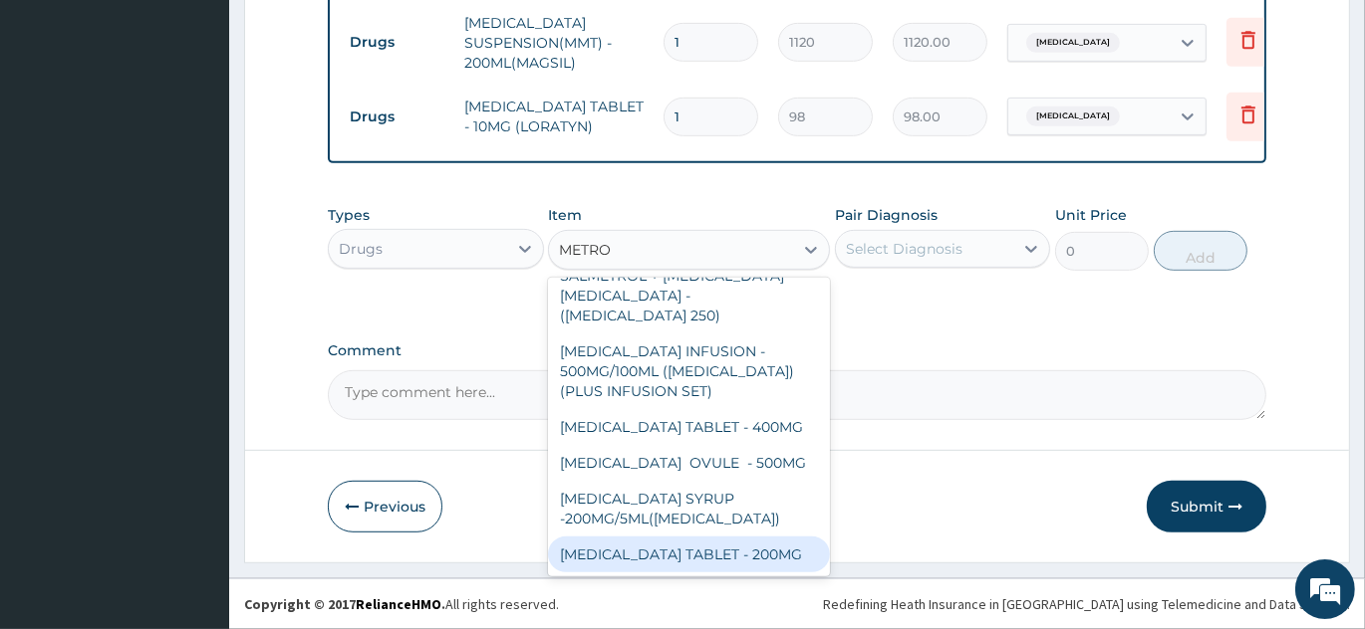
click at [658, 547] on div "METRONIDAZOLE TABLET - 200MG" at bounding box center [689, 555] width 282 height 36
type input "28"
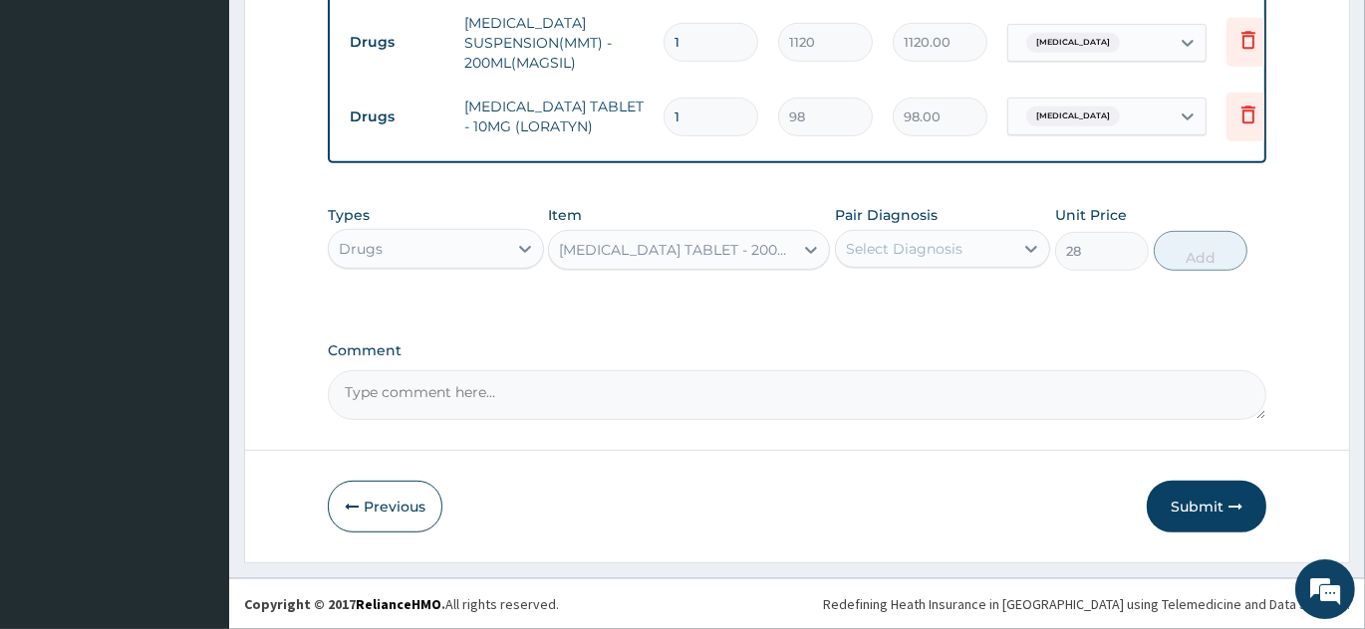
click at [937, 238] on div "Select Diagnosis" at bounding box center [925, 249] width 178 height 32
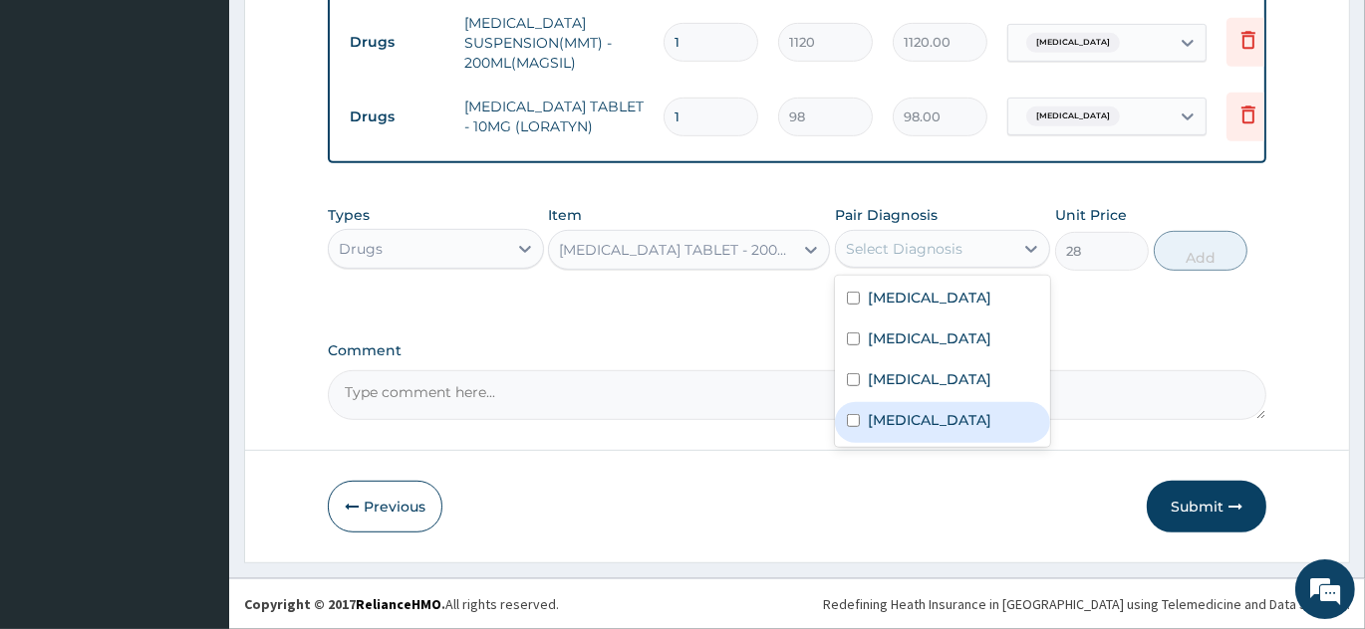
click at [847, 427] on input "checkbox" at bounding box center [853, 420] width 13 height 13
checkbox input "true"
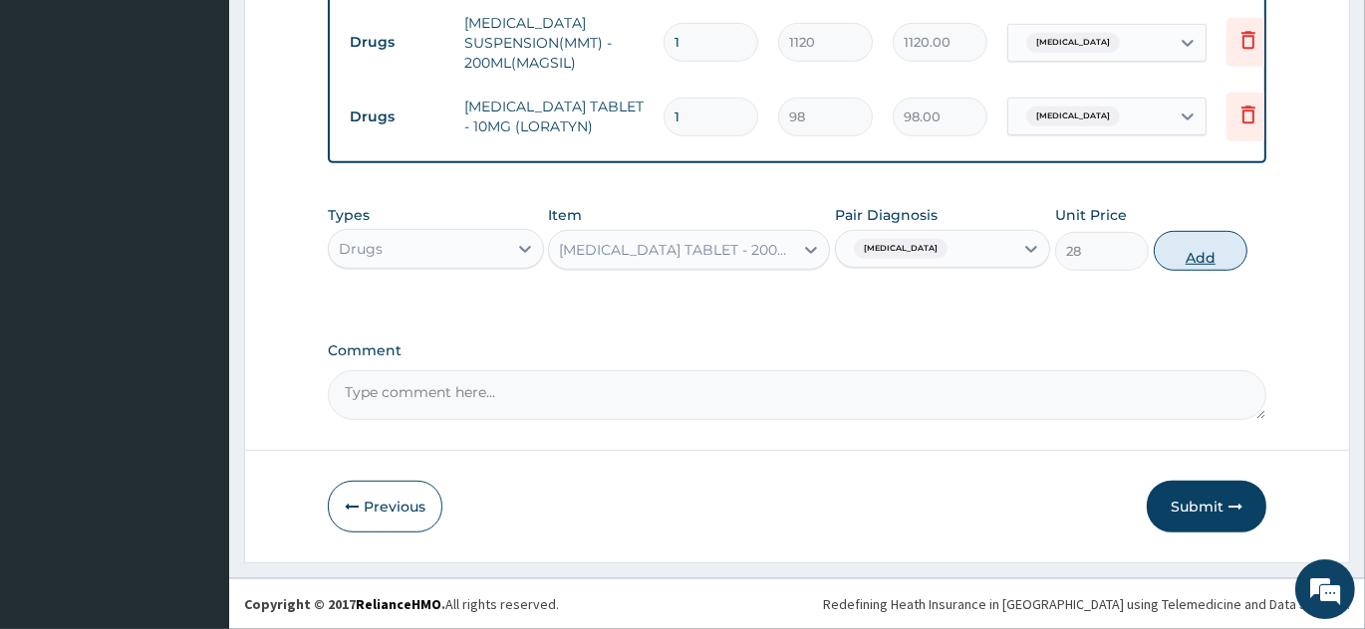
click at [1227, 249] on button "Add" at bounding box center [1200, 251] width 94 height 40
type input "0"
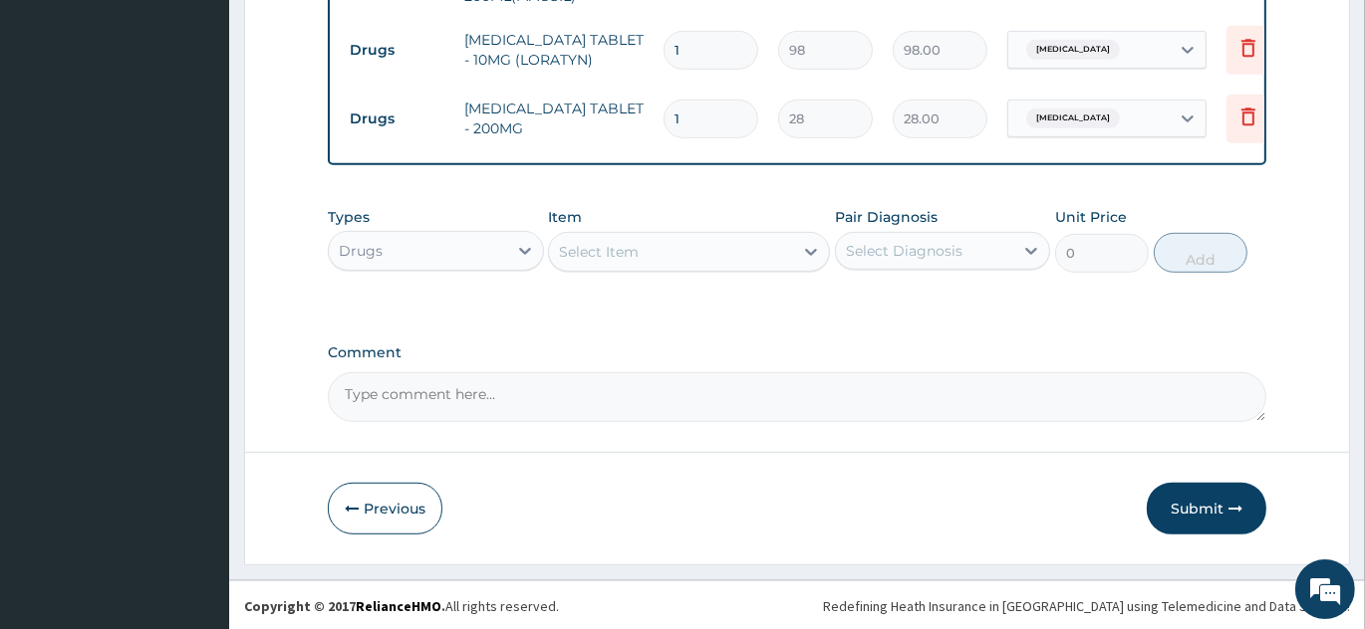
scroll to position [1110, 0]
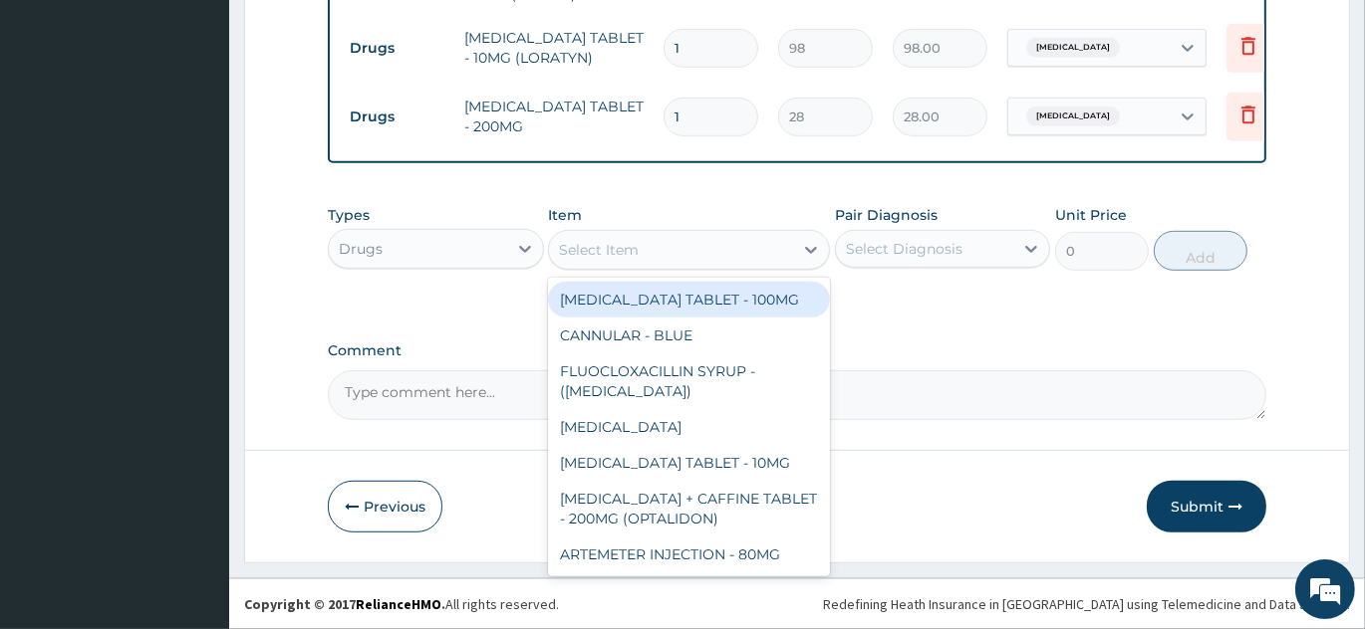
click at [654, 254] on div "Select Item" at bounding box center [671, 250] width 244 height 32
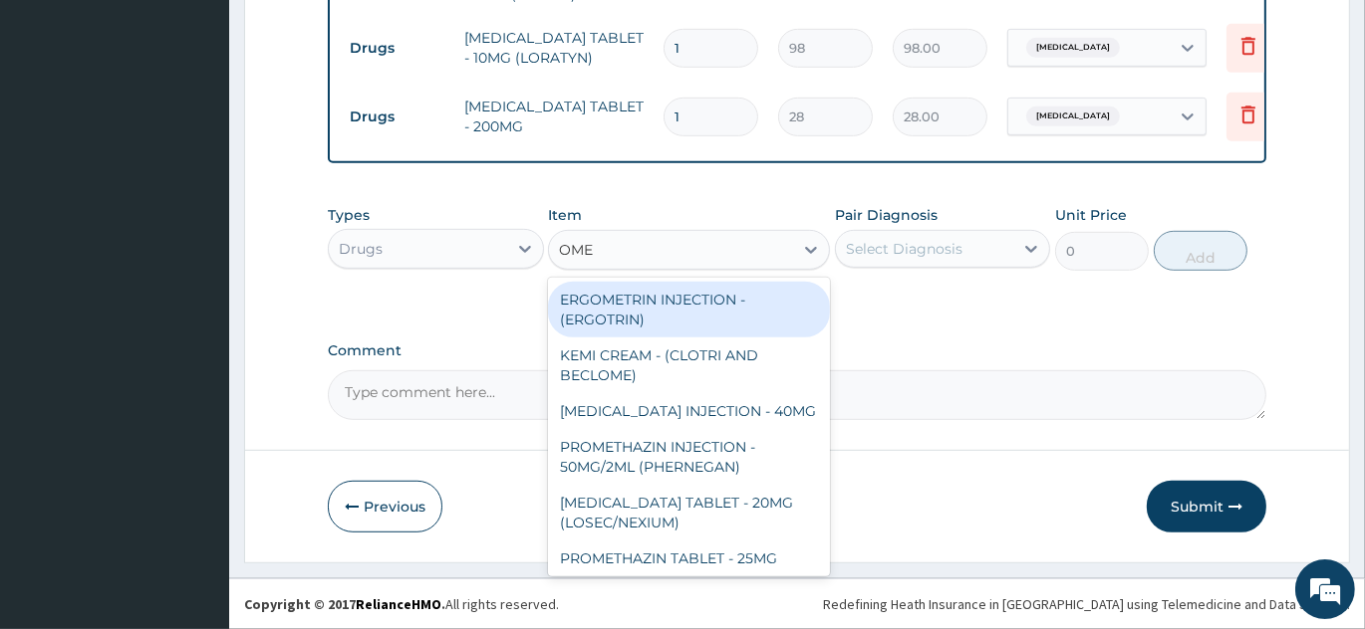
type input "OMEP"
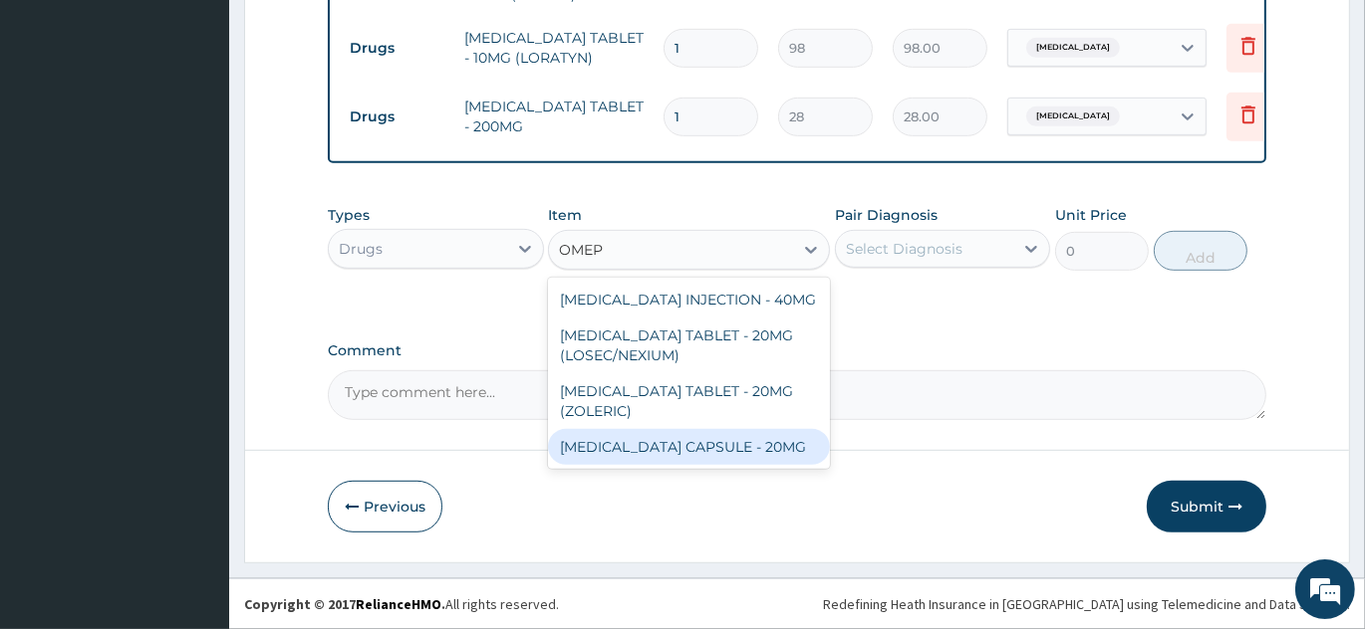
drag, startPoint x: 639, startPoint y: 442, endPoint x: 755, endPoint y: 381, distance: 130.5
click at [664, 437] on div "OMEPRAZOLE CAPSULE - 20MG" at bounding box center [689, 447] width 282 height 36
type input "140"
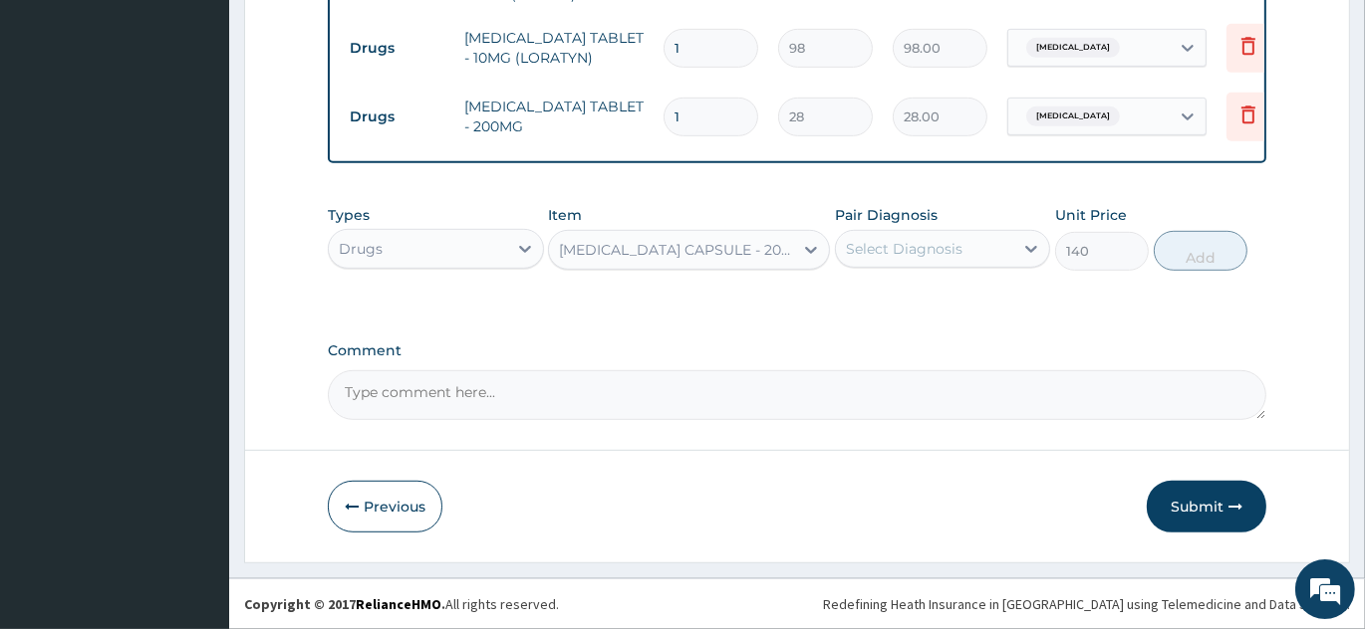
click at [902, 269] on div "Pair Diagnosis Select Diagnosis" at bounding box center [943, 238] width 216 height 66
click at [918, 249] on div "Select Diagnosis" at bounding box center [904, 249] width 117 height 20
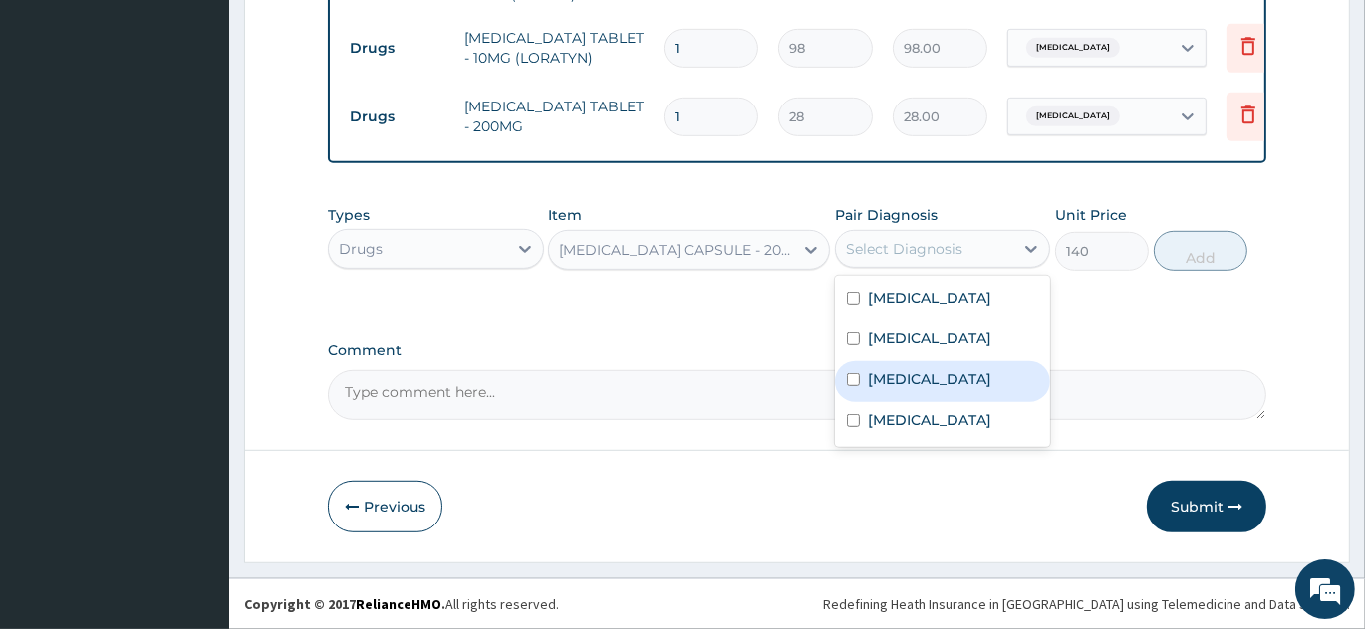
click at [866, 380] on div "Ulcer" at bounding box center [943, 382] width 216 height 41
checkbox input "true"
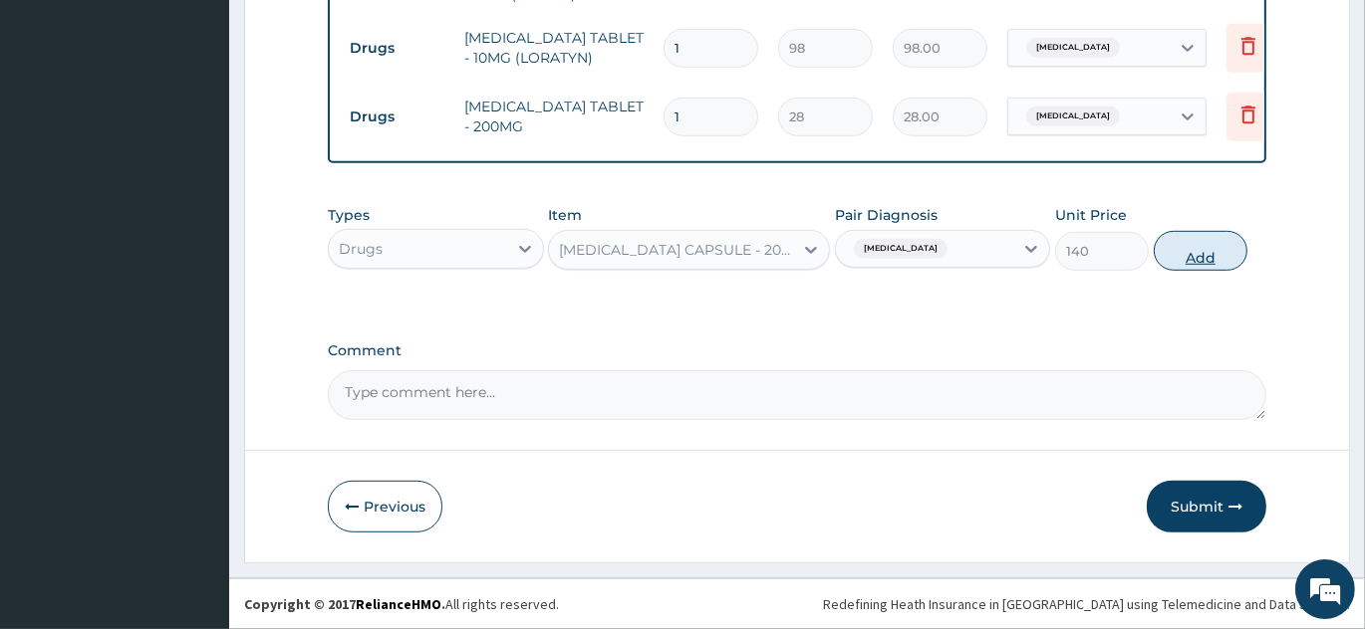
click at [1189, 242] on button "Add" at bounding box center [1200, 251] width 94 height 40
type input "0"
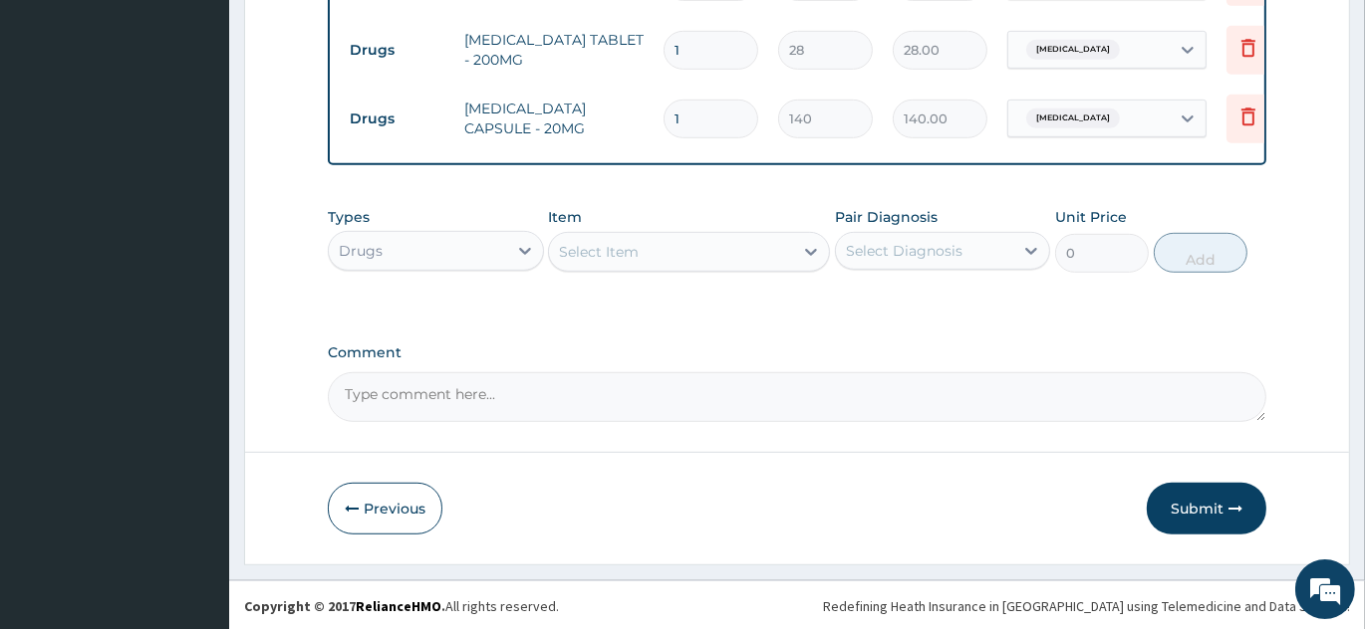
scroll to position [1179, 0]
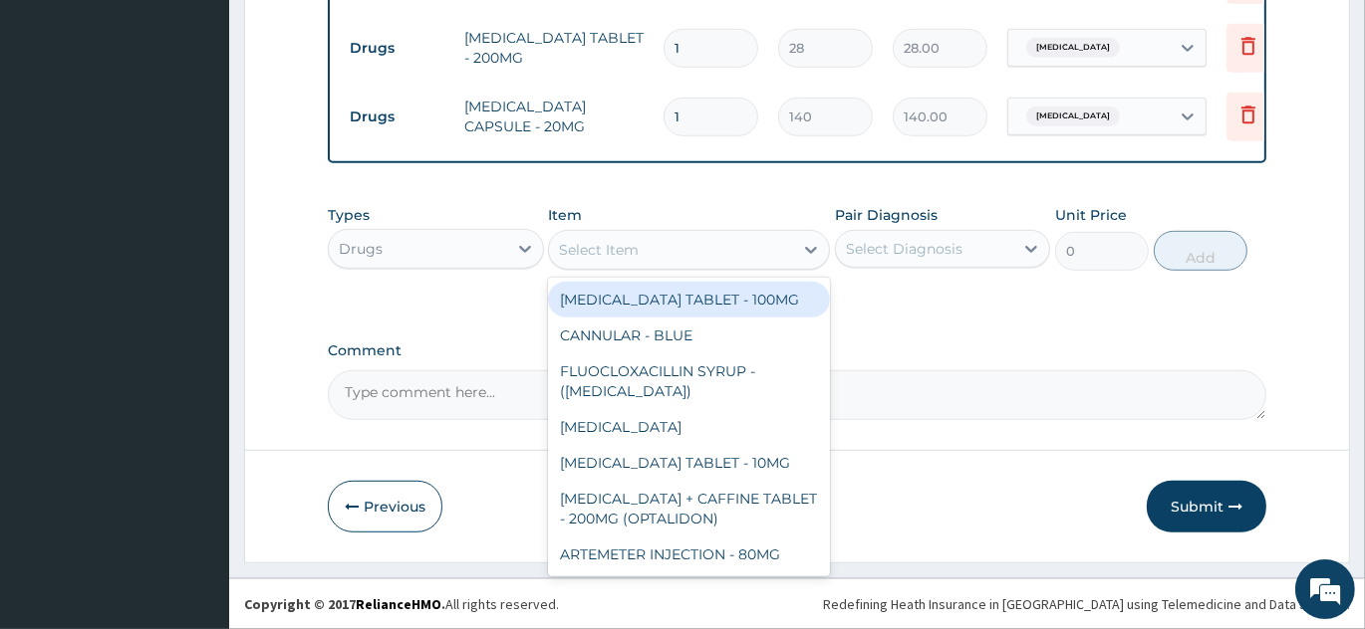
click at [725, 245] on div "Select Item" at bounding box center [671, 250] width 244 height 32
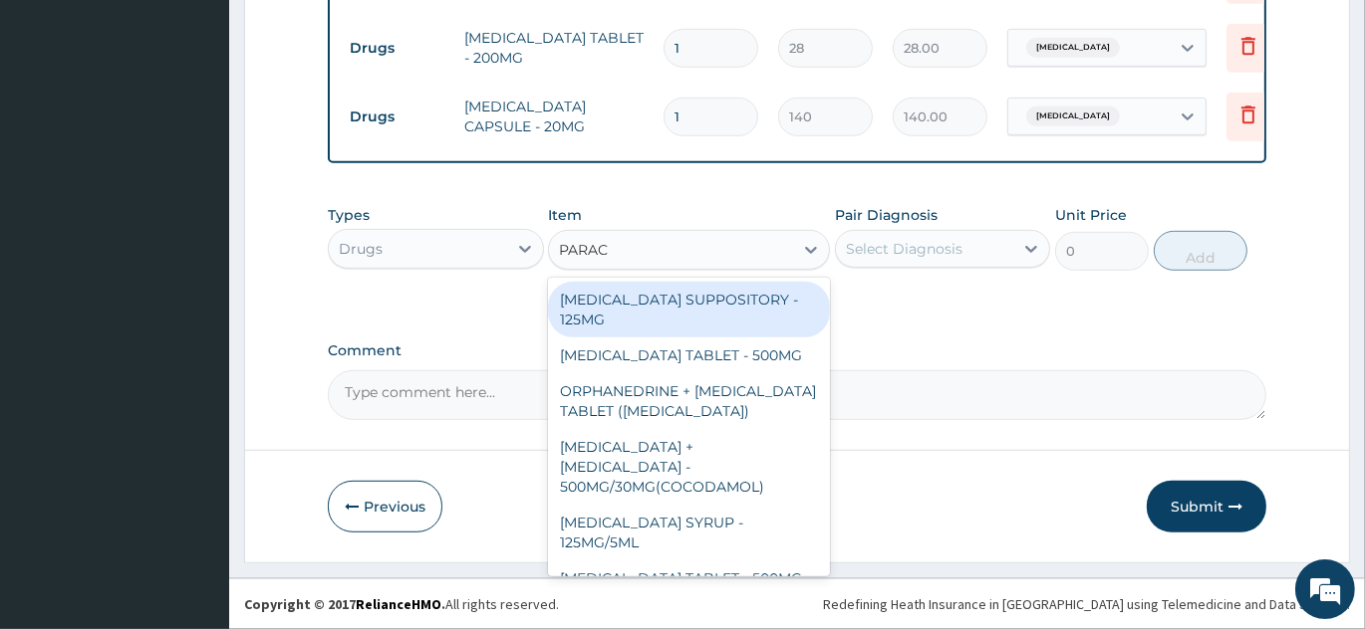
type input "PARACE"
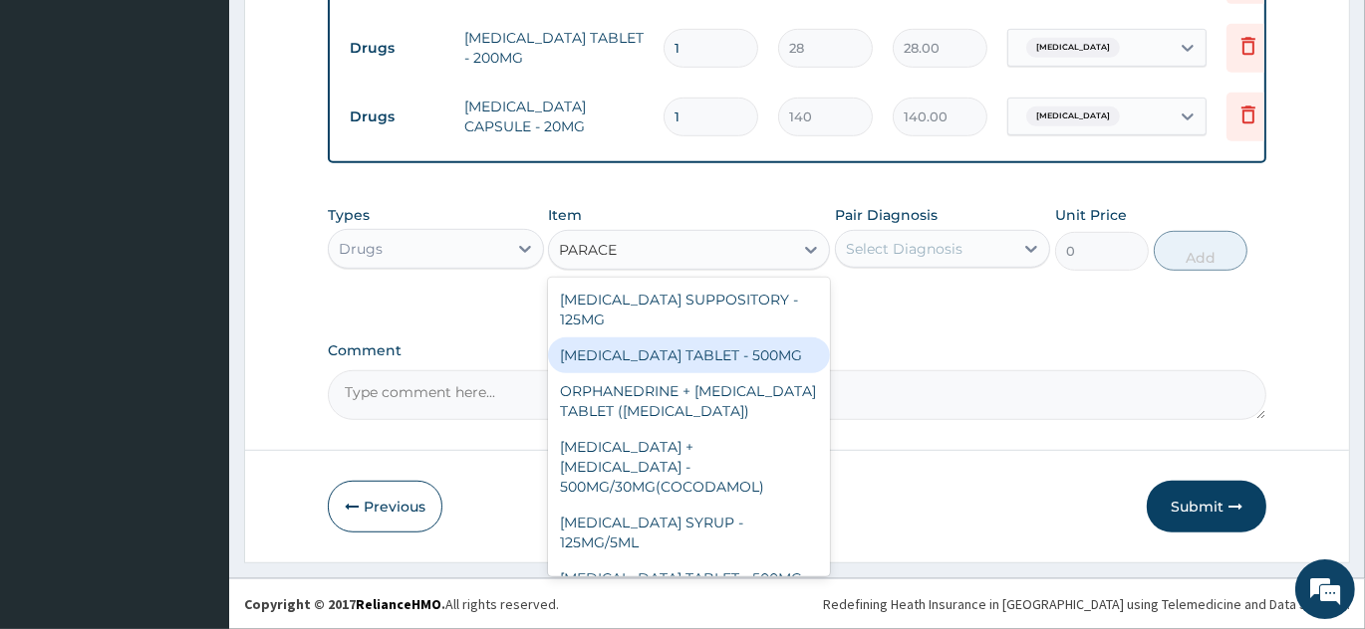
click at [719, 357] on div "PARACETAMOL TABLET - 500MG" at bounding box center [689, 356] width 282 height 36
type input "33.599999999999994"
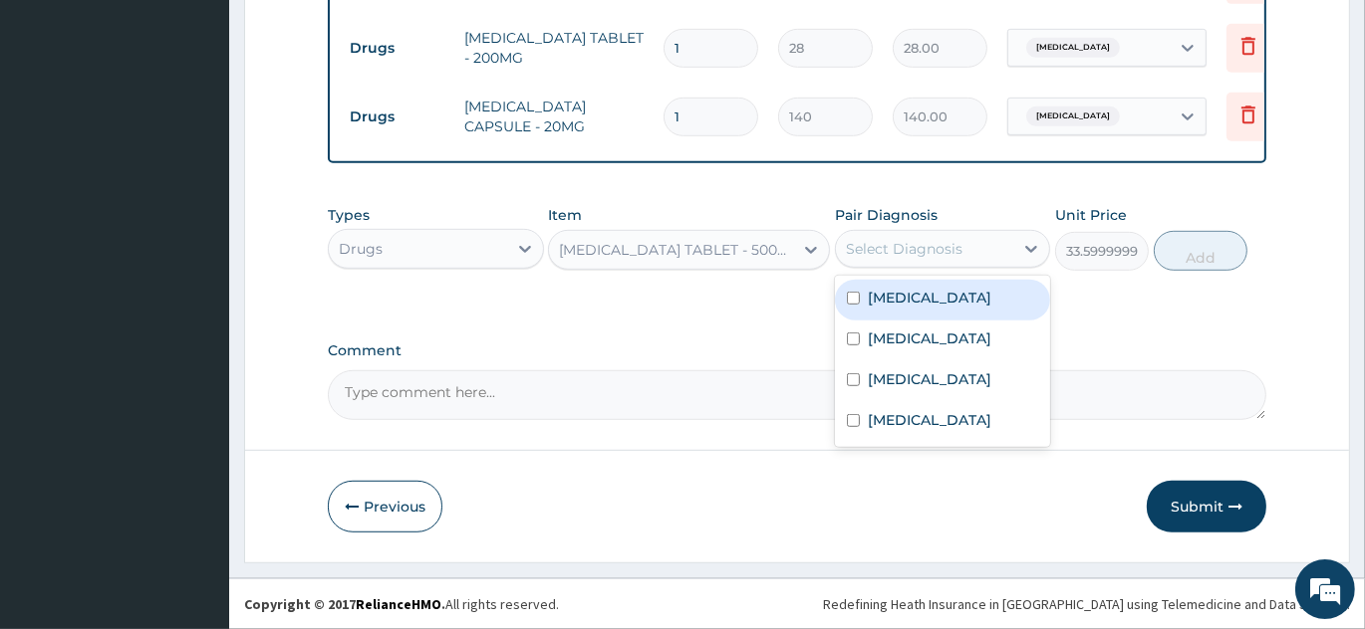
click at [900, 246] on div "Select Diagnosis" at bounding box center [904, 249] width 117 height 20
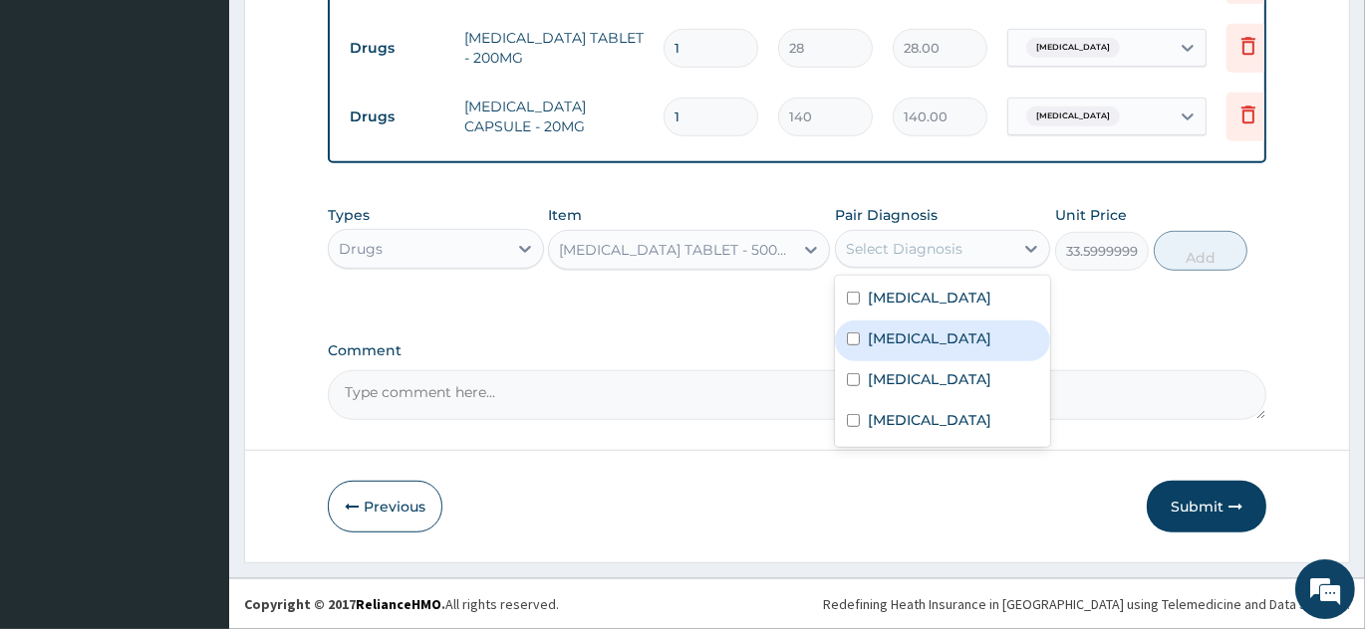
click at [863, 348] on div "Malaria" at bounding box center [943, 341] width 216 height 41
checkbox input "true"
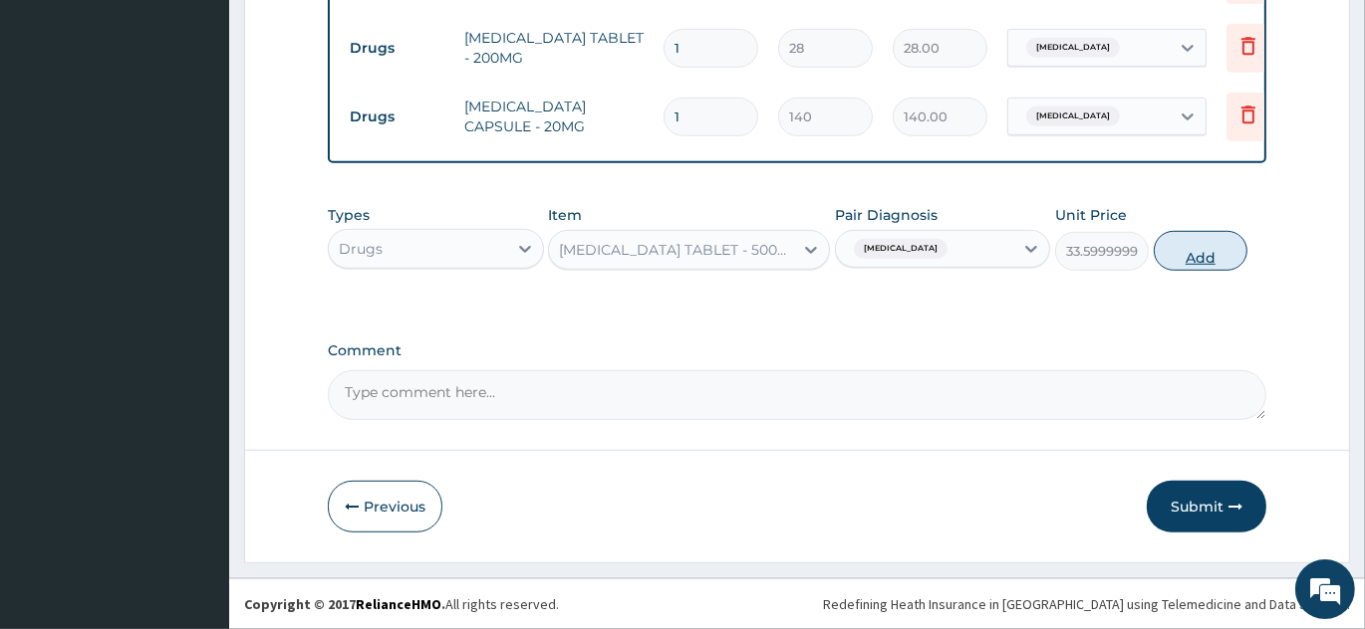
click at [1167, 262] on button "Add" at bounding box center [1200, 251] width 94 height 40
type input "0"
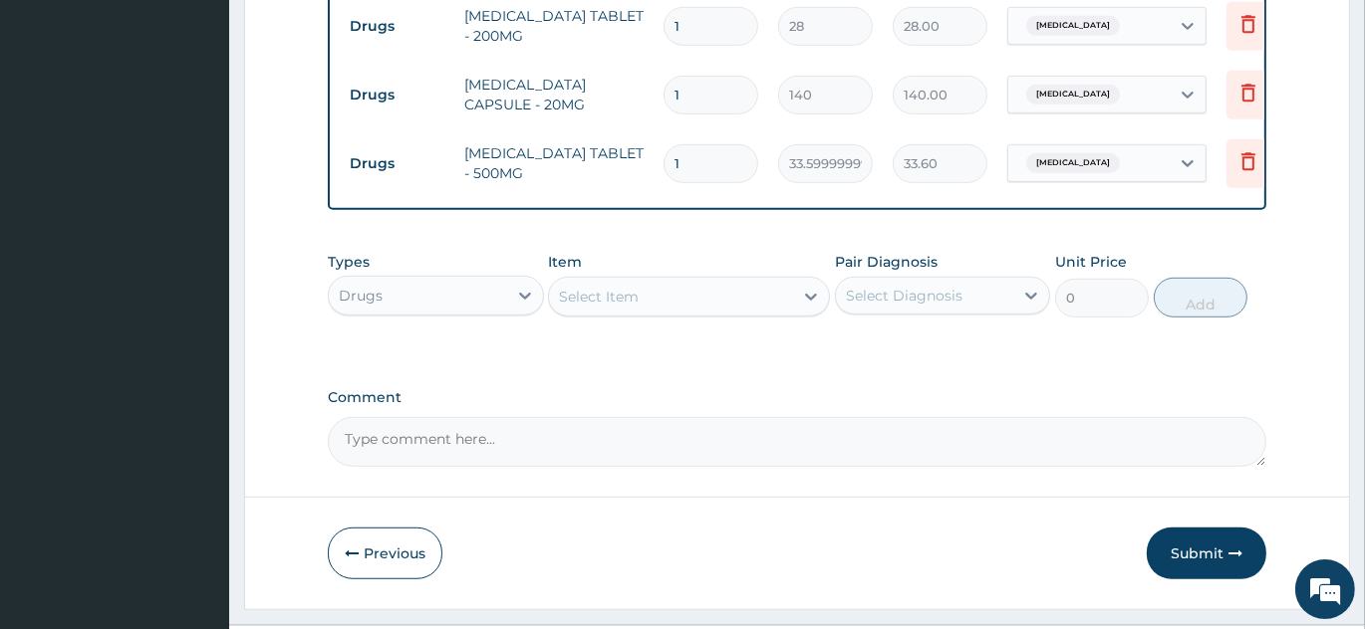
click at [690, 313] on div "Select Item" at bounding box center [671, 297] width 244 height 32
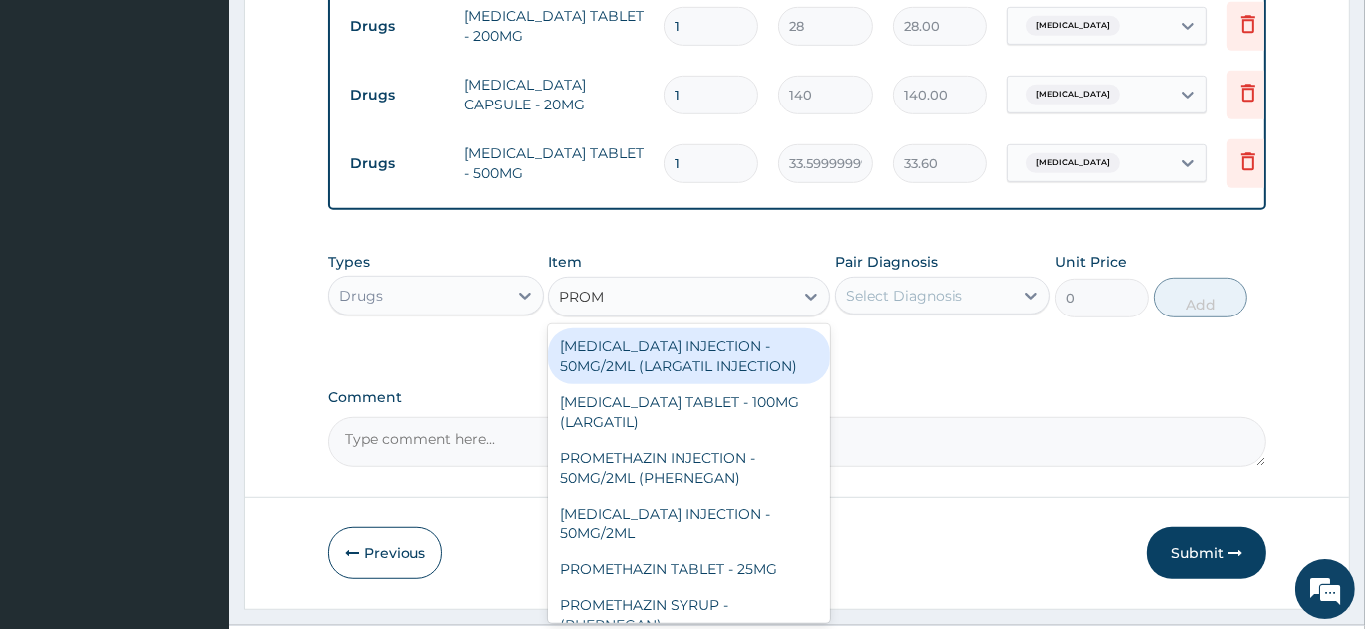
type input "PROME"
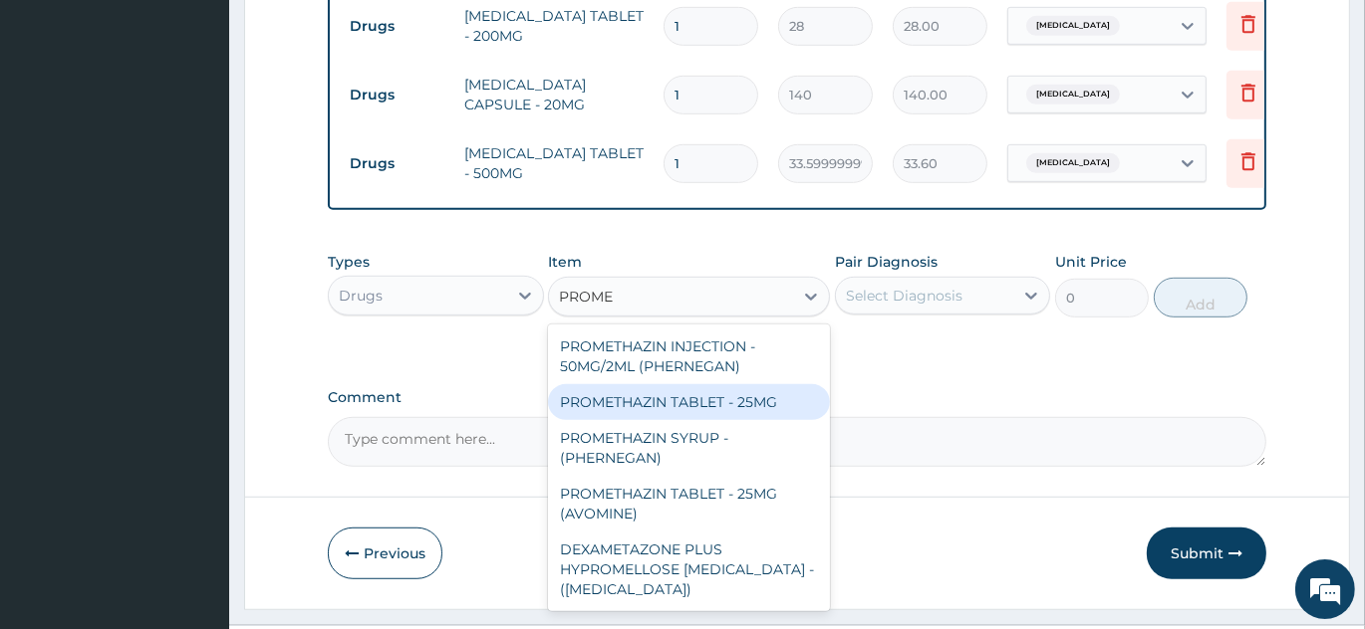
click at [759, 420] on div "PROMETHAZIN TABLET - 25MG" at bounding box center [689, 402] width 282 height 36
type input "16.799999999999997"
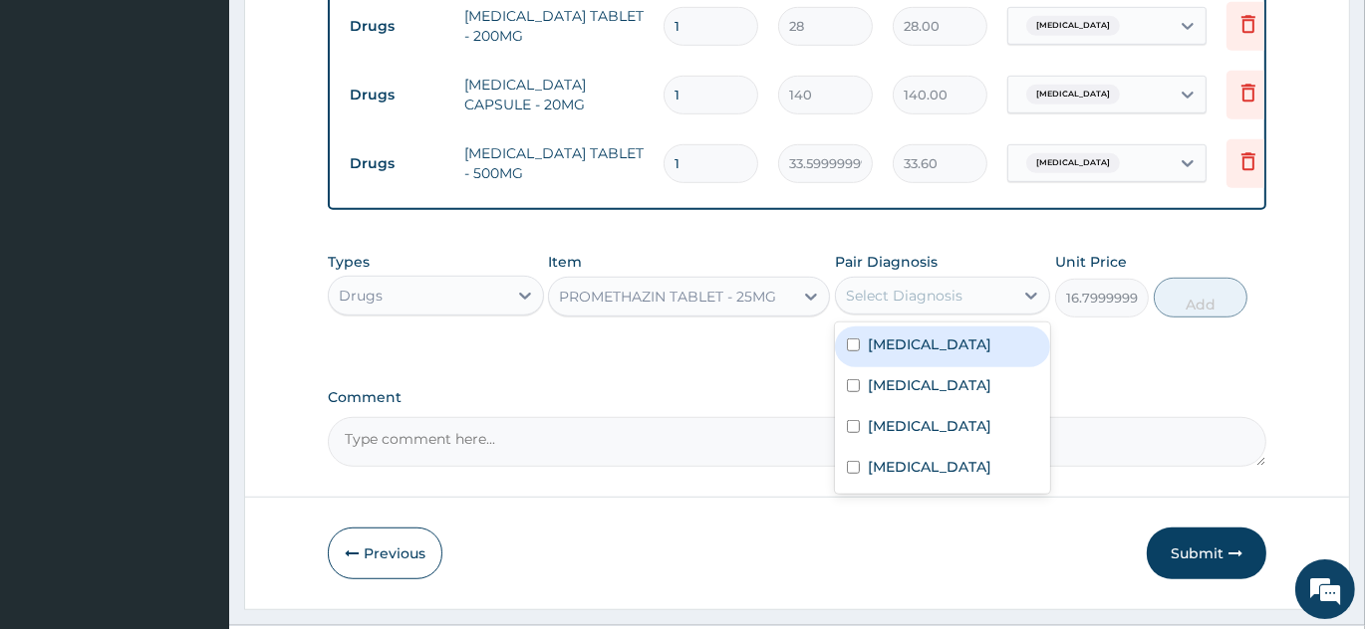
click at [881, 306] on div "Select Diagnosis" at bounding box center [904, 296] width 117 height 20
click at [858, 352] on input "checkbox" at bounding box center [853, 345] width 13 height 13
checkbox input "true"
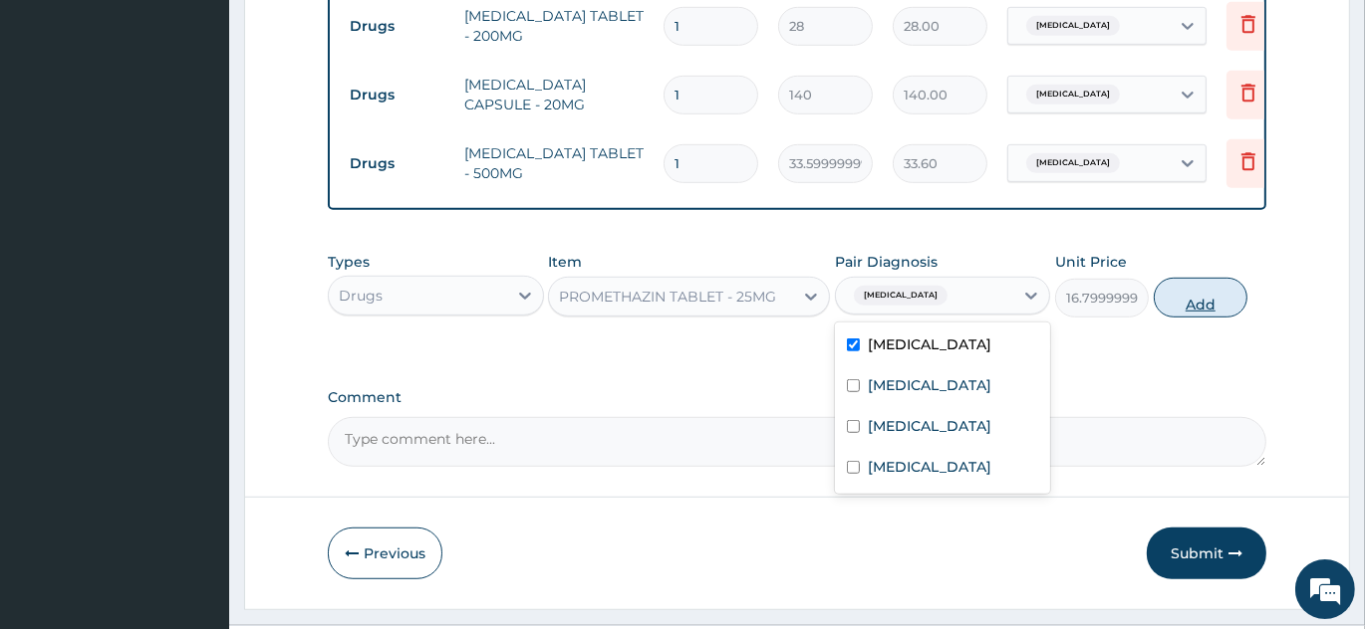
click at [1158, 318] on button "Add" at bounding box center [1200, 298] width 94 height 40
type input "0"
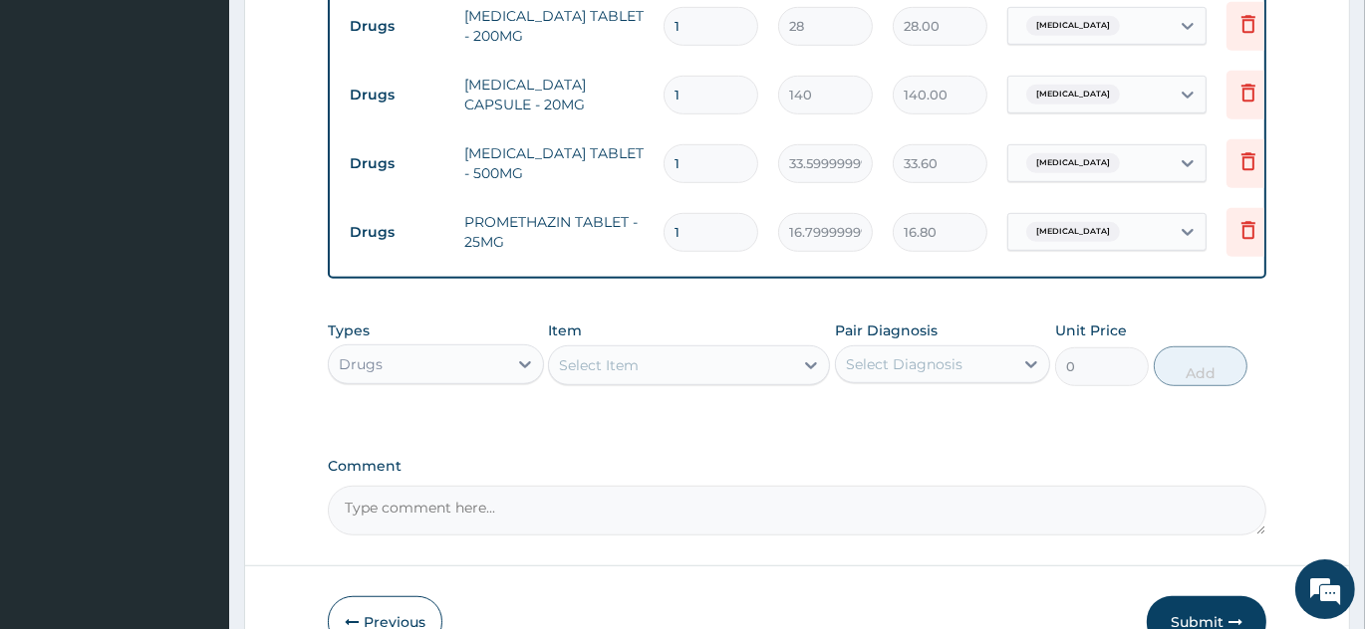
click at [591, 381] on div "Select Item" at bounding box center [671, 366] width 244 height 32
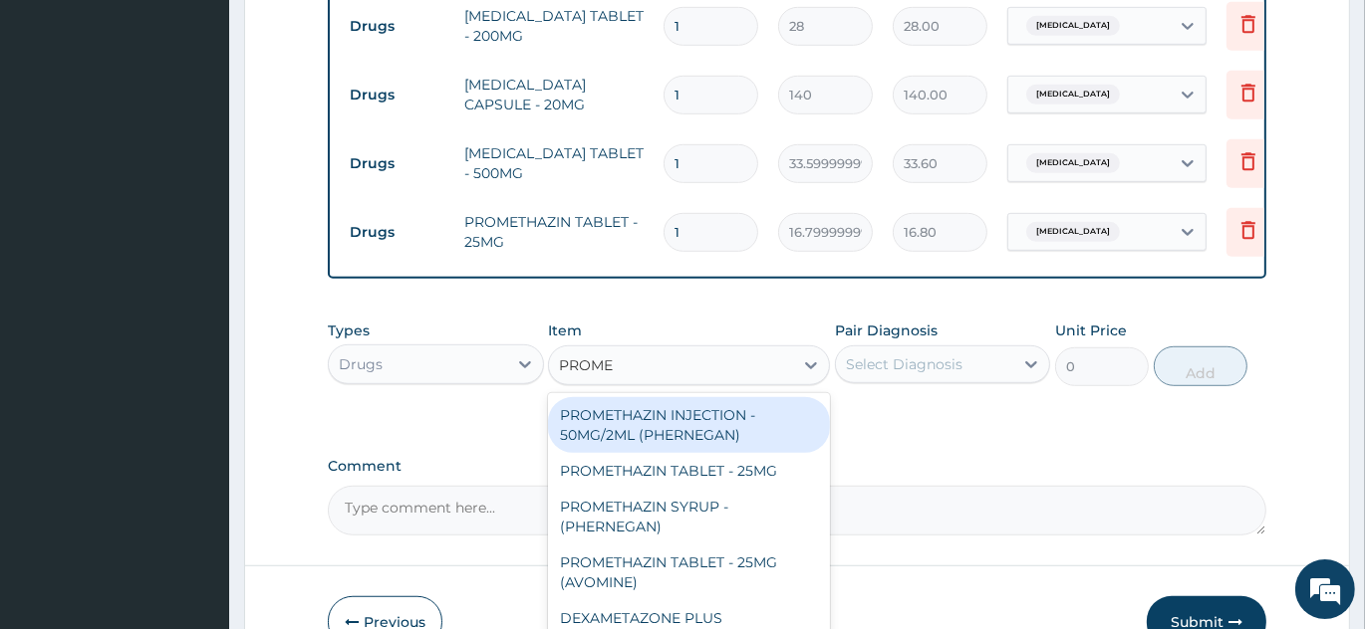
type input "PROMET"
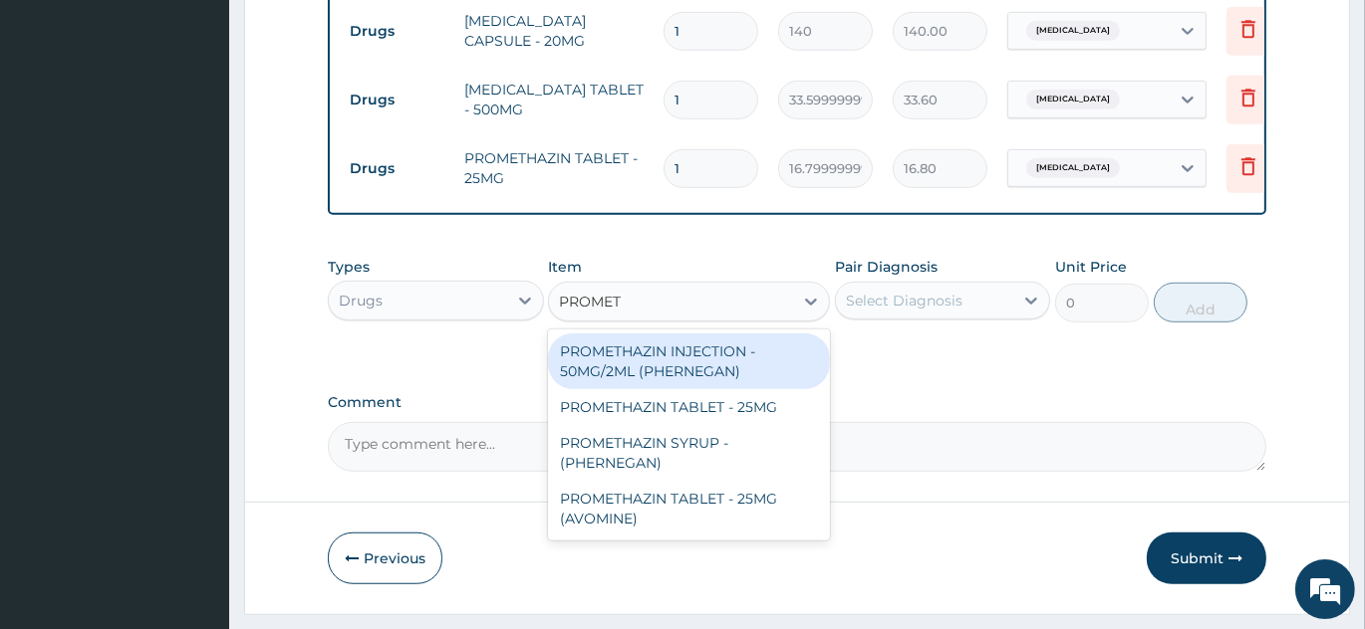
scroll to position [1269, 0]
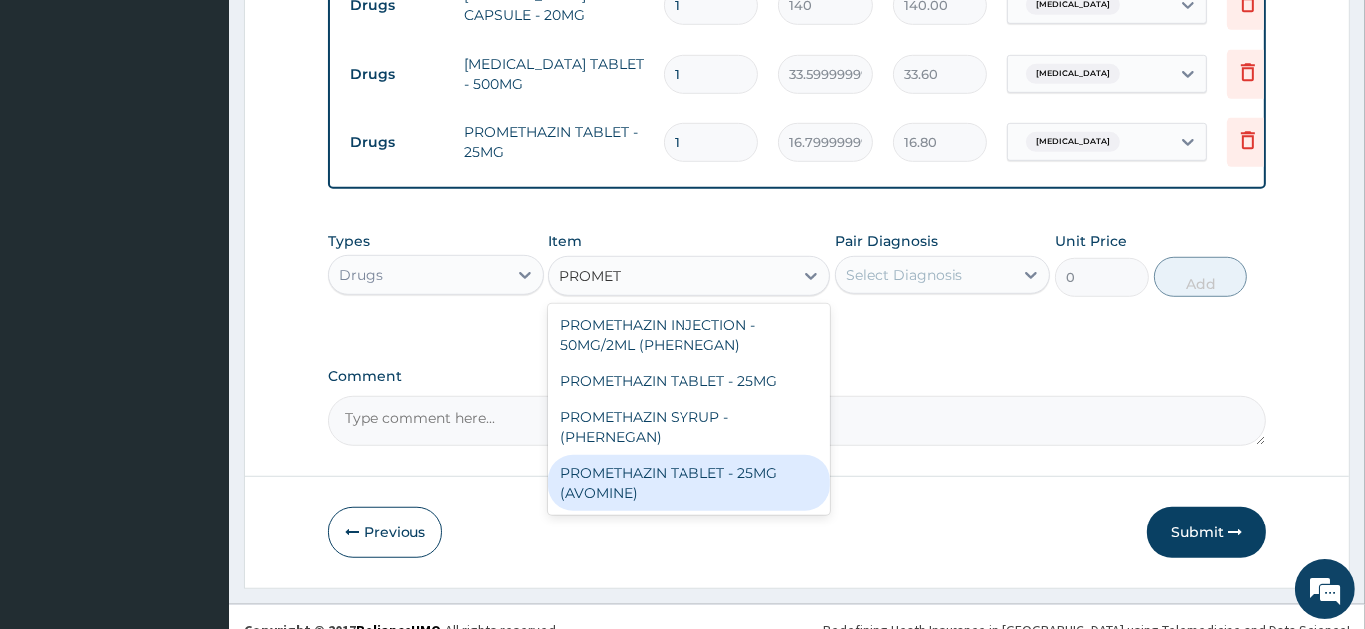
click at [667, 497] on div "PROMETHAZIN TABLET - 25MG (AVOMINE)" at bounding box center [689, 483] width 282 height 56
type input "30.799999999999997"
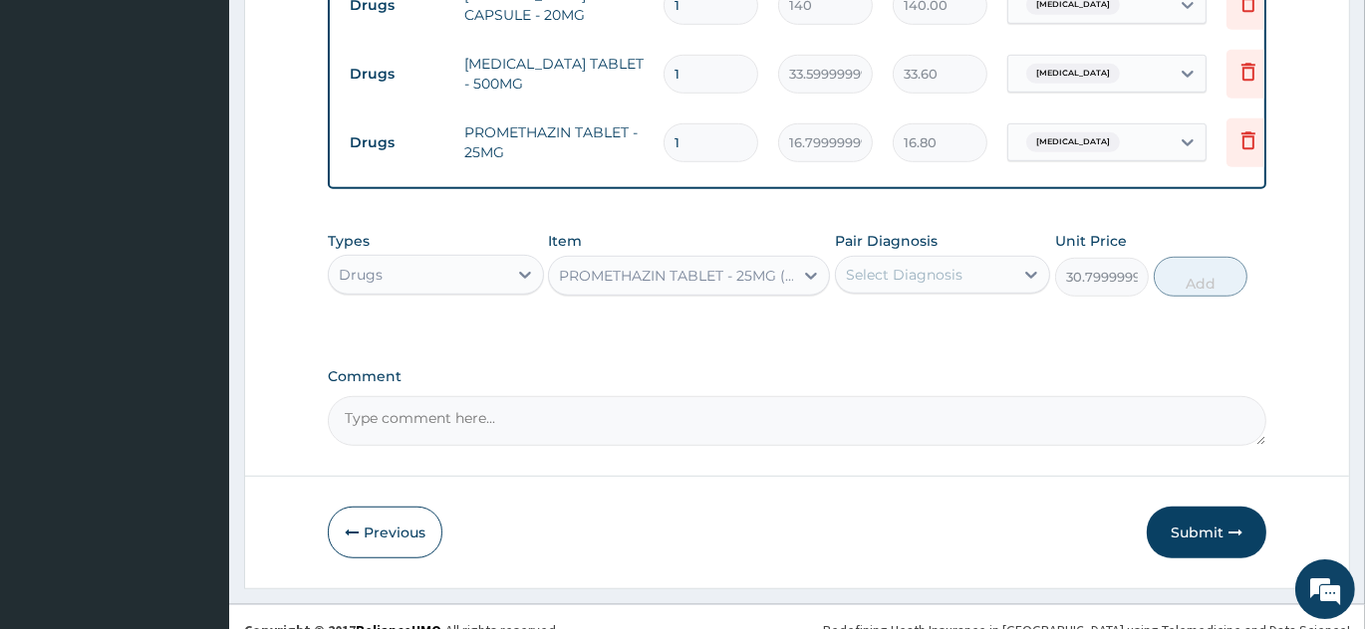
click at [906, 285] on div "Select Diagnosis" at bounding box center [904, 275] width 117 height 20
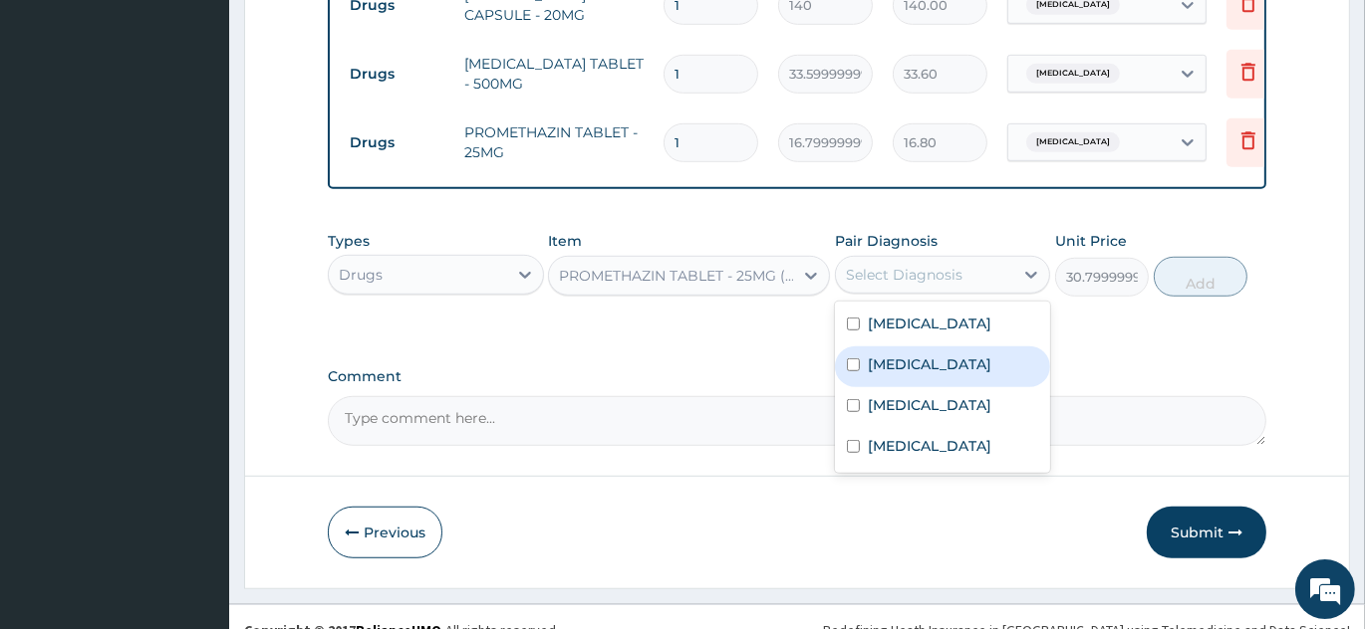
click at [859, 372] on input "checkbox" at bounding box center [853, 365] width 13 height 13
checkbox input "true"
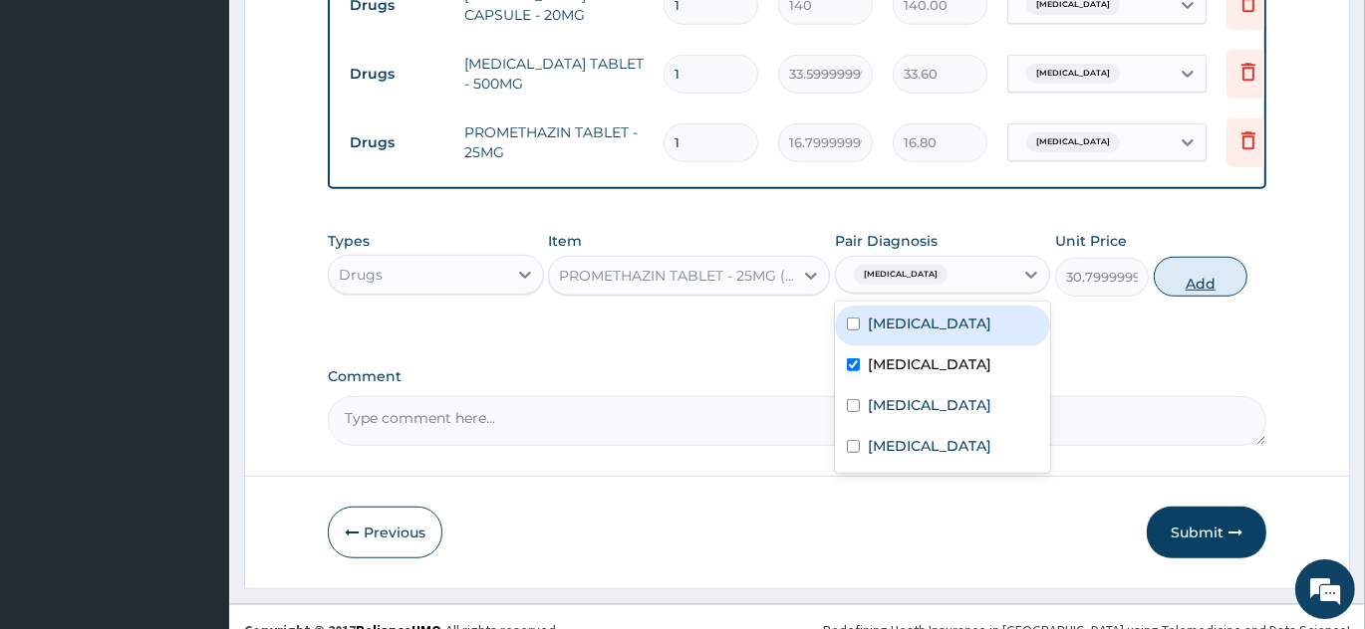
click at [1223, 297] on button "Add" at bounding box center [1200, 277] width 94 height 40
type input "0"
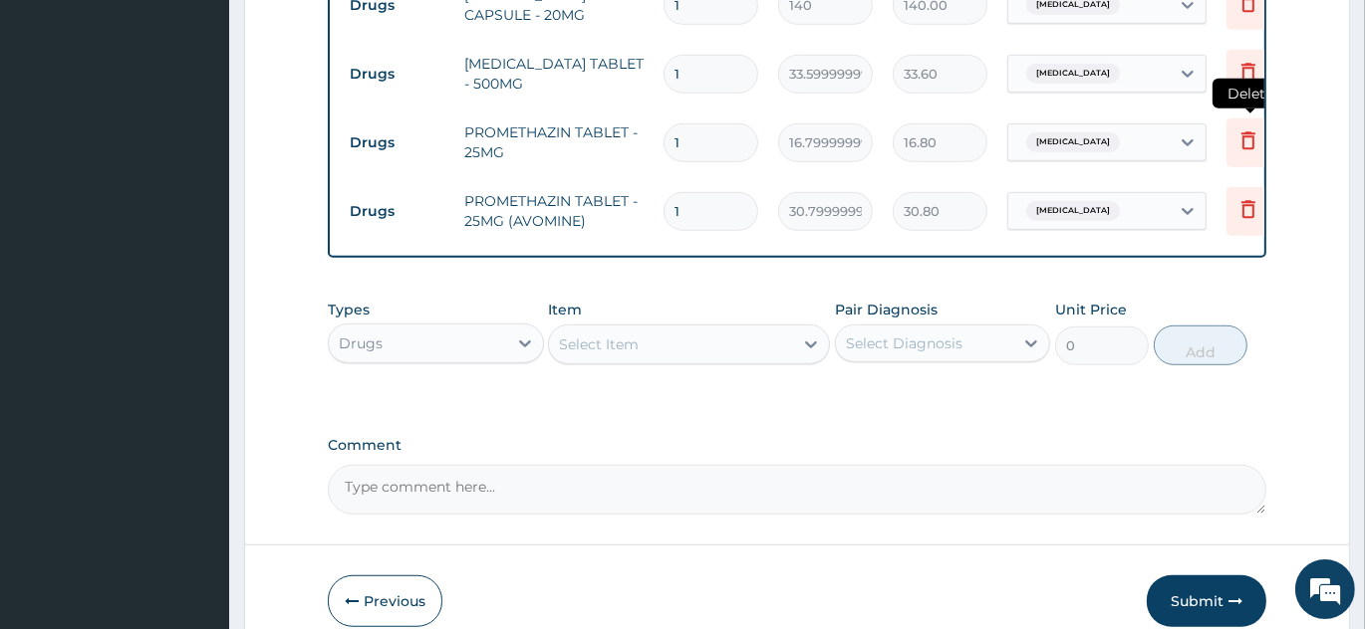
click at [1251, 152] on icon at bounding box center [1248, 140] width 24 height 24
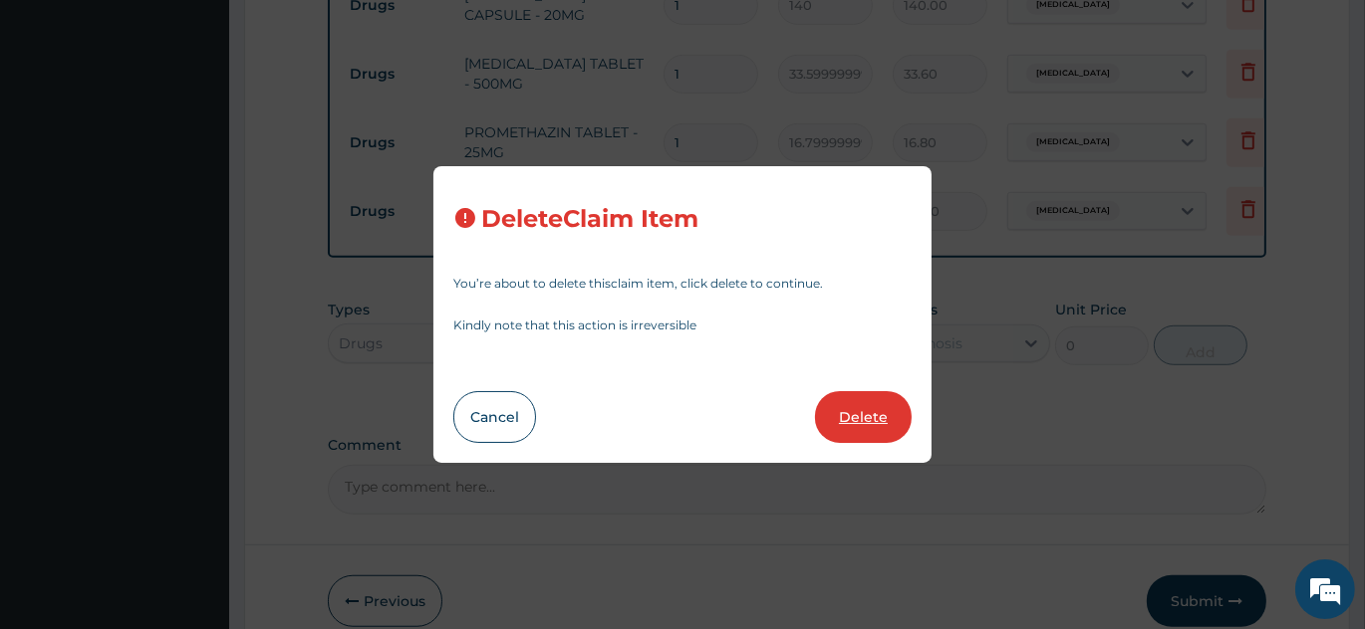
click at [844, 413] on button "Delete" at bounding box center [863, 417] width 97 height 52
type input "30.799999999999997"
type input "30.80"
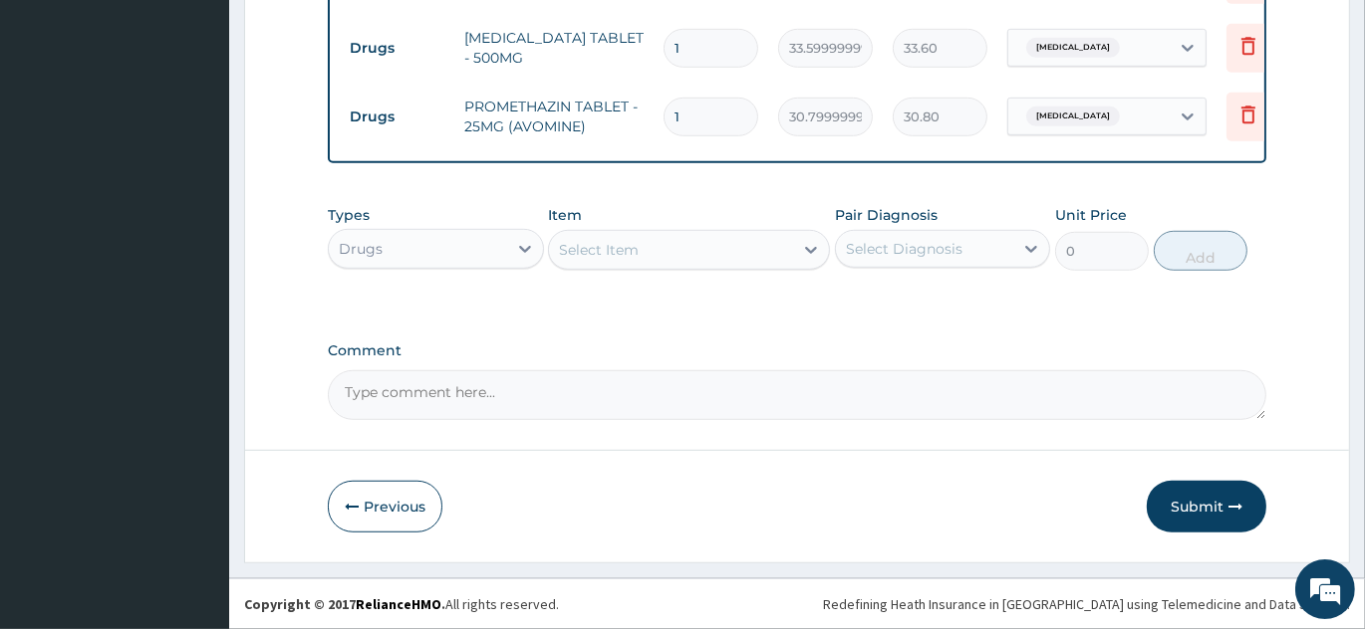
scroll to position [1317, 0]
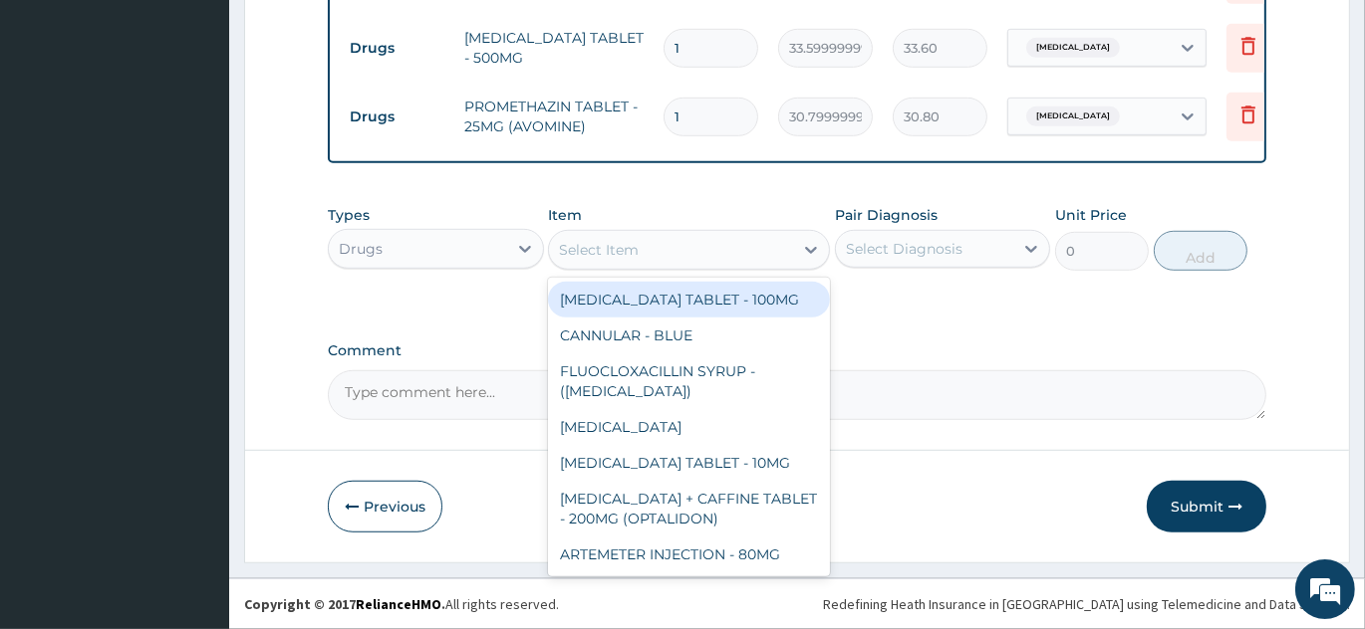
click at [608, 249] on div "Select Item" at bounding box center [599, 250] width 80 height 20
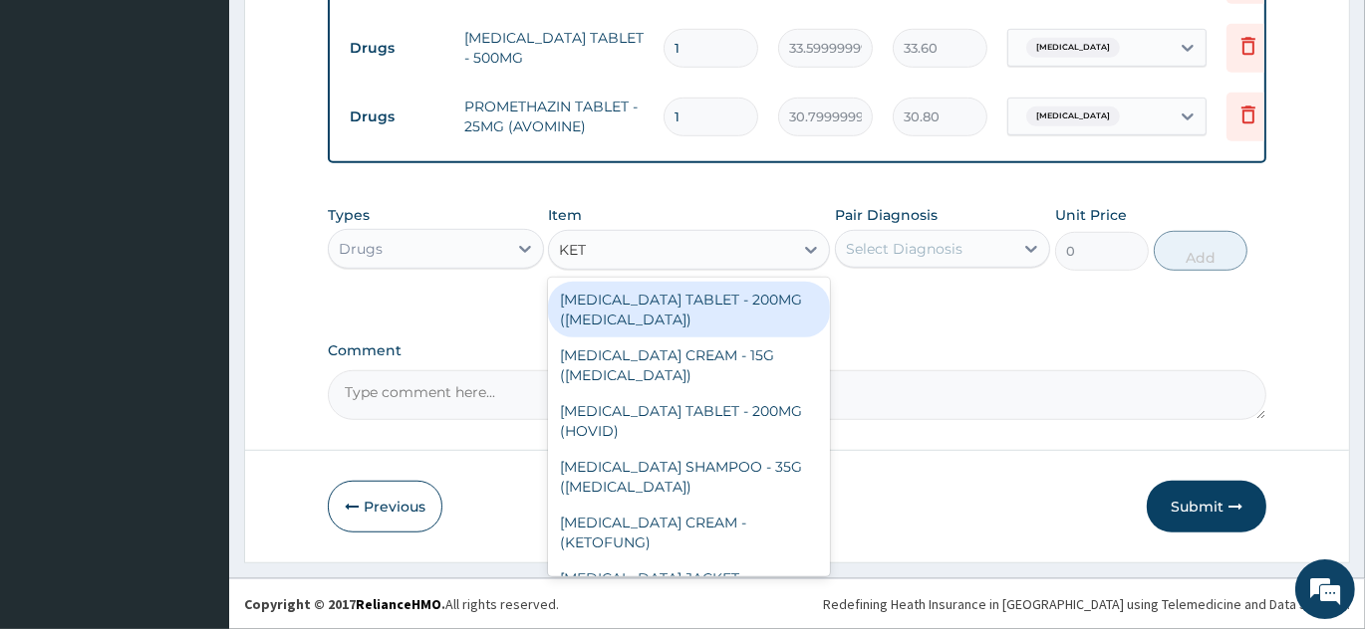
type input "KETO"
click at [663, 306] on div "KETOCONAZOLE TABLET - 200MG (NIZORAL)" at bounding box center [689, 310] width 282 height 56
type input "196"
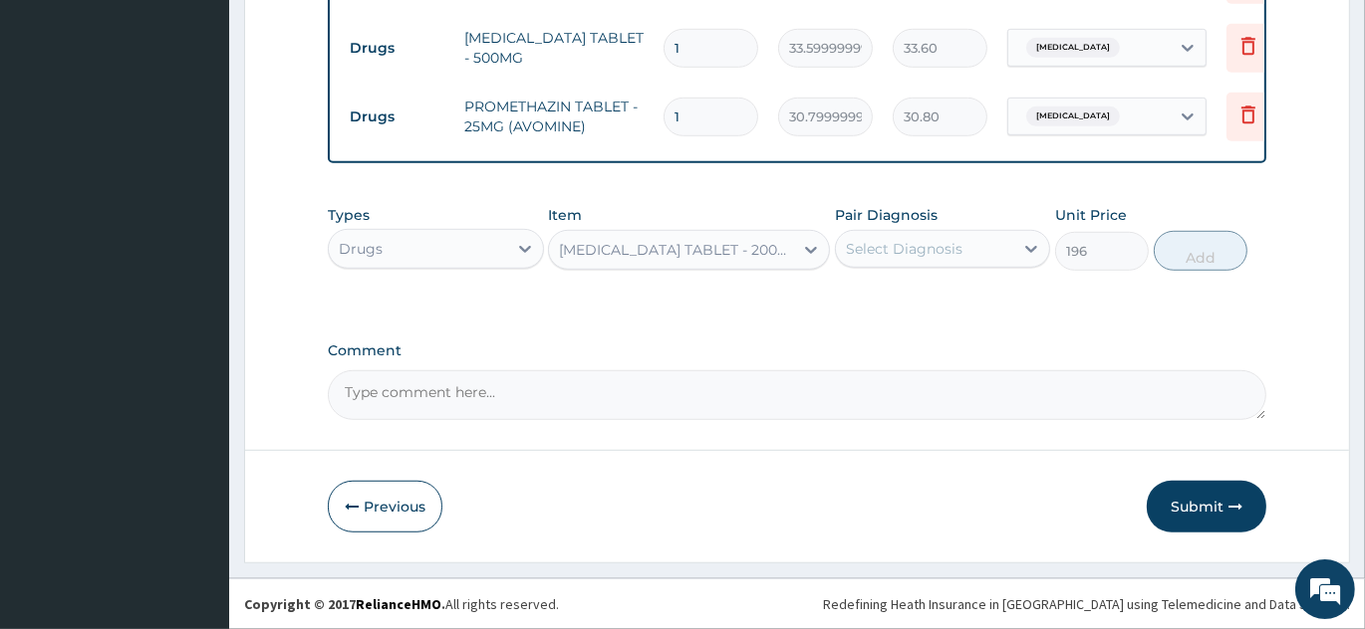
click at [888, 248] on div "Select Diagnosis" at bounding box center [904, 249] width 117 height 20
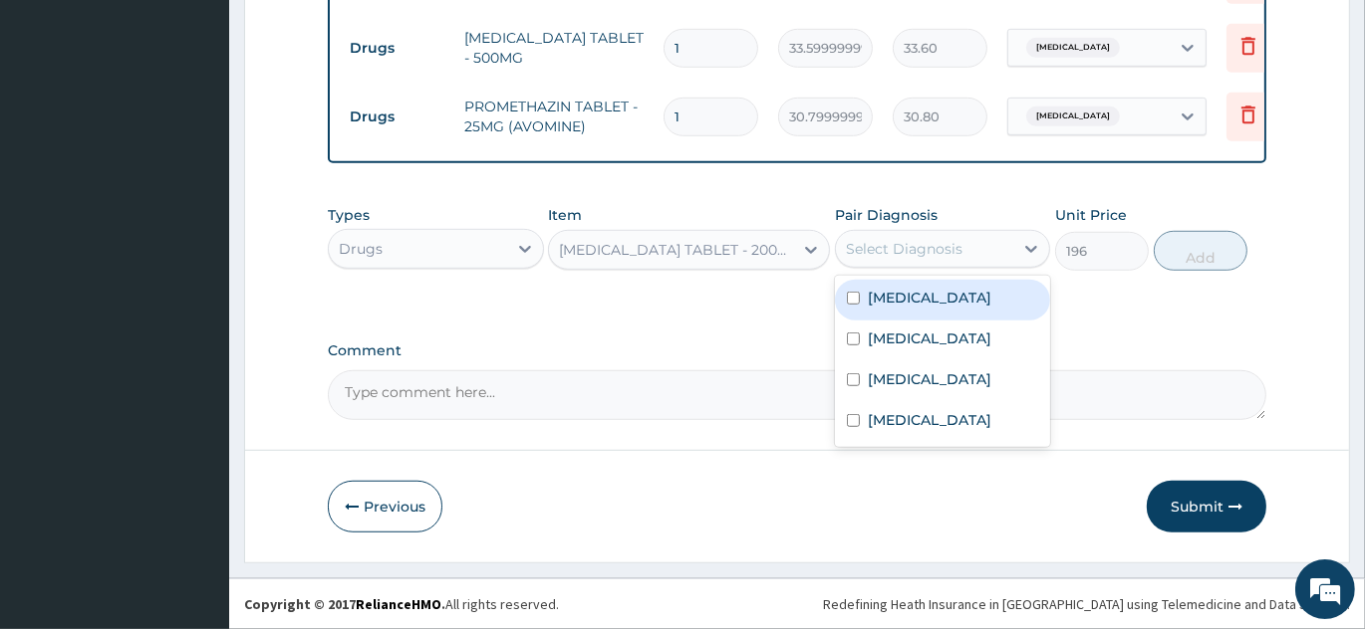
click at [855, 305] on input "checkbox" at bounding box center [853, 298] width 13 height 13
checkbox input "true"
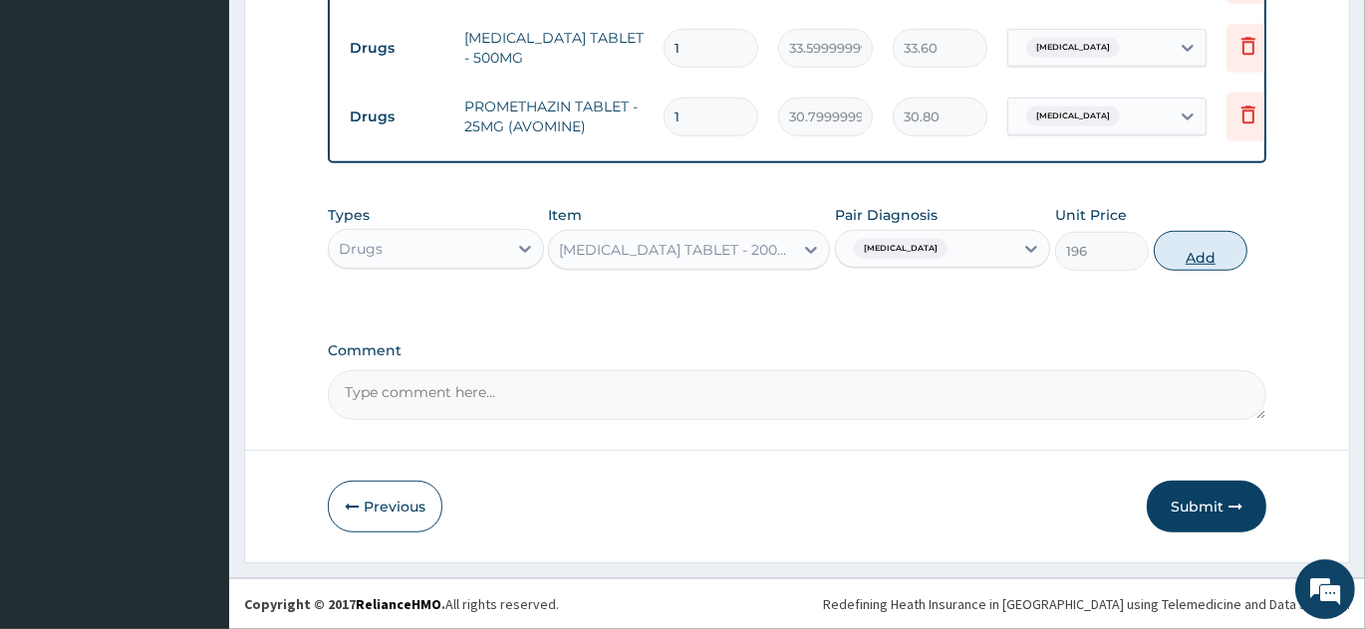
click at [1210, 244] on button "Add" at bounding box center [1200, 251] width 94 height 40
type input "0"
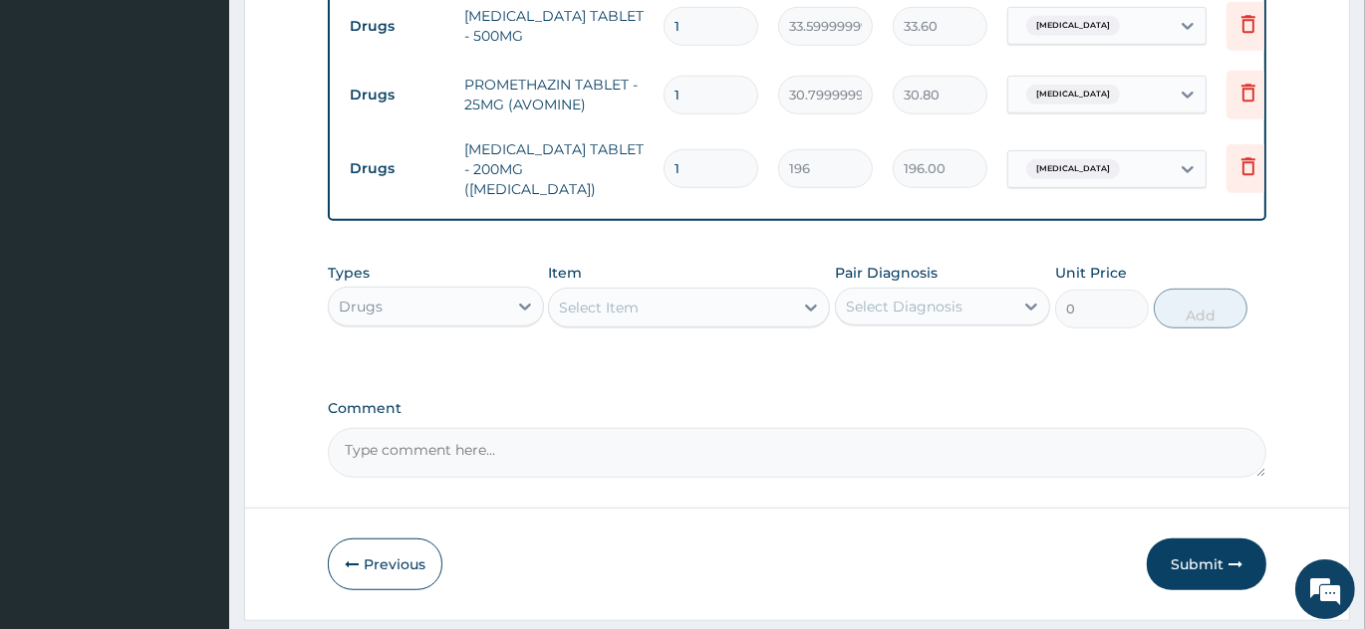
type input "14"
type input "2744.00"
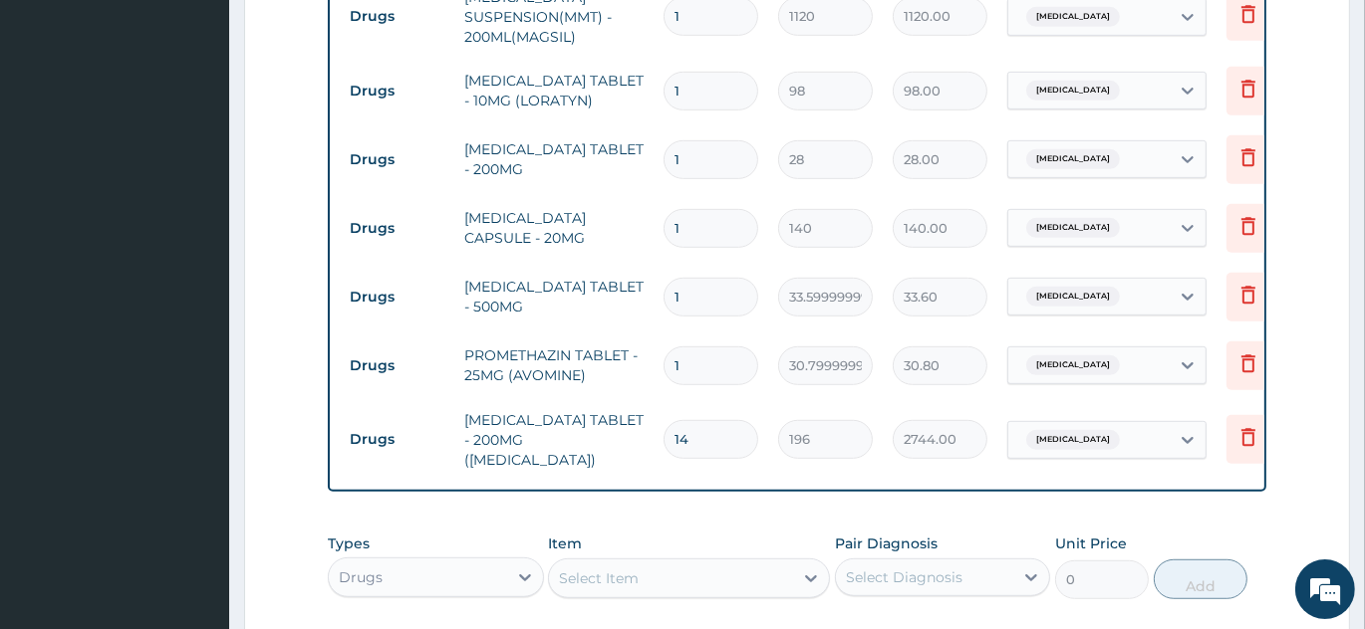
scroll to position [1386, 0]
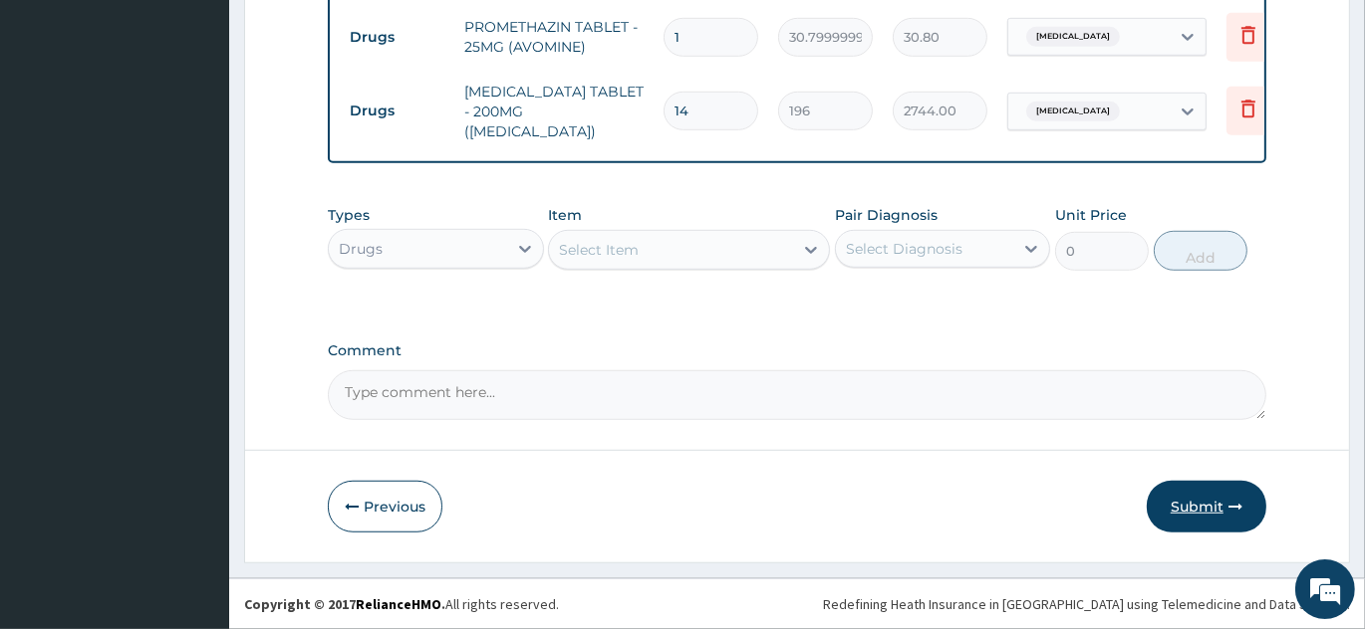
type input "14"
click at [1190, 505] on button "Submit" at bounding box center [1206, 507] width 120 height 52
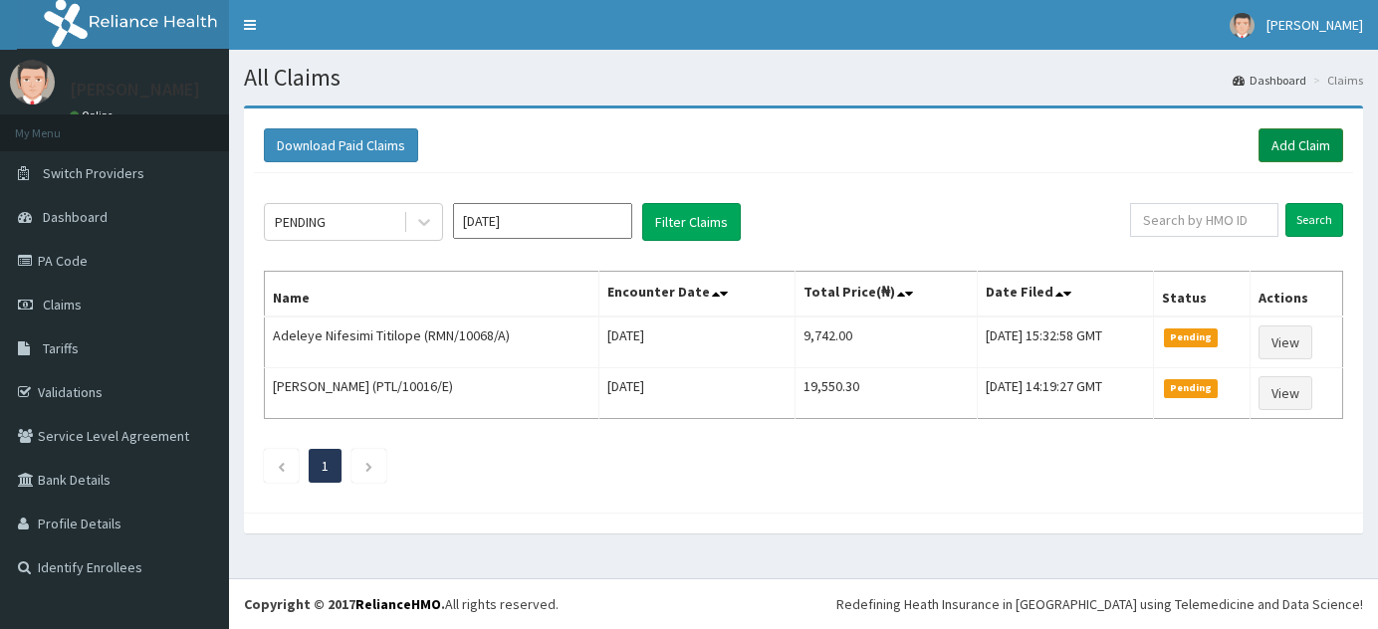
click at [1305, 149] on link "Add Claim" at bounding box center [1301, 145] width 85 height 34
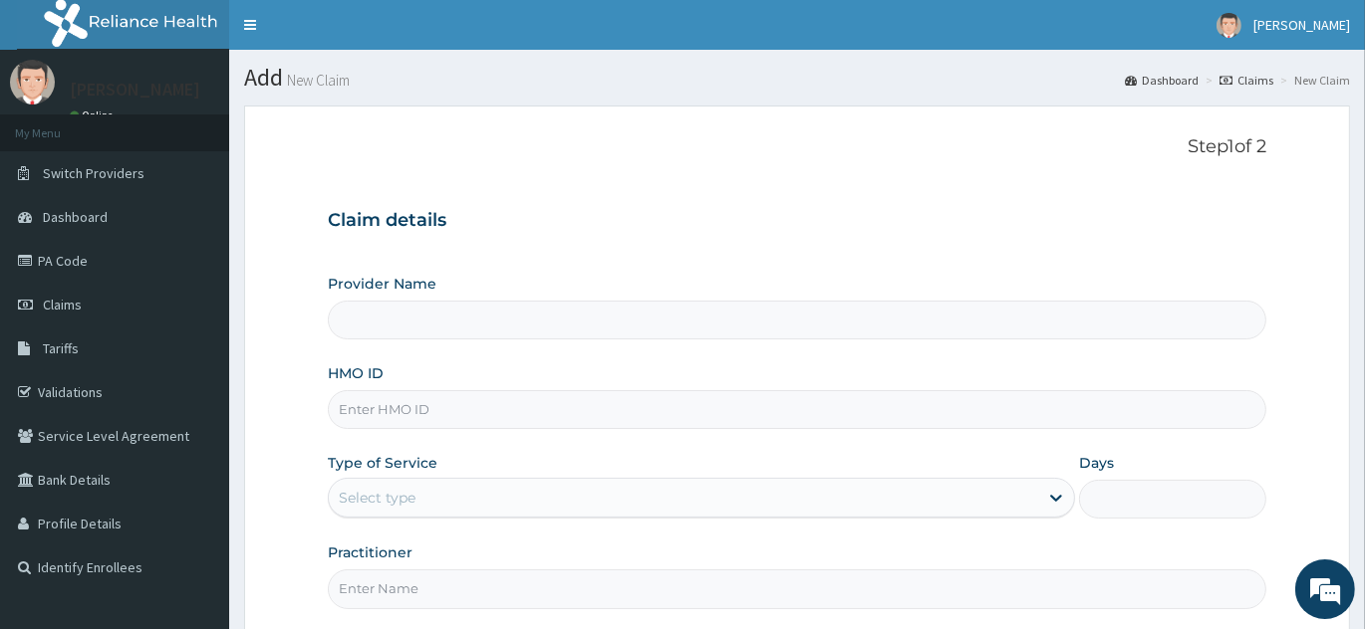
type input "INLAND SPECIALIST HOSPITAL- KETU"
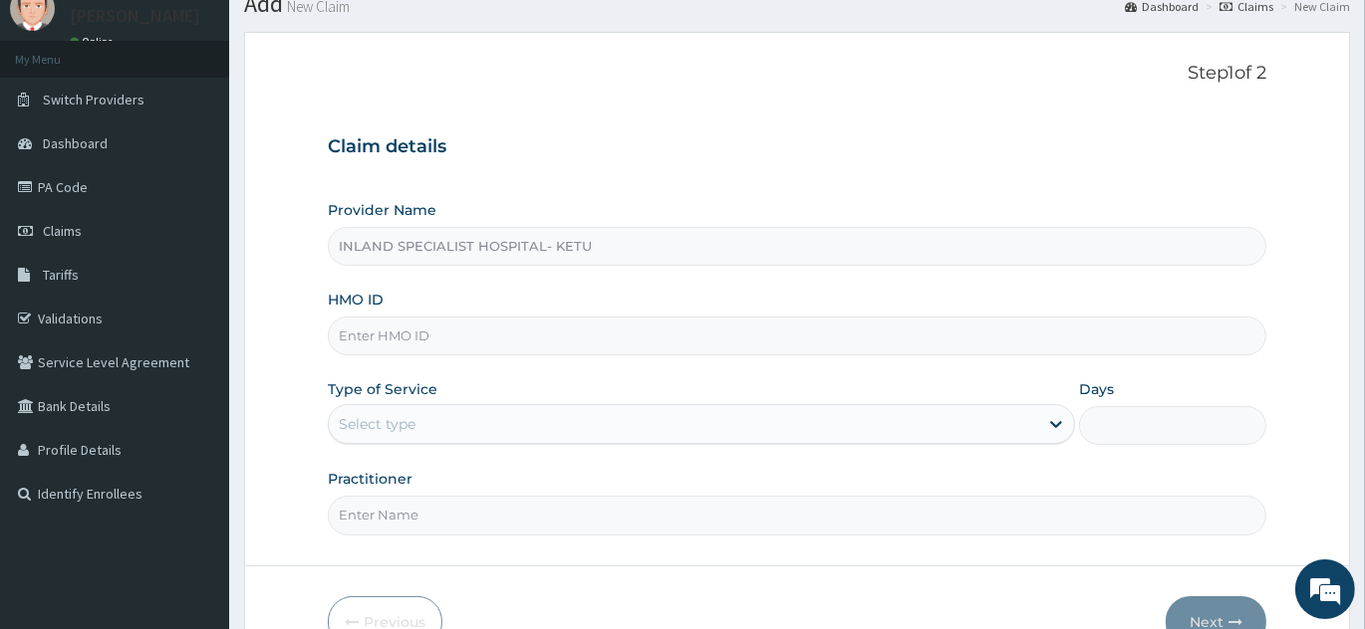
scroll to position [180, 0]
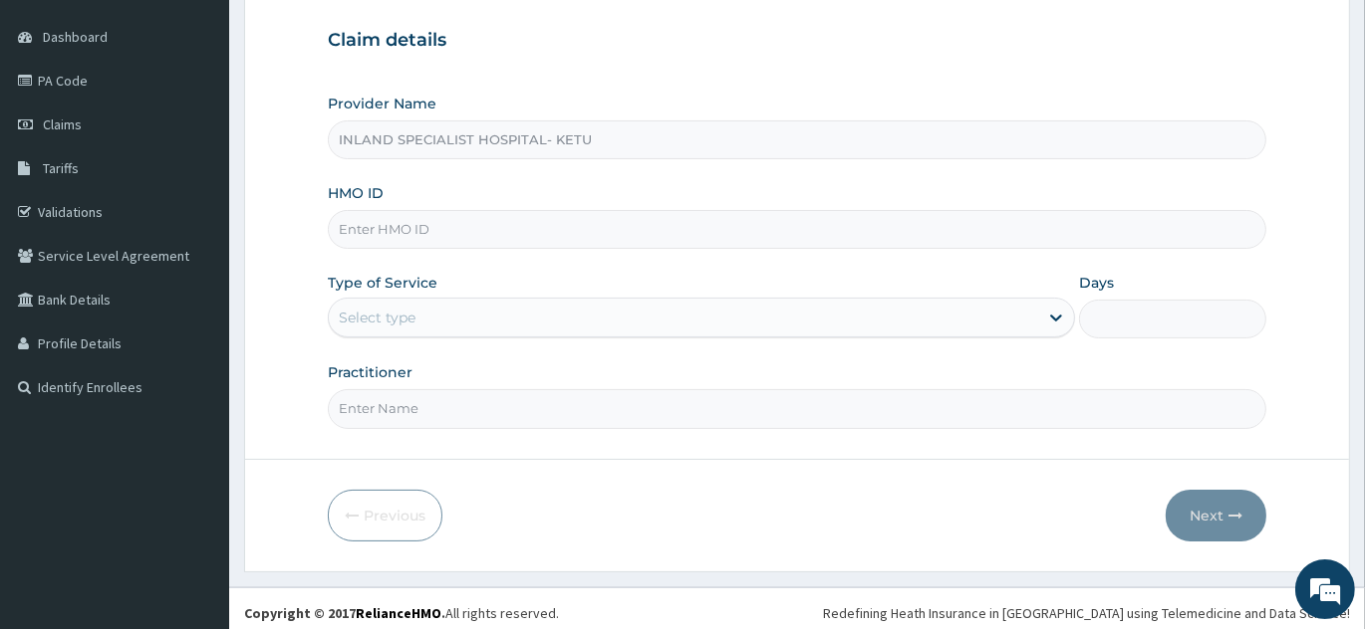
click at [625, 227] on input "HMO ID" at bounding box center [797, 229] width 938 height 39
paste input "ENP/11542/A"
type input "ENP/11542/A"
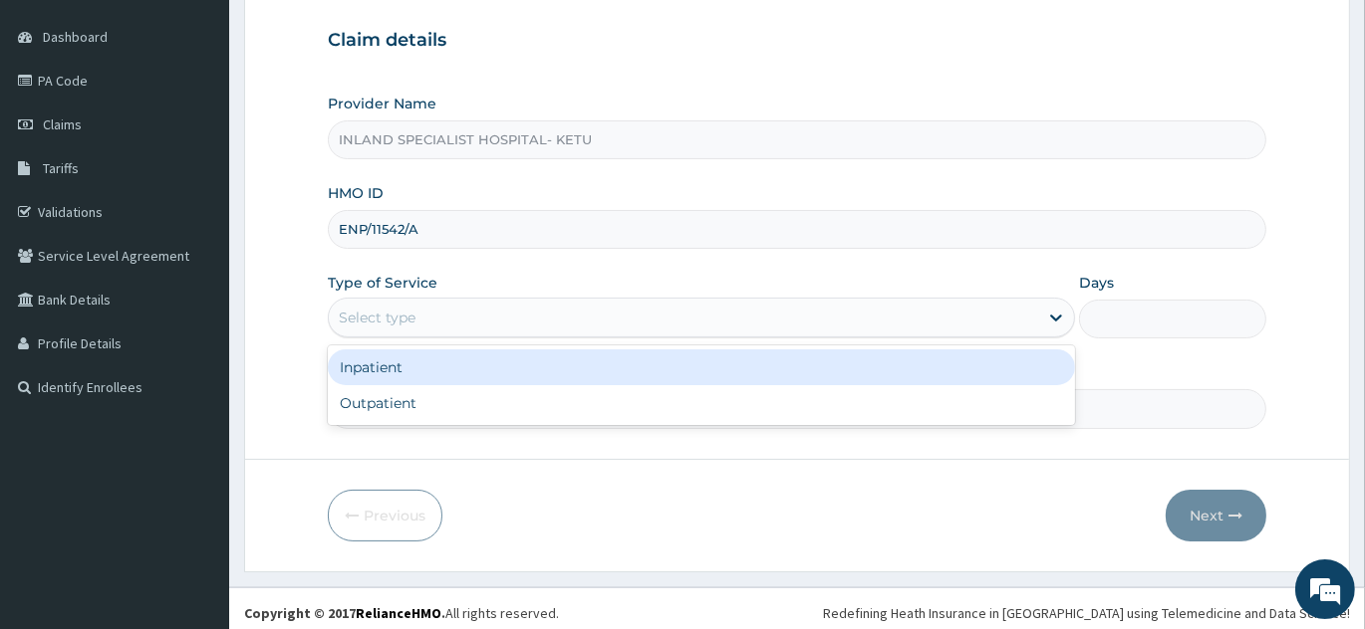
click at [495, 310] on div "Select type" at bounding box center [683, 318] width 709 height 32
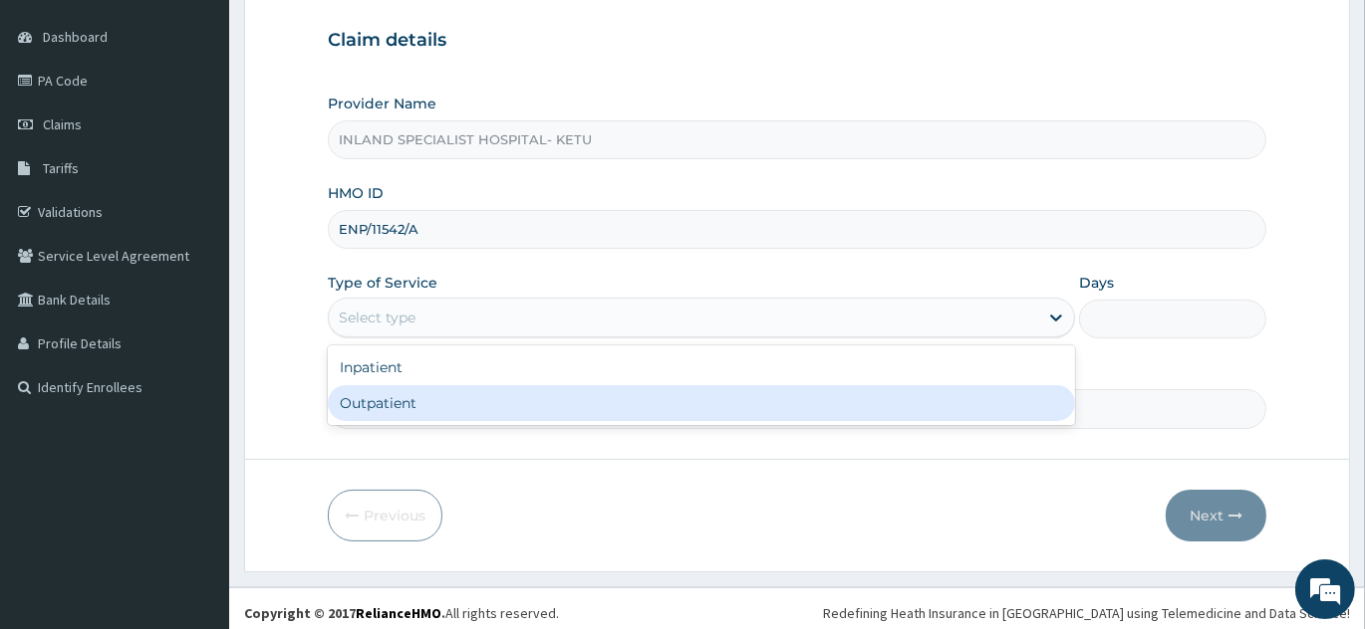
click at [506, 395] on div "Outpatient" at bounding box center [701, 403] width 747 height 36
type input "1"
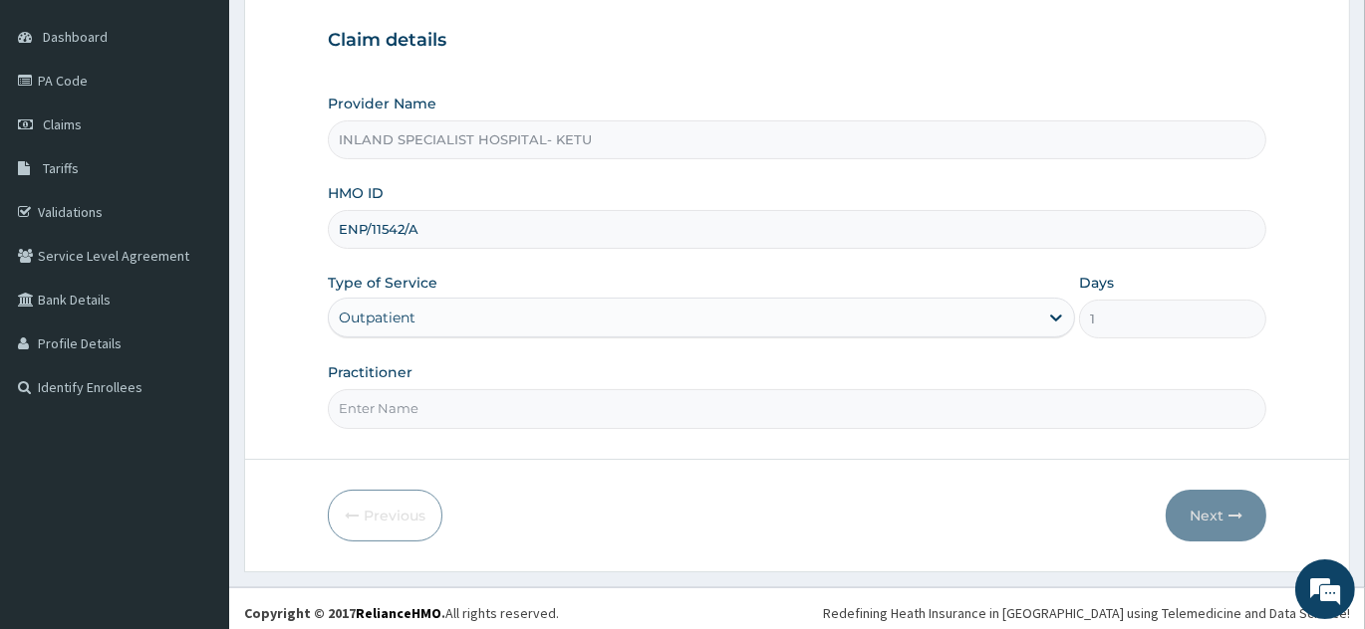
click at [521, 385] on div "Practitioner" at bounding box center [797, 396] width 938 height 66
click at [524, 418] on input "Practitioner" at bounding box center [797, 408] width 938 height 39
type input "DR IFEANYI"
click at [1194, 502] on button "Next" at bounding box center [1215, 516] width 101 height 52
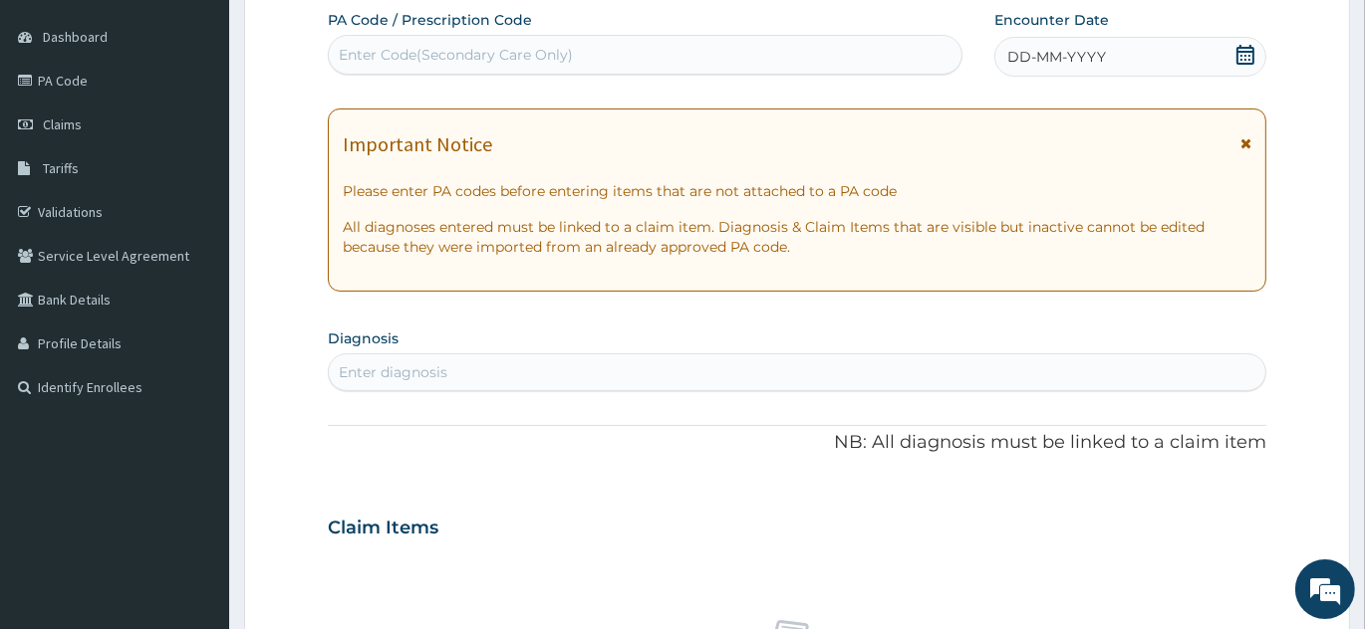
click at [595, 50] on div "Enter Code(Secondary Care Only)" at bounding box center [645, 55] width 632 height 32
paste input "PA/3D8195"
type input "PA/3D8195"
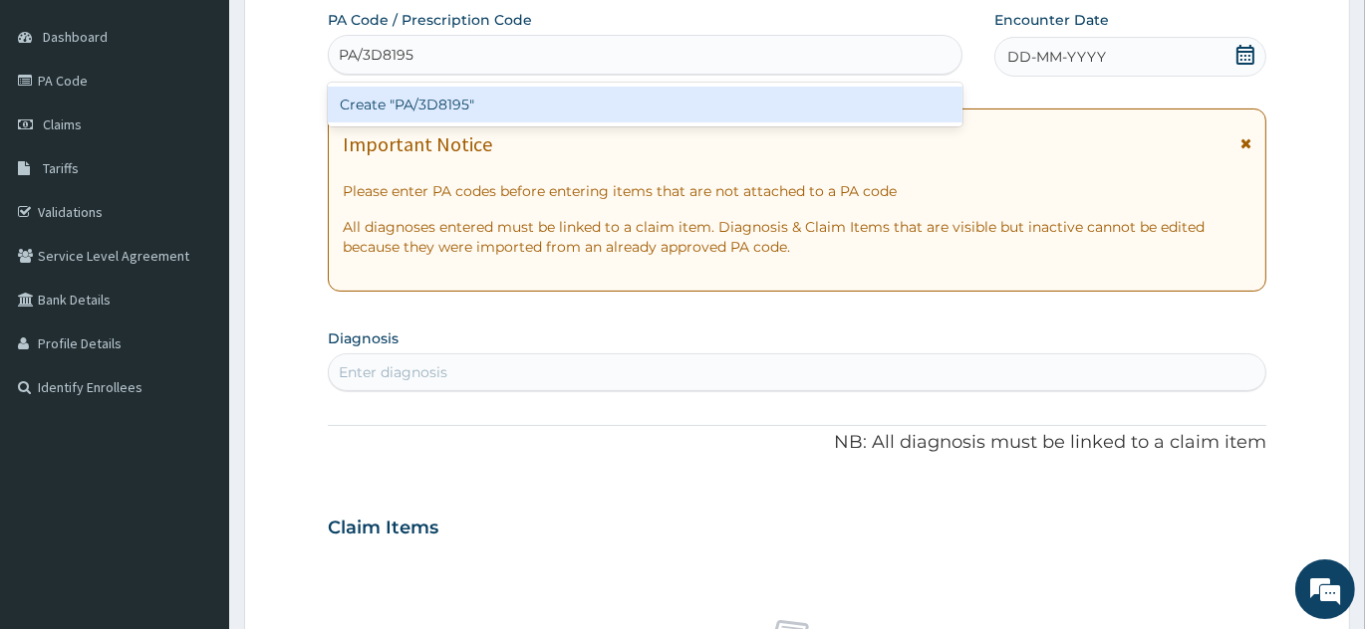
click at [582, 106] on div "Create "PA/3D8195"" at bounding box center [645, 105] width 634 height 36
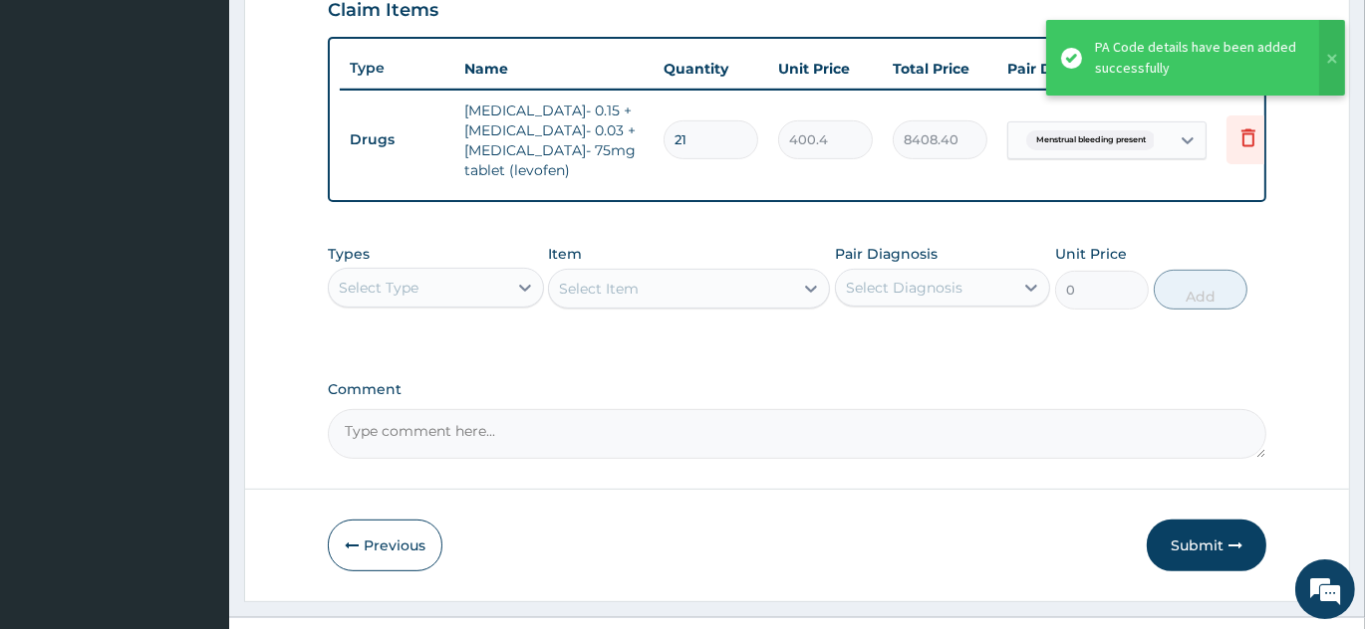
scroll to position [708, 0]
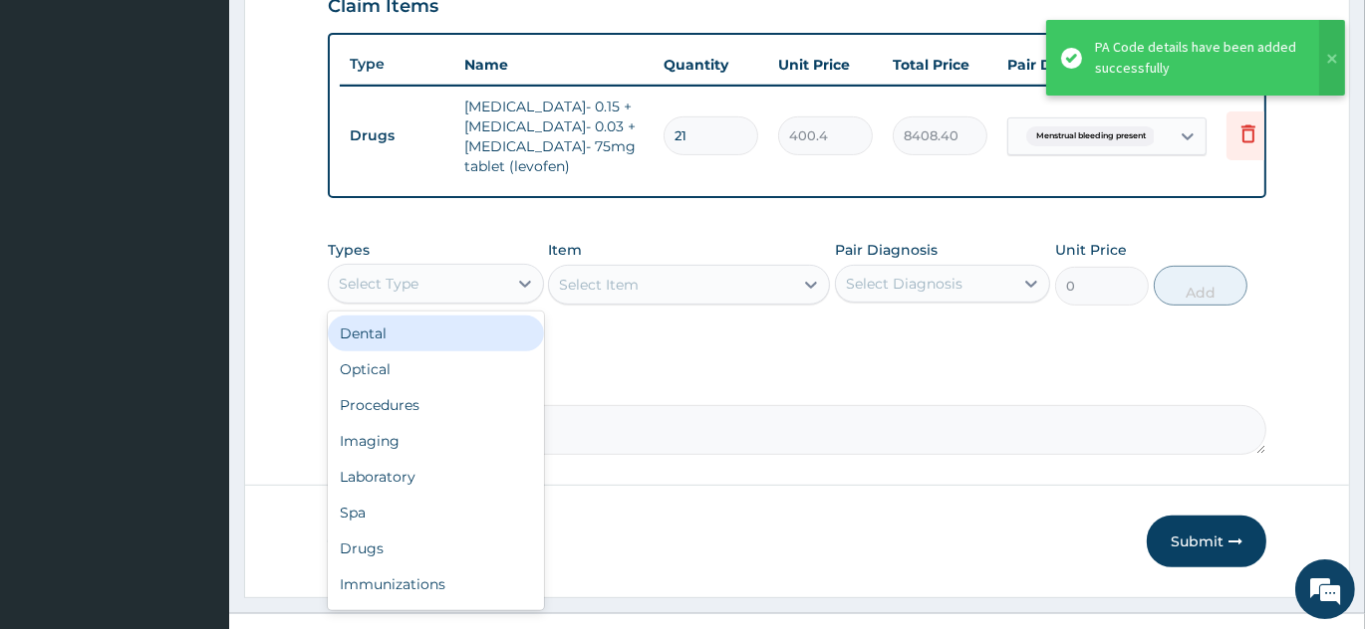
click at [446, 300] on div "Select Type" at bounding box center [418, 284] width 178 height 32
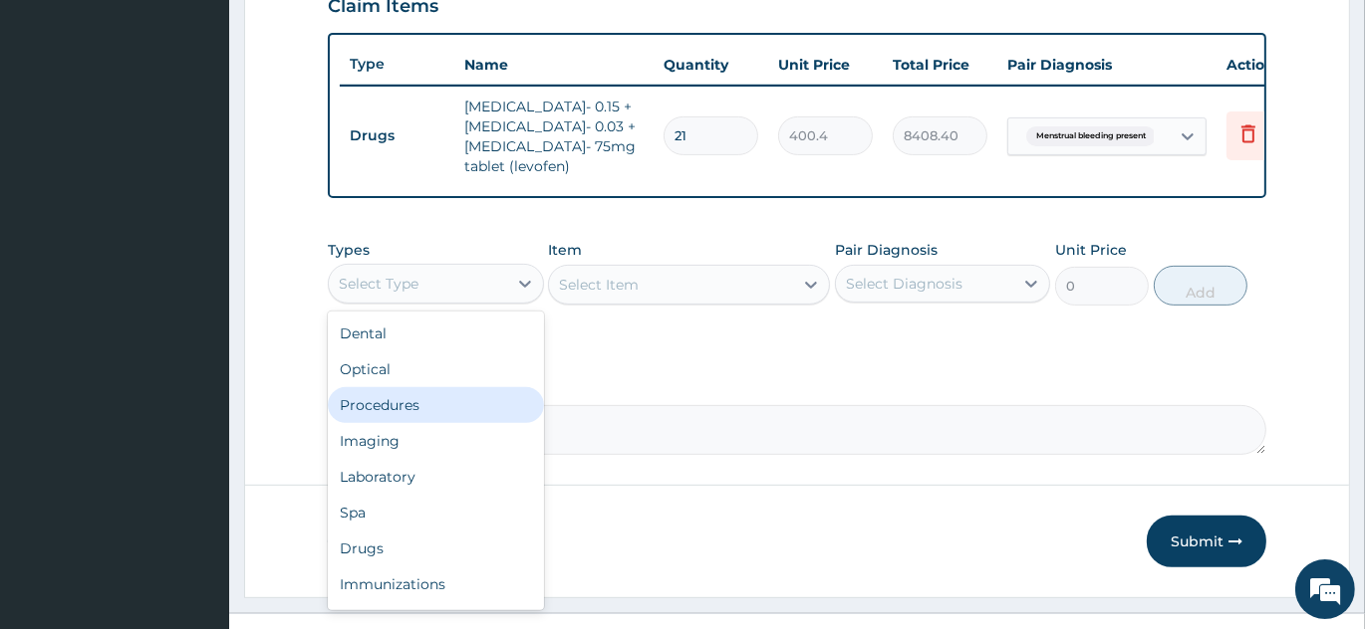
click at [436, 423] on div "Procedures" at bounding box center [436, 405] width 216 height 36
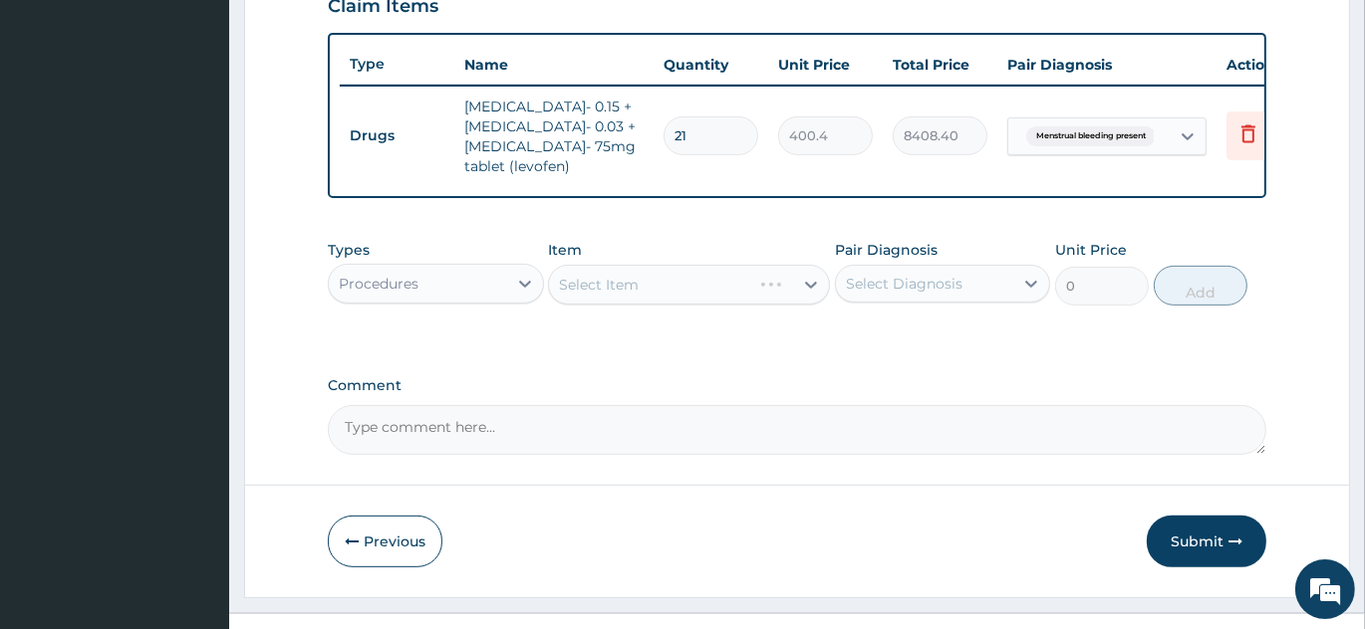
click at [703, 275] on div "Select Item" at bounding box center [689, 285] width 282 height 40
click at [889, 294] on div "Select Diagnosis" at bounding box center [904, 284] width 117 height 20
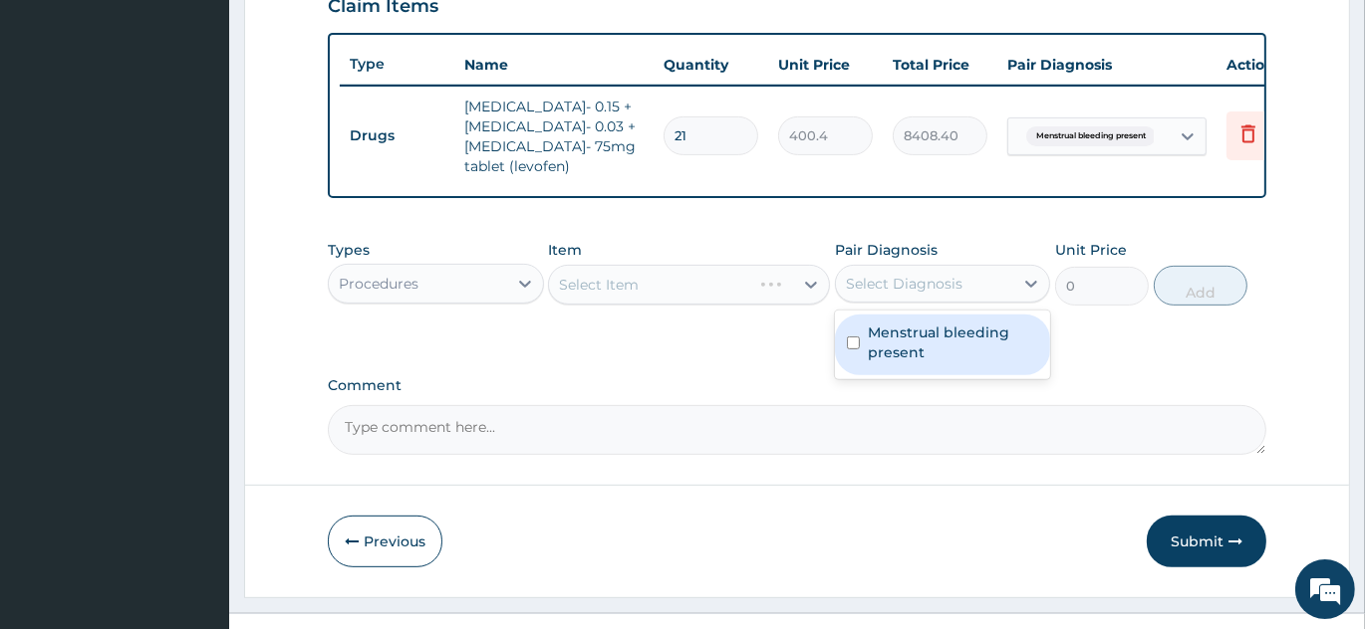
click at [883, 346] on label "Menstrual bleeding present" at bounding box center [953, 343] width 171 height 40
checkbox input "true"
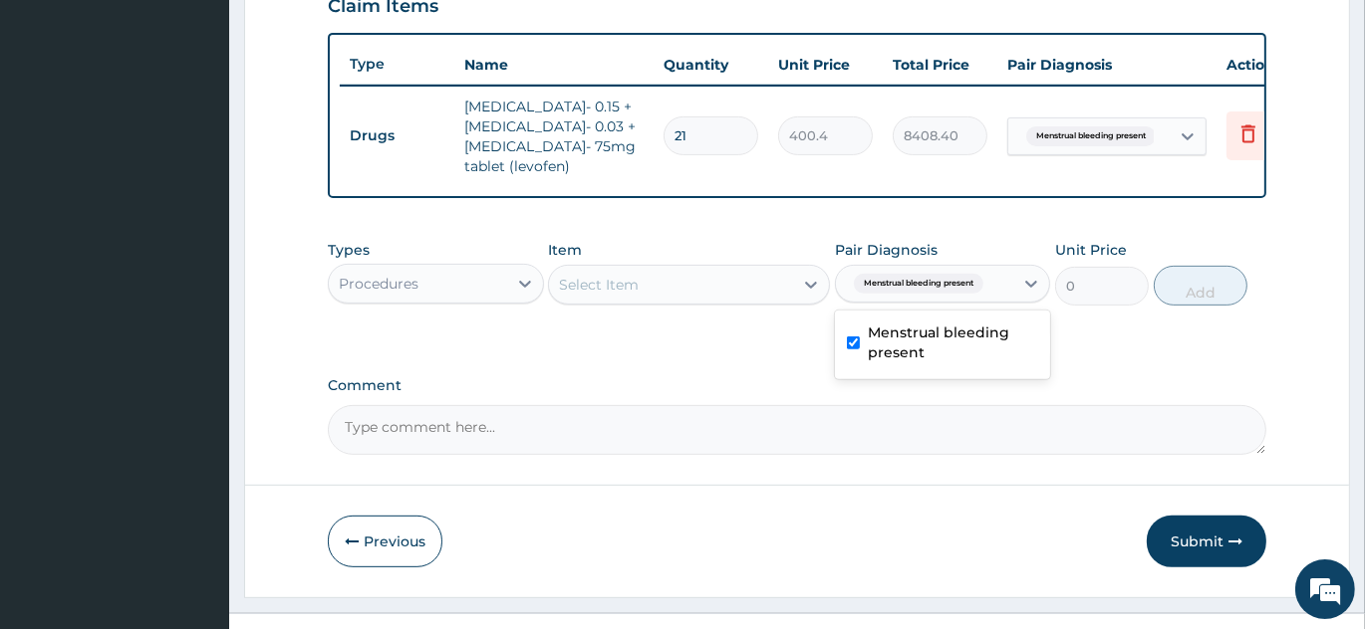
click at [662, 291] on div "Select Item" at bounding box center [671, 285] width 244 height 32
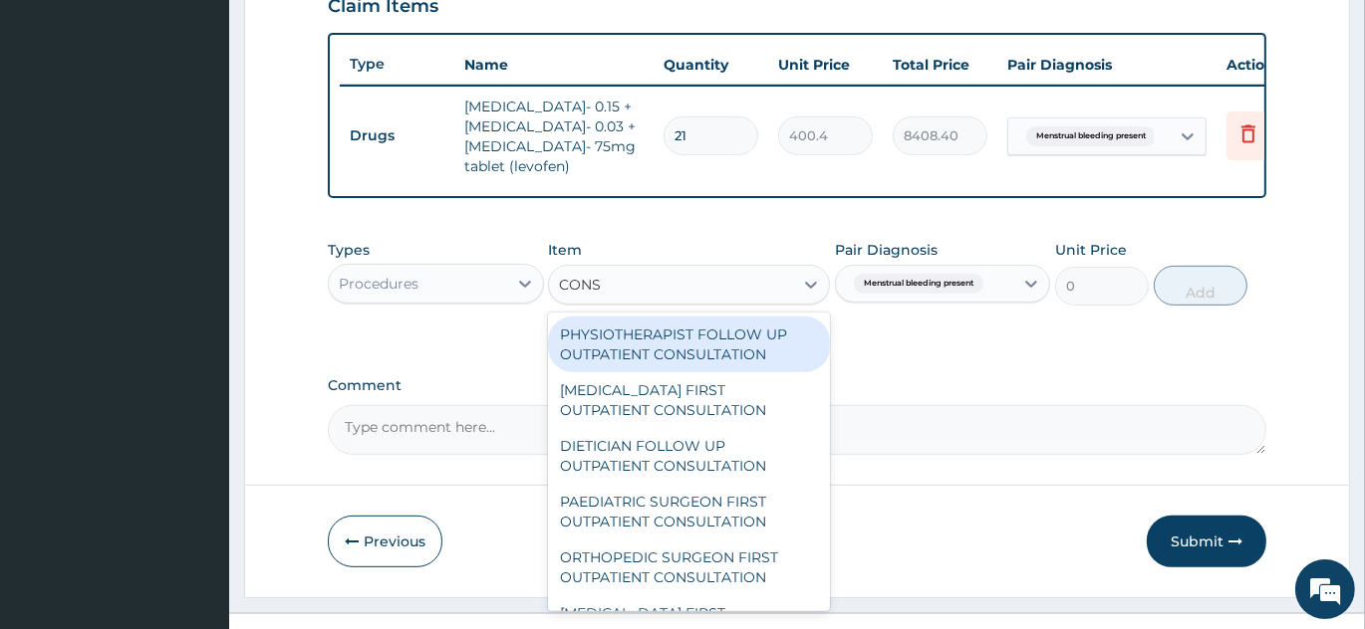
type input "CONSU"
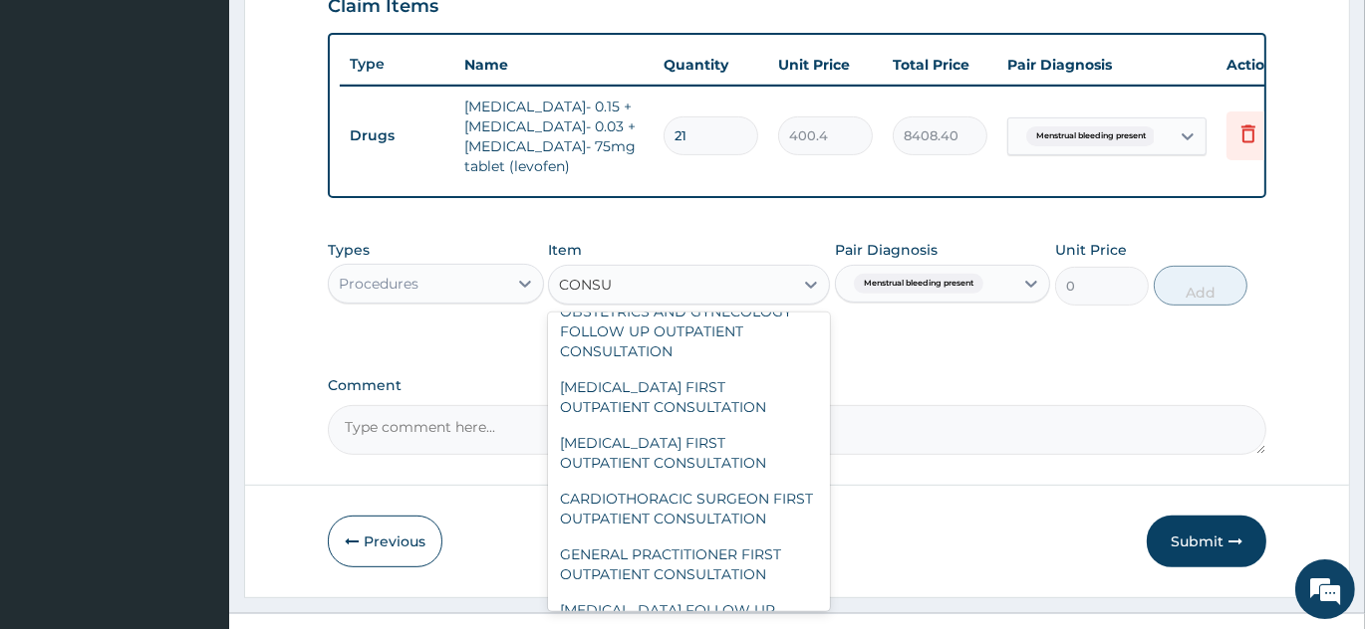
scroll to position [362, 0]
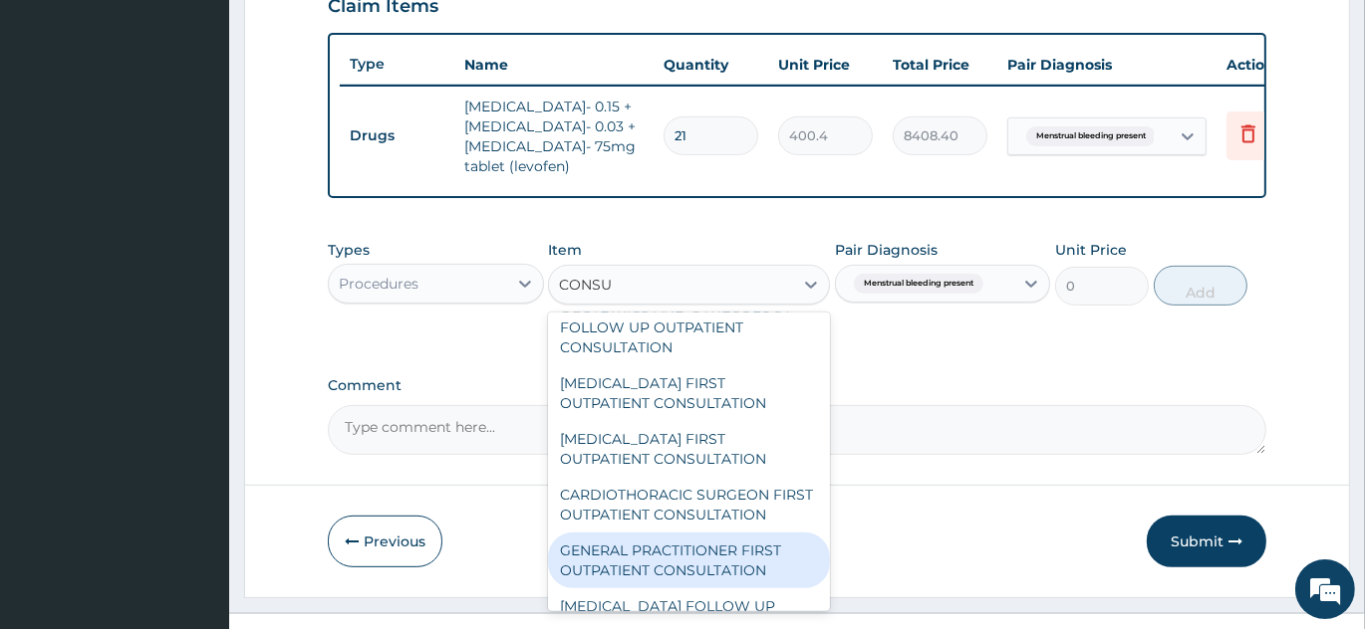
click at [719, 589] on div "GENERAL PRACTITIONER FIRST OUTPATIENT CONSULTATION" at bounding box center [689, 561] width 282 height 56
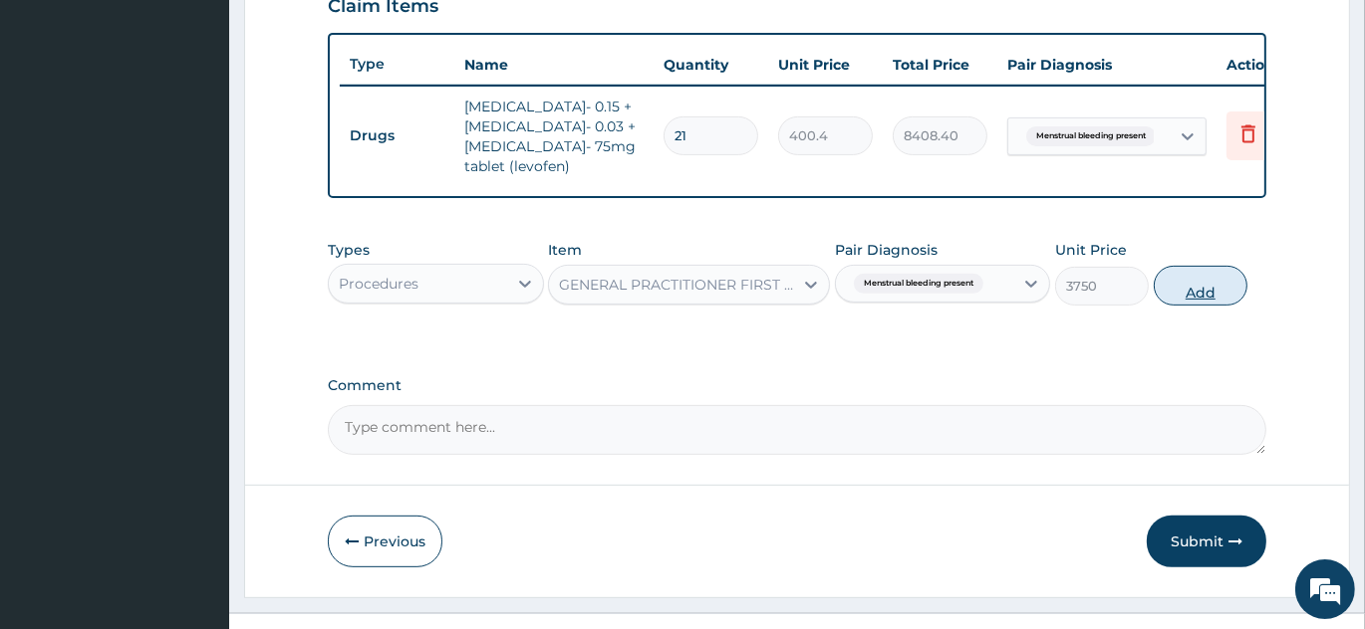
click at [1179, 306] on button "Add" at bounding box center [1200, 286] width 94 height 40
type input "0"
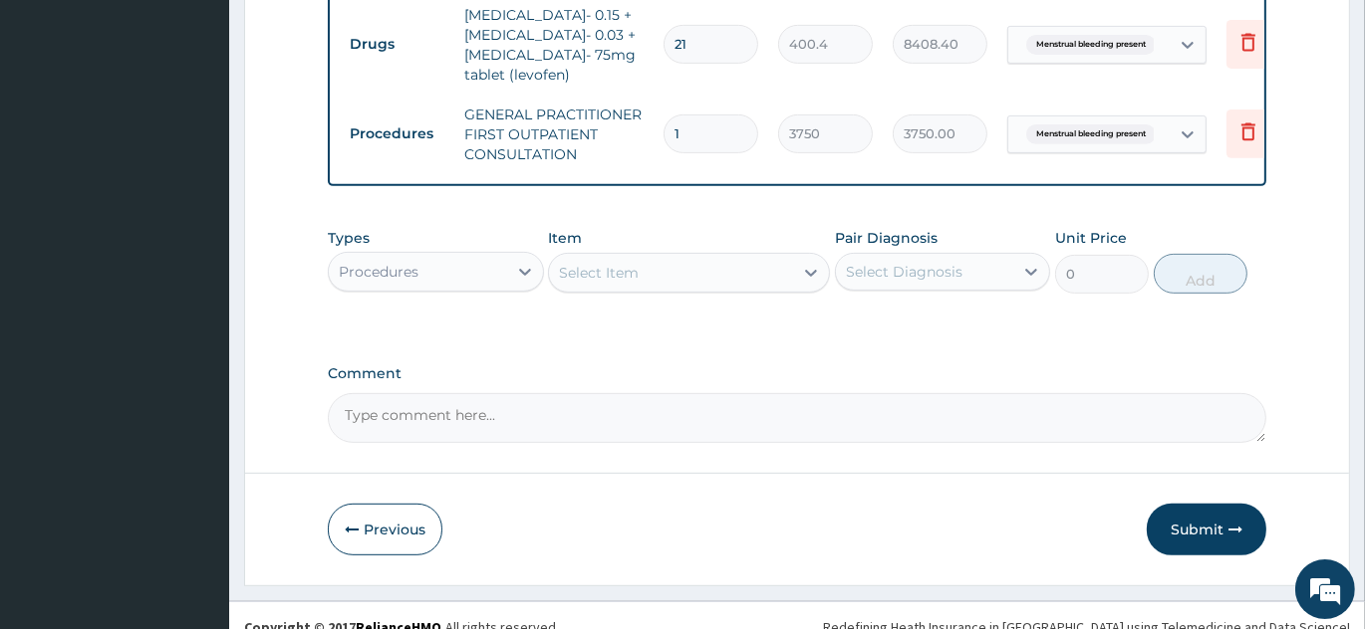
scroll to position [832, 0]
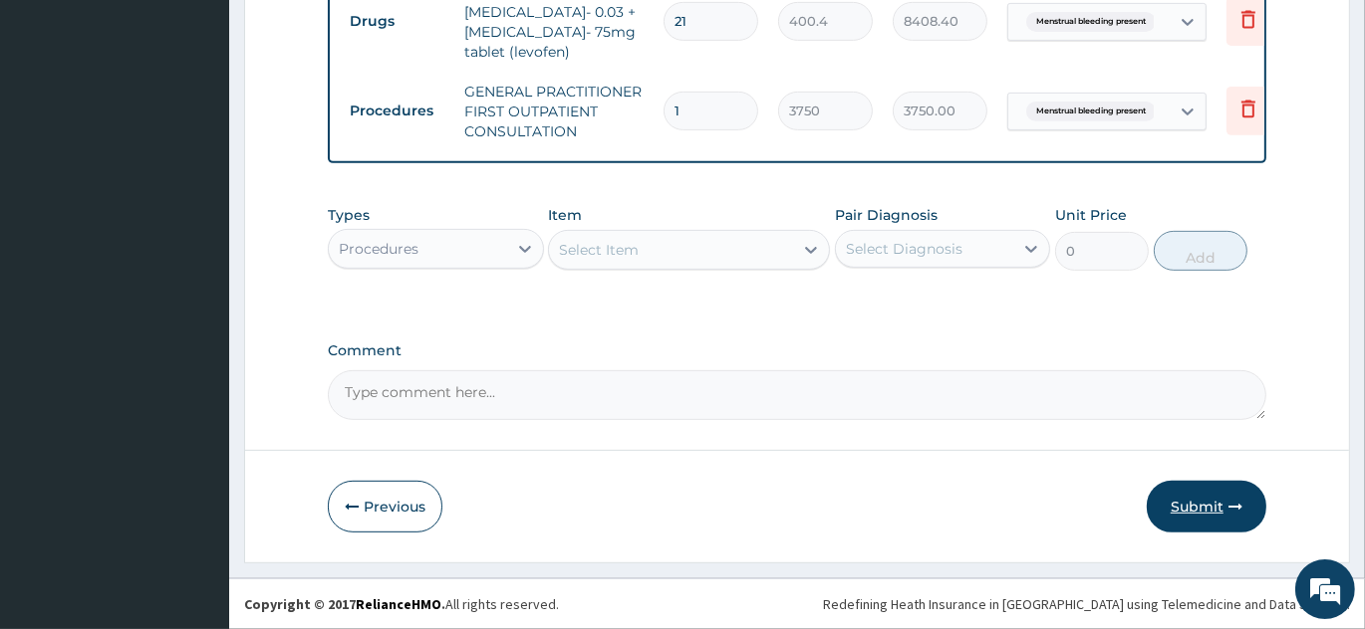
click at [1208, 523] on button "Submit" at bounding box center [1206, 507] width 120 height 52
